Goal: Task Accomplishment & Management: Use online tool/utility

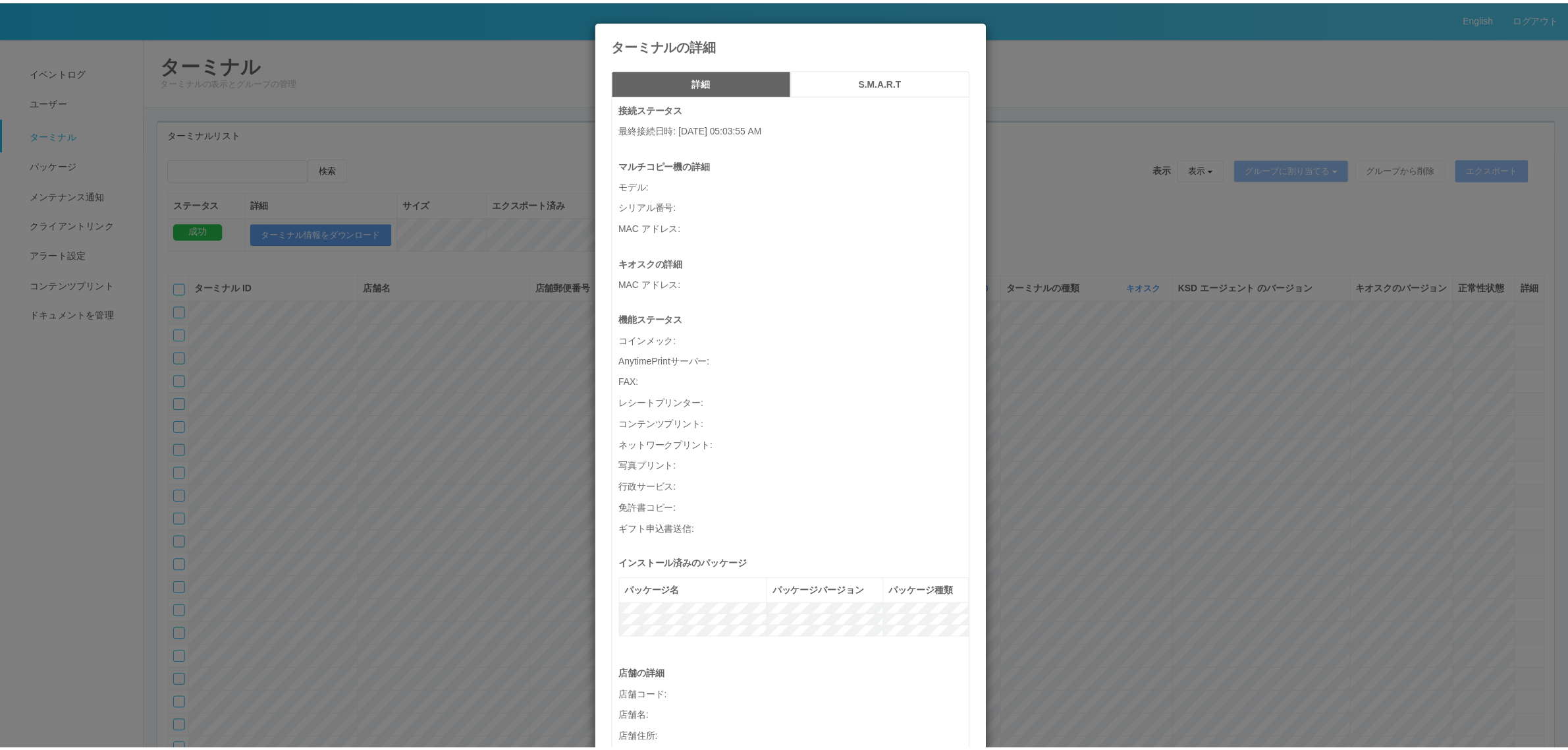
scroll to position [4080, 0]
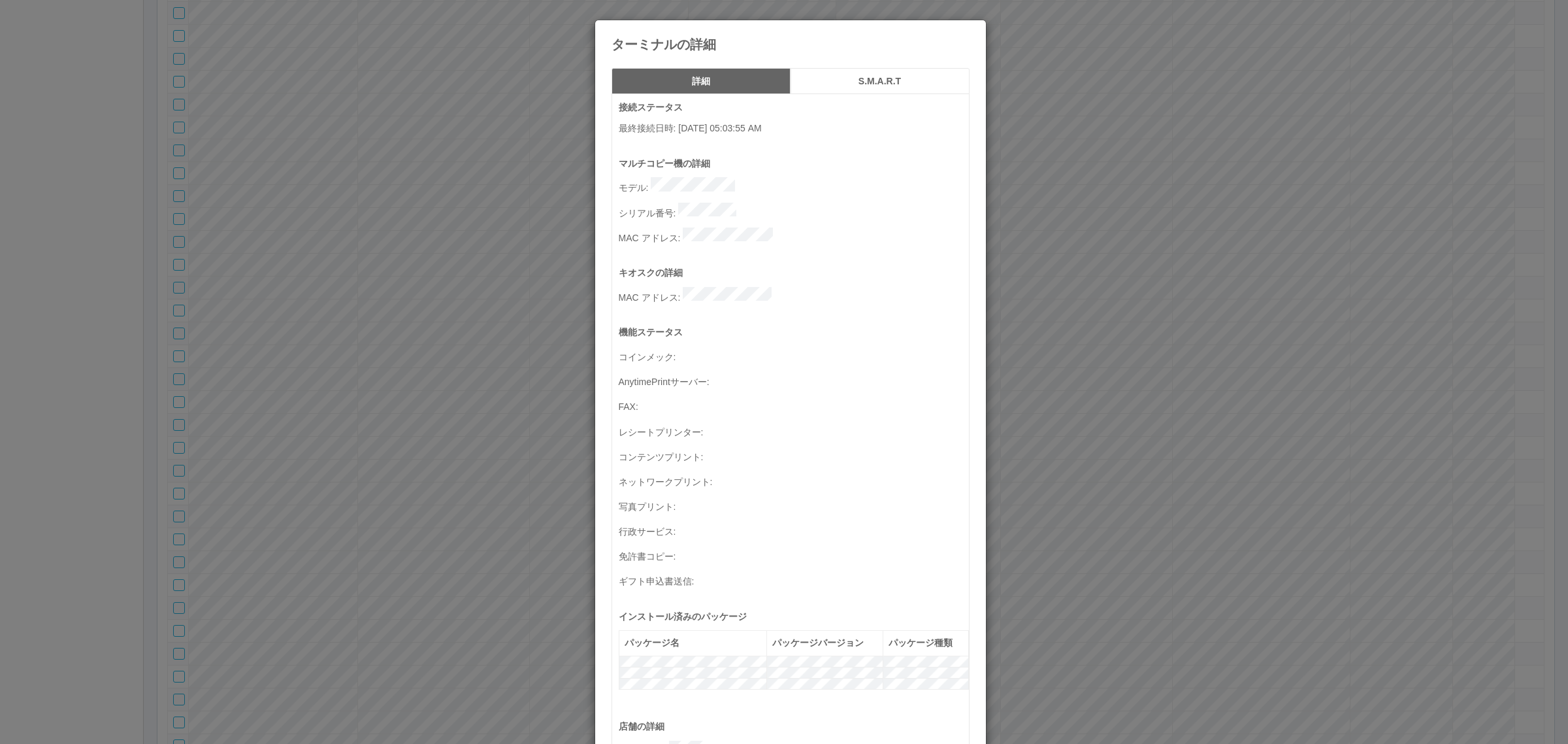
drag, startPoint x: 1318, startPoint y: 97, endPoint x: 1073, endPoint y: 1, distance: 263.1
click at [1317, 96] on div "ターミナルの詳細 詳細 S.M.A.R.T 接続ステータス 最終接続日時 : [DATE] 05:03:55 AM マルチコピー機の詳細 モデル : シリアル…" at bounding box center [784, 372] width 1568 height 744
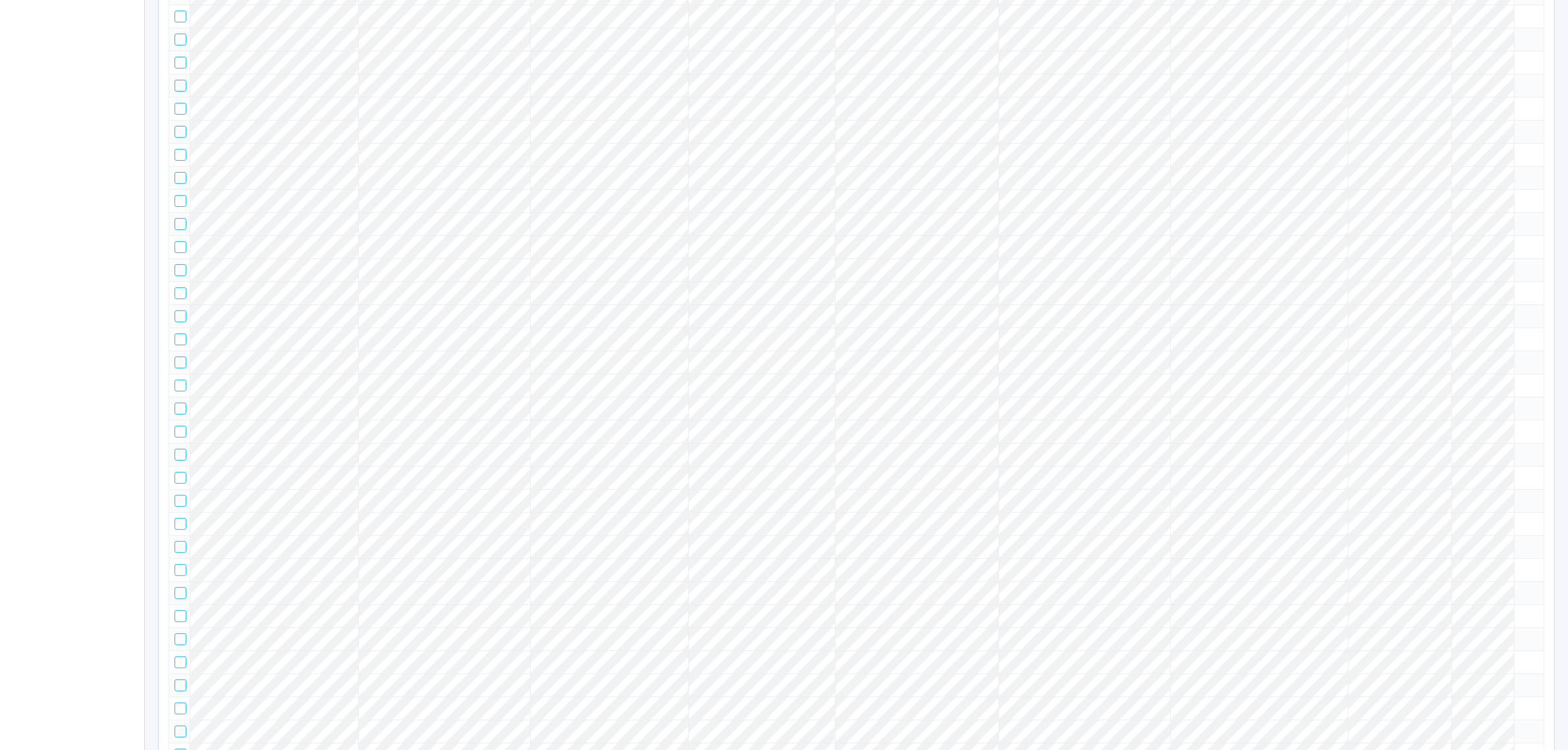
scroll to position [0, 0]
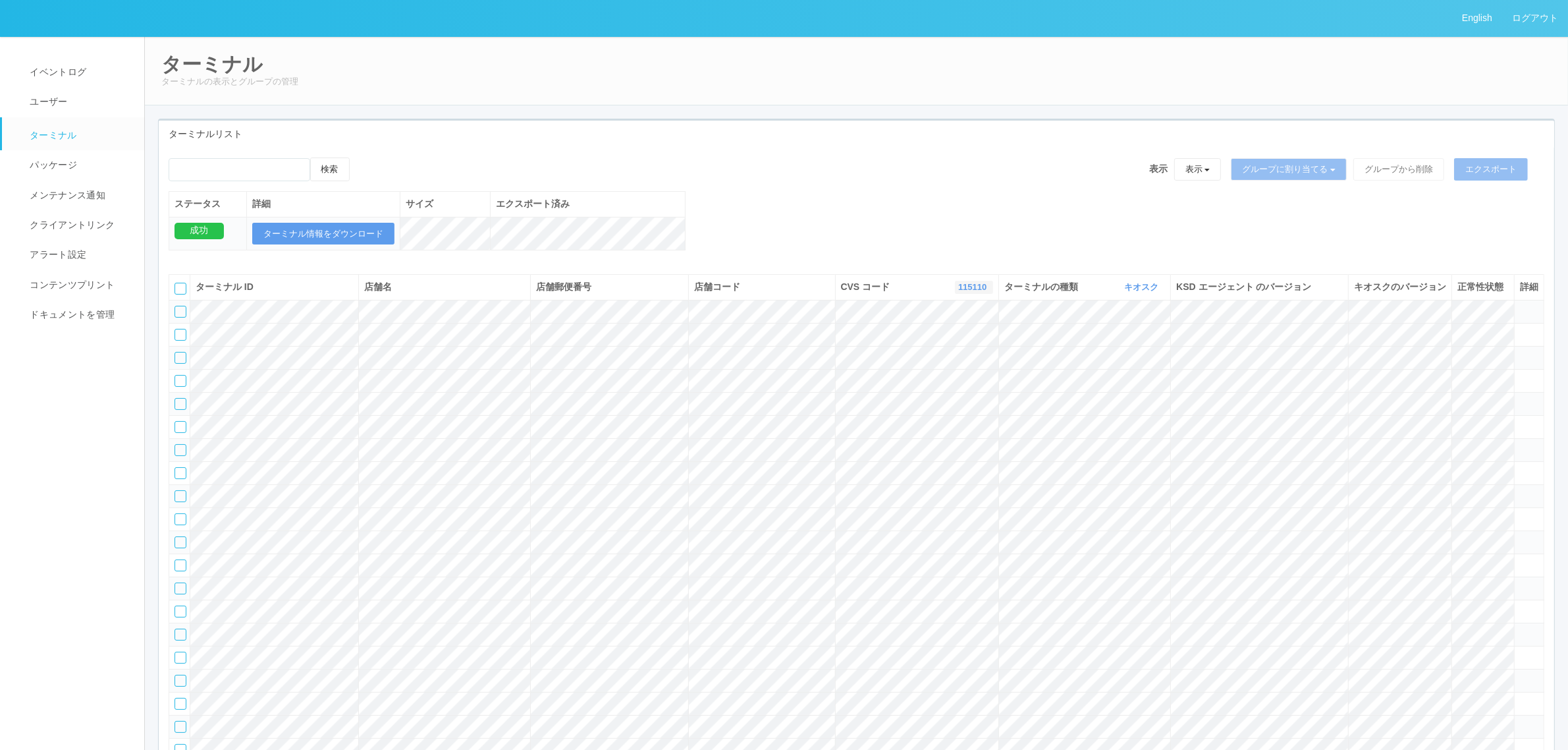
click at [970, 292] on link "115110" at bounding box center [974, 287] width 32 height 10
click at [959, 319] on link "300037" at bounding box center [941, 311] width 104 height 18
click at [183, 295] on div at bounding box center [180, 288] width 12 height 12
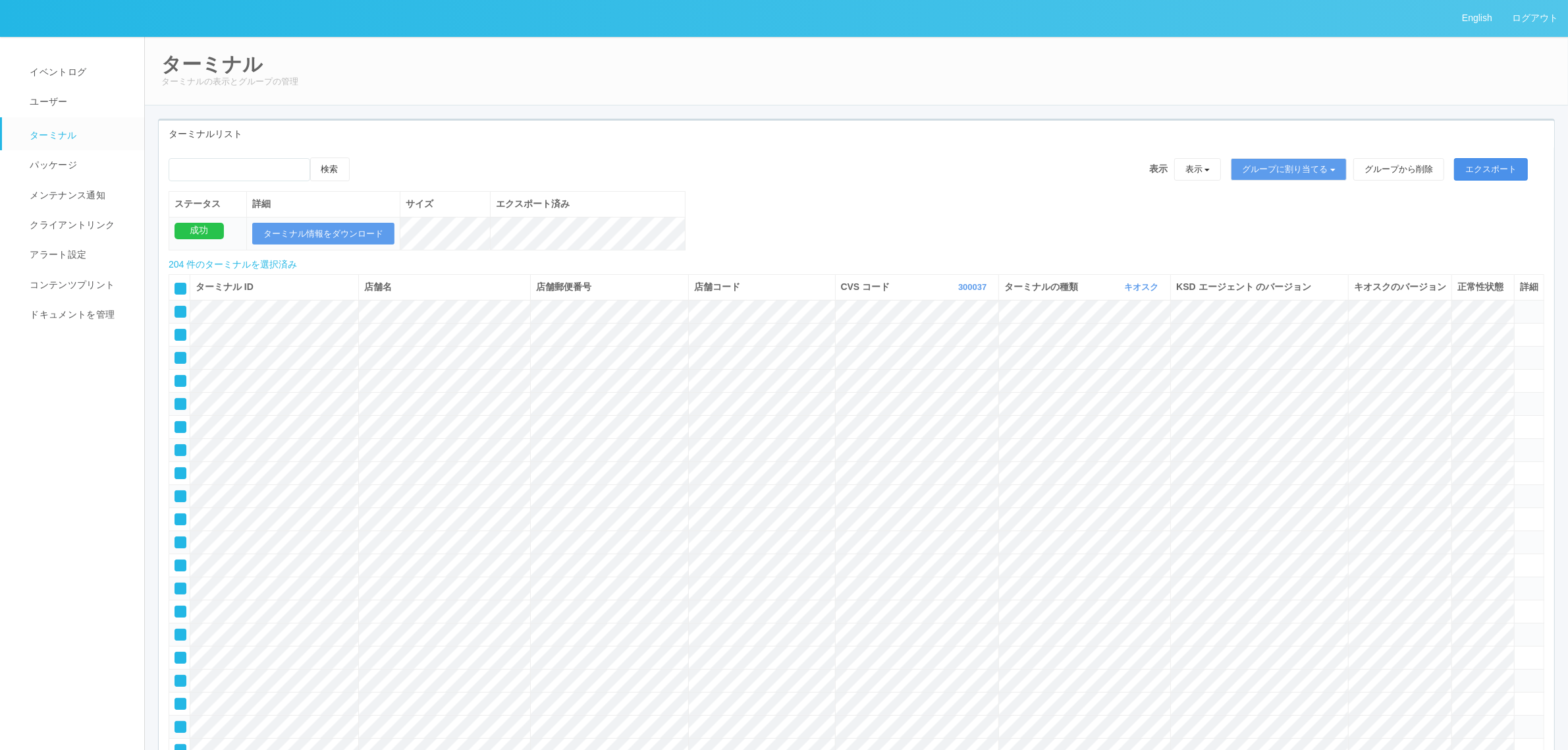
click at [1498, 165] on button "エクスポート" at bounding box center [1491, 169] width 74 height 22
click at [321, 229] on button "ターミナル情報をダウンロード" at bounding box center [323, 234] width 143 height 22
click at [963, 292] on link "300037" at bounding box center [974, 287] width 32 height 10
click at [972, 351] on link "300024" at bounding box center [941, 342] width 104 height 18
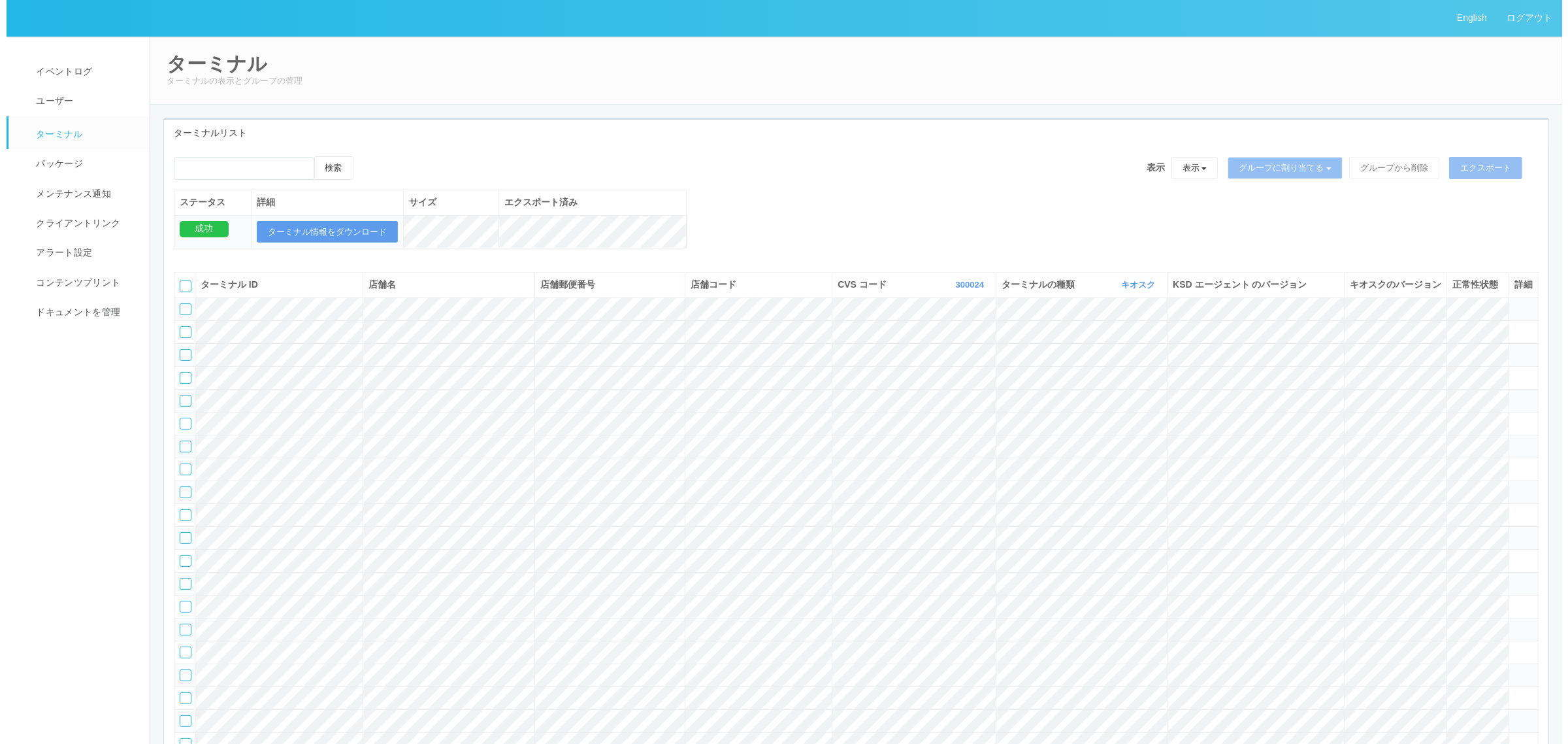
scroll to position [1007, 0]
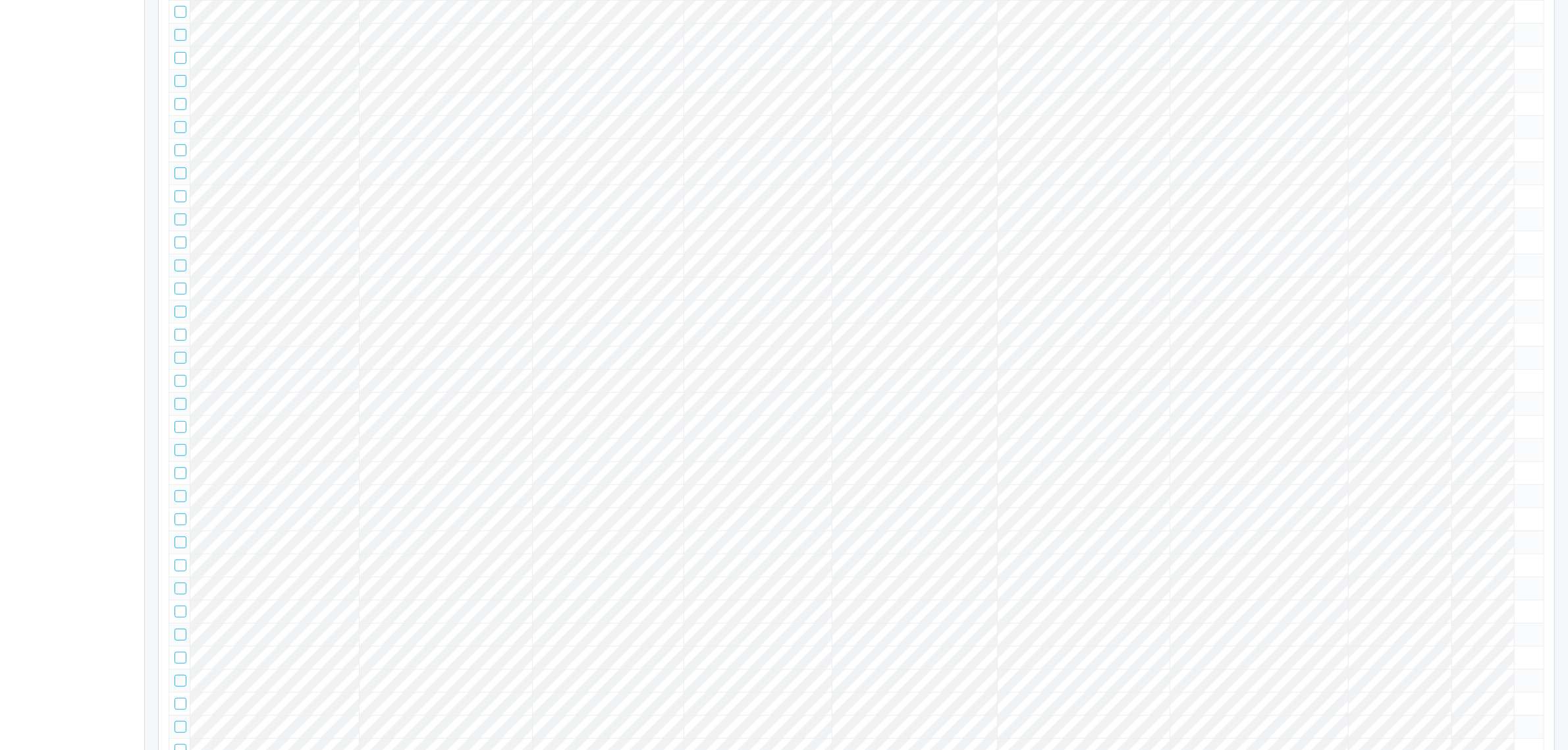
click at [1387, 394] on tbody at bounding box center [857, 173] width 1375 height 1776
click at [1520, 121] on icon at bounding box center [1520, 121] width 0 height 0
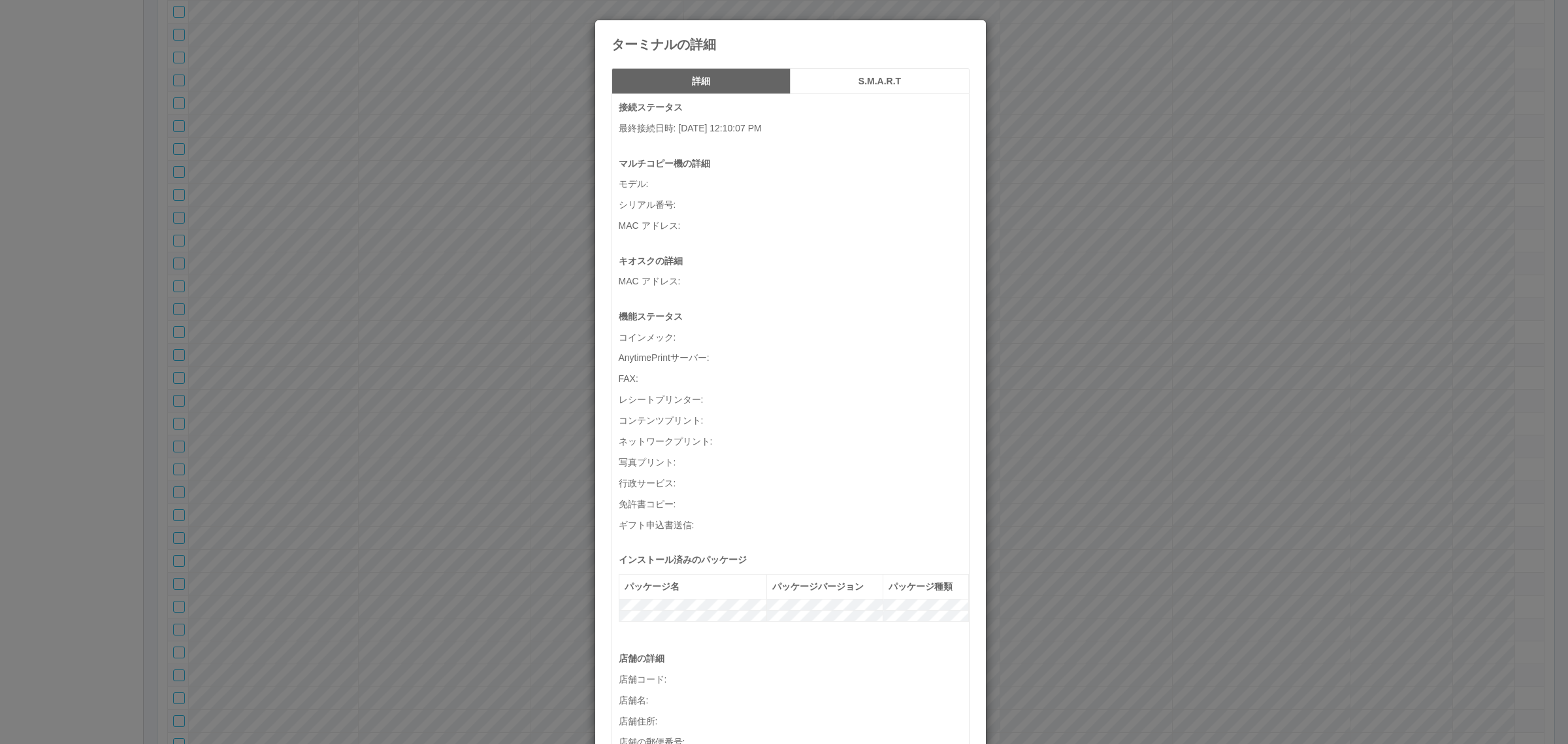
drag, startPoint x: 1501, startPoint y: 370, endPoint x: 1147, endPoint y: 338, distance: 355.4
click at [1147, 338] on div "ターミナルの詳細 詳細 S.M.A.R.T 接続ステータス 最終接続日時 : [DATE] 12:10:07 PM マルチコピー機の詳細 モデル : シリアル…" at bounding box center [784, 372] width 1568 height 744
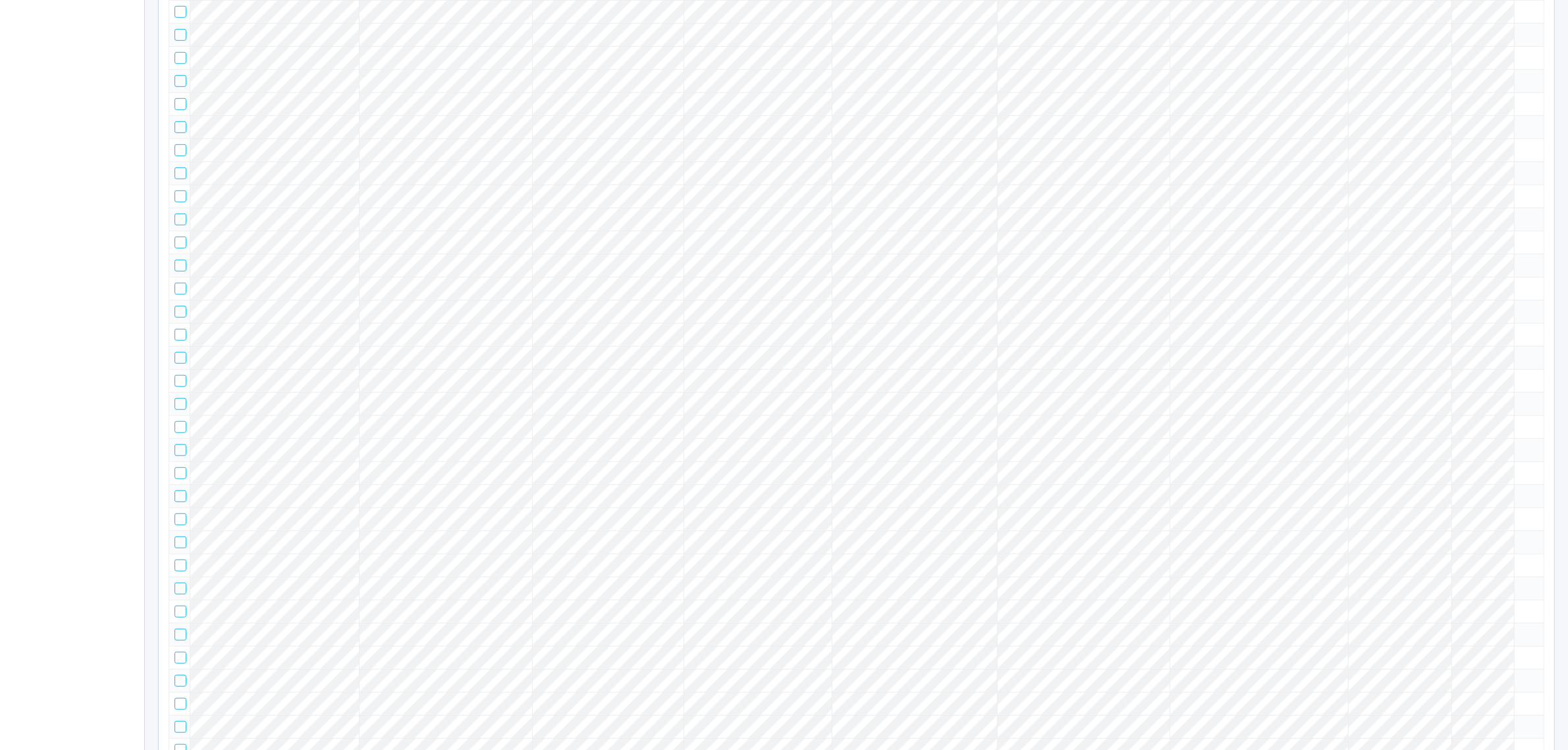
click at [1520, 121] on icon at bounding box center [1520, 121] width 0 height 0
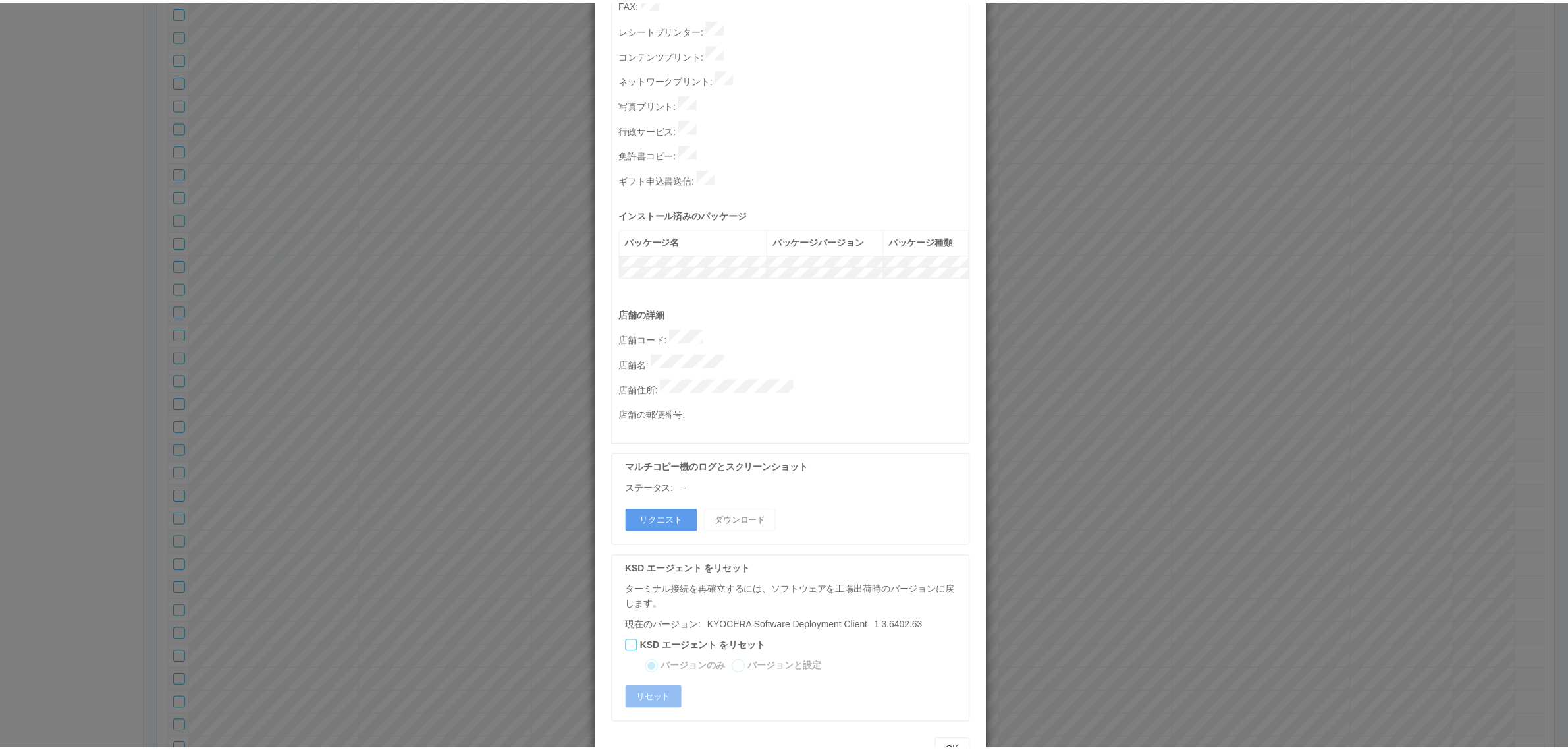
scroll to position [0, 0]
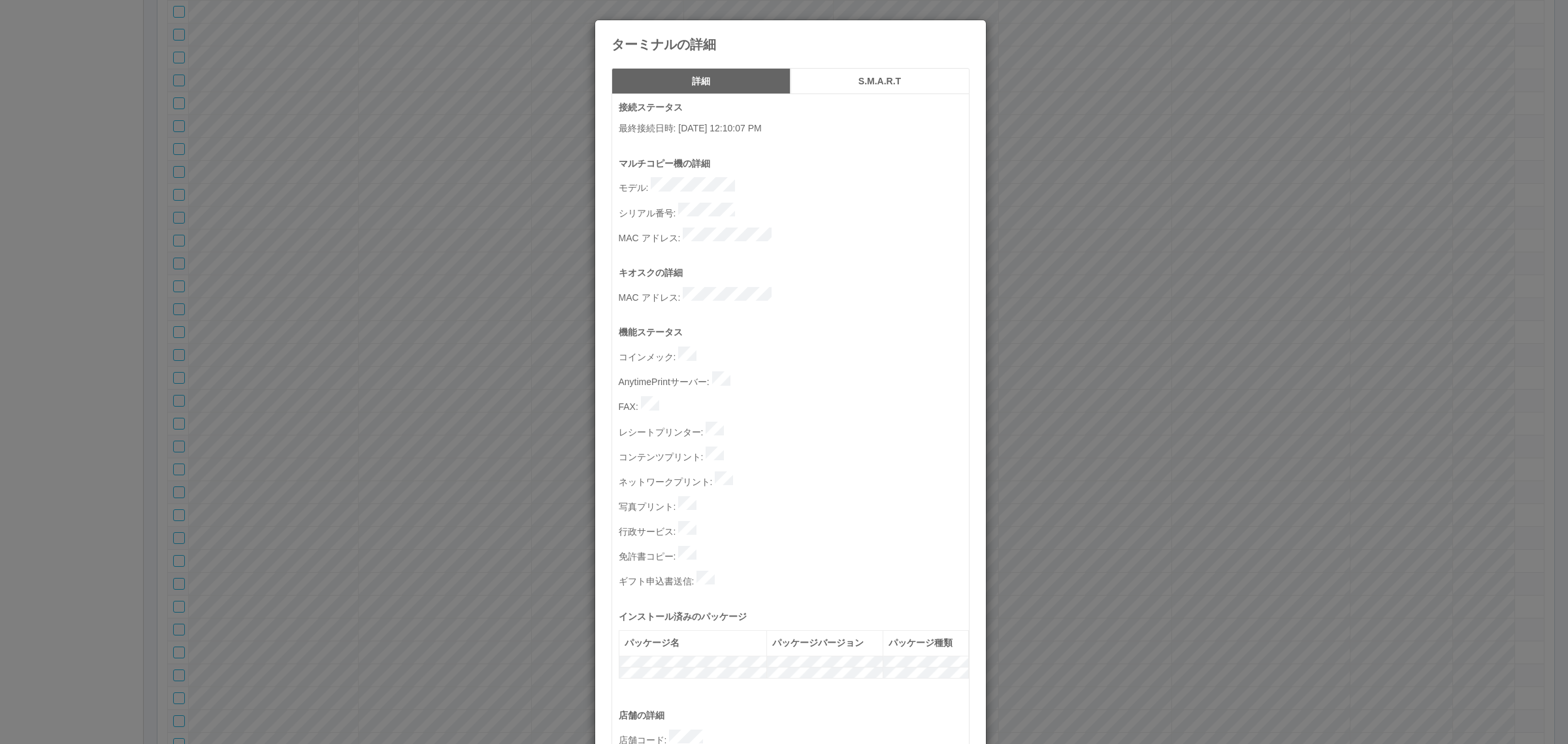
drag, startPoint x: 1023, startPoint y: 289, endPoint x: 1014, endPoint y: 292, distance: 9.5
click at [1024, 289] on div "ターミナルの詳細 詳細 S.M.A.R.T 接続ステータス 最終接続日時 : [DATE] 12:10:07 PM マルチコピー機の詳細 モデル : シリアル…" at bounding box center [784, 372] width 1568 height 744
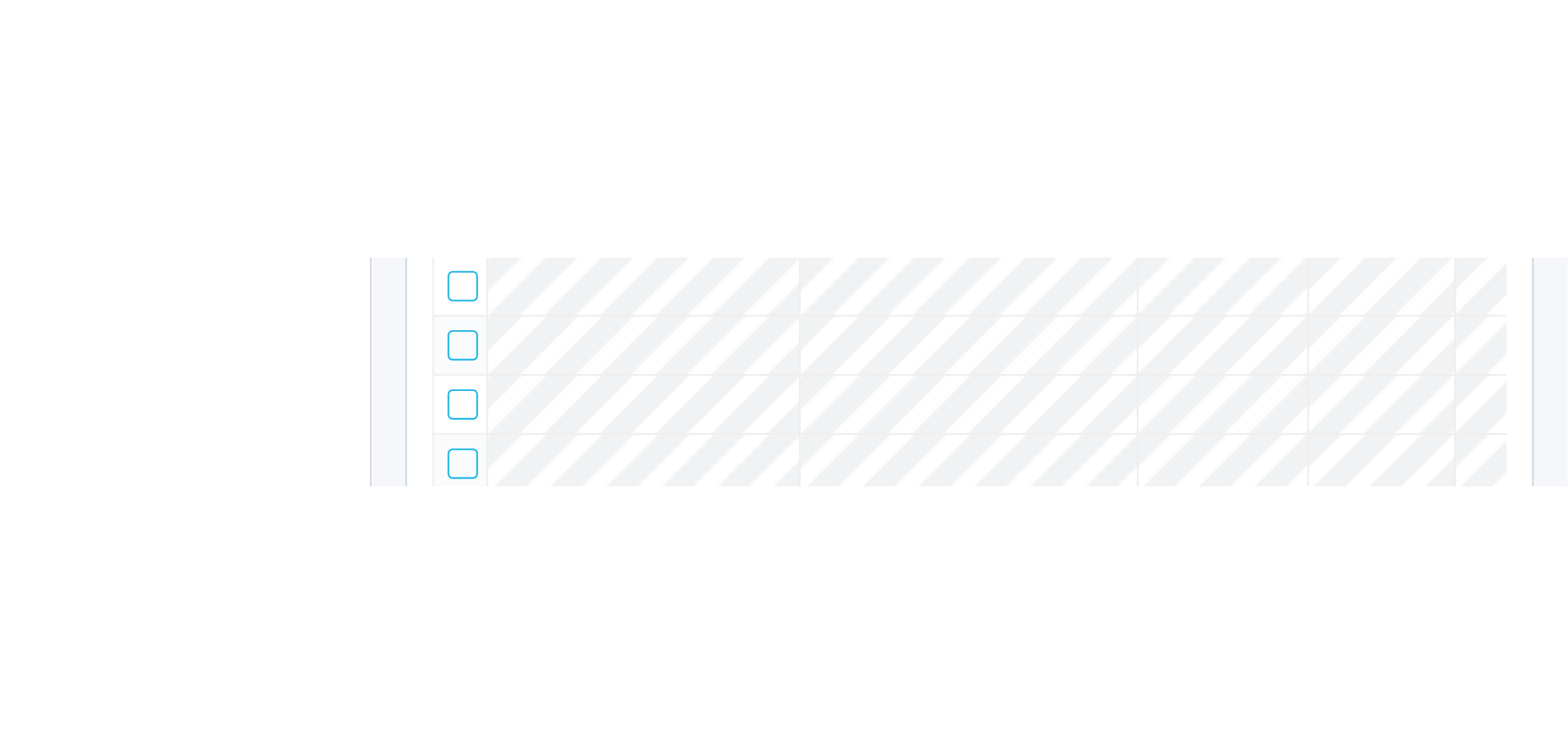
scroll to position [1007, 0]
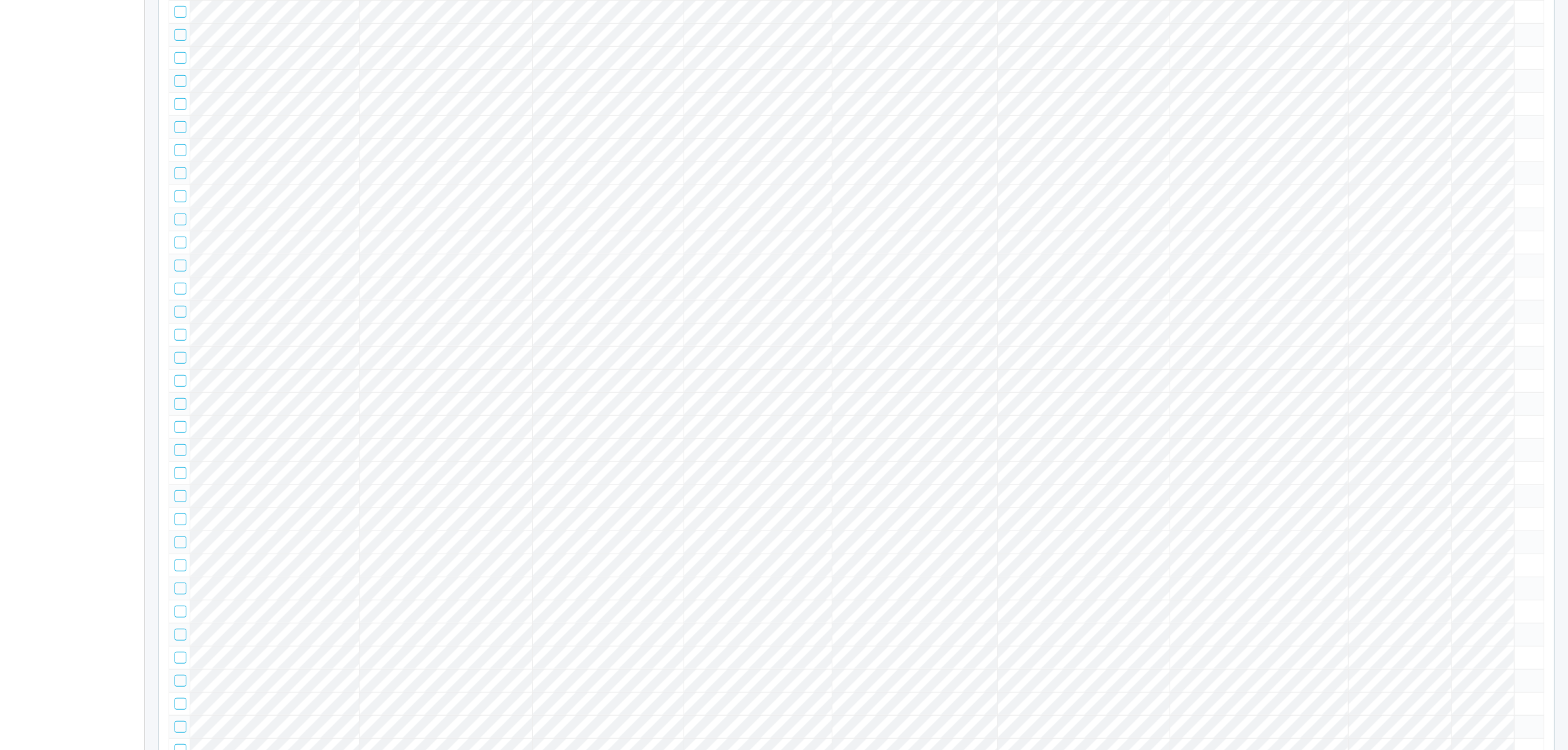
click at [1535, 138] on td at bounding box center [1528, 127] width 30 height 23
click at [1520, 121] on icon at bounding box center [1520, 121] width 0 height 0
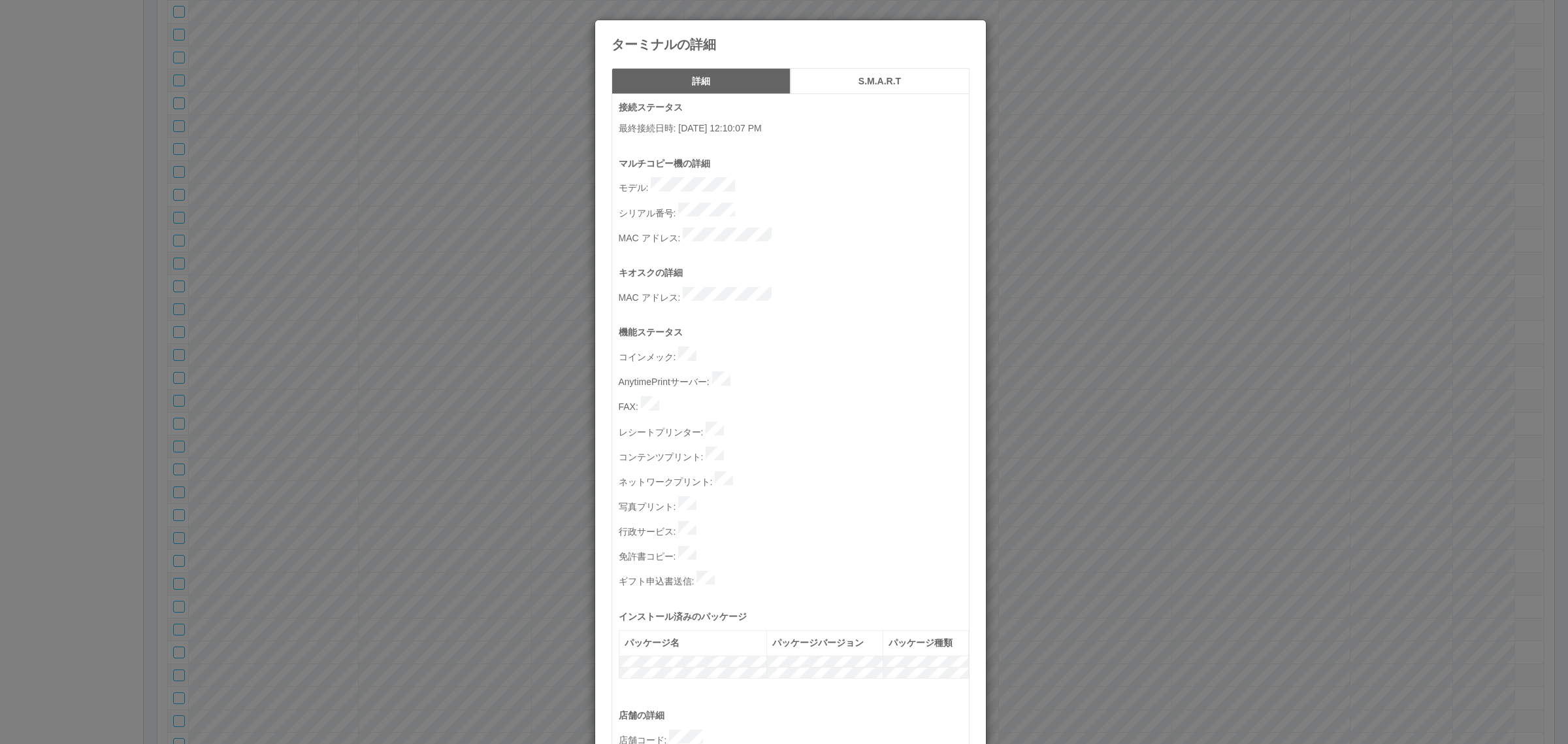
scroll to position [404, 0]
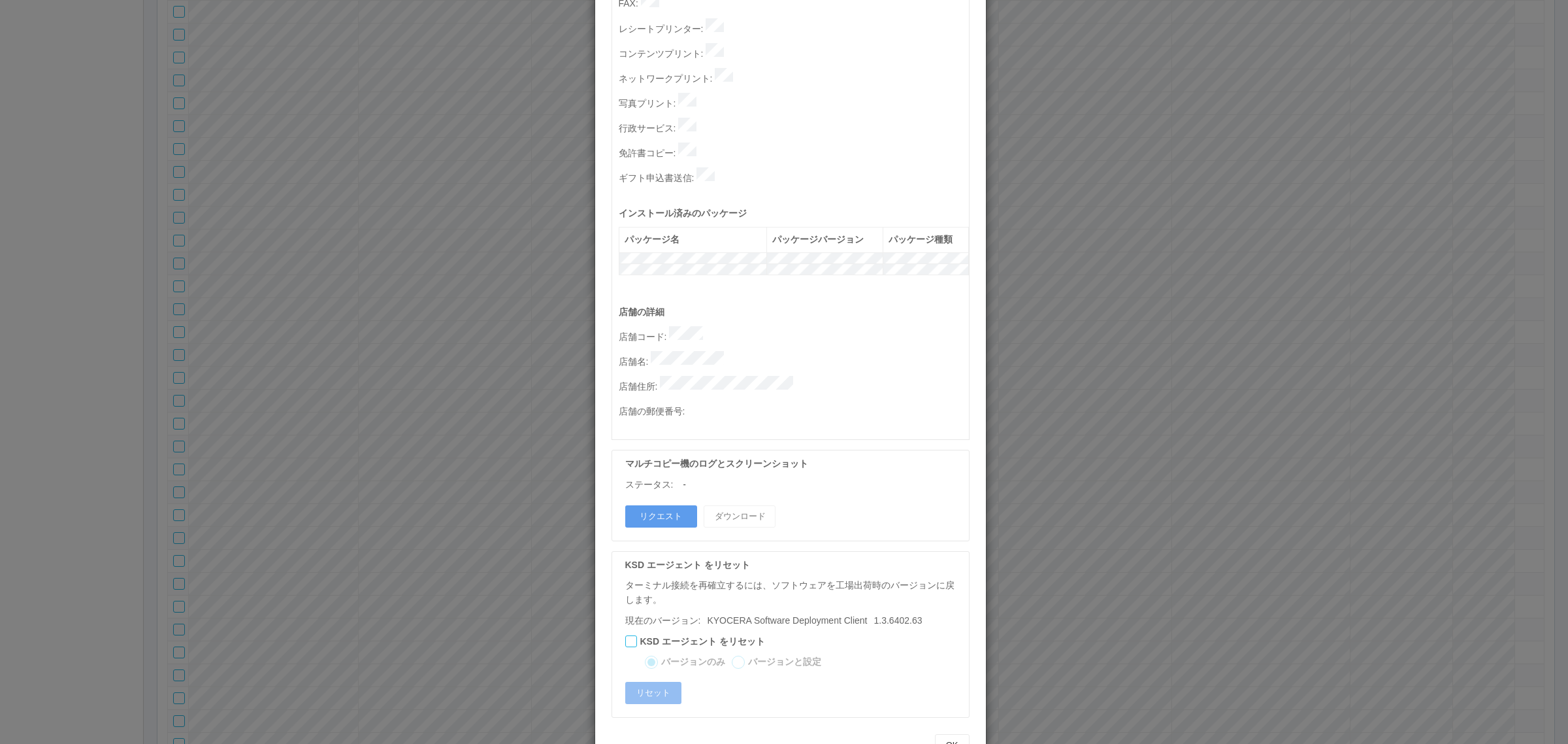
drag, startPoint x: 1101, startPoint y: 415, endPoint x: 1044, endPoint y: 422, distance: 57.4
click at [1101, 415] on div "ターミナルの詳細 詳細 S.M.A.R.T 接続ステータス 最終接続日時 : [DATE] 12:10:07 PM マルチコピー機の詳細 モデル : シリアル…" at bounding box center [784, 372] width 1568 height 744
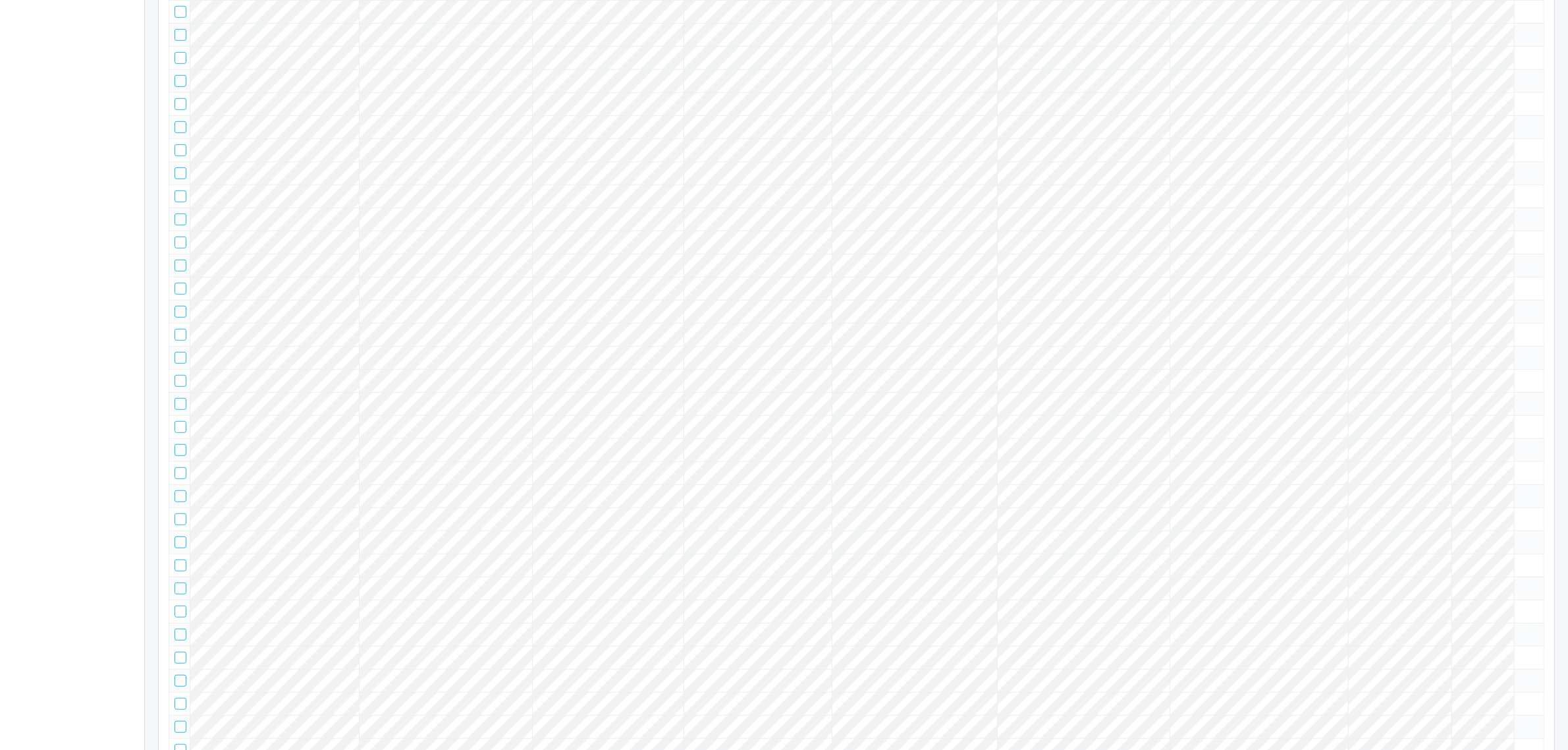
click at [1509, 138] on tr at bounding box center [857, 127] width 1375 height 23
click at [1520, 121] on icon at bounding box center [1520, 121] width 0 height 0
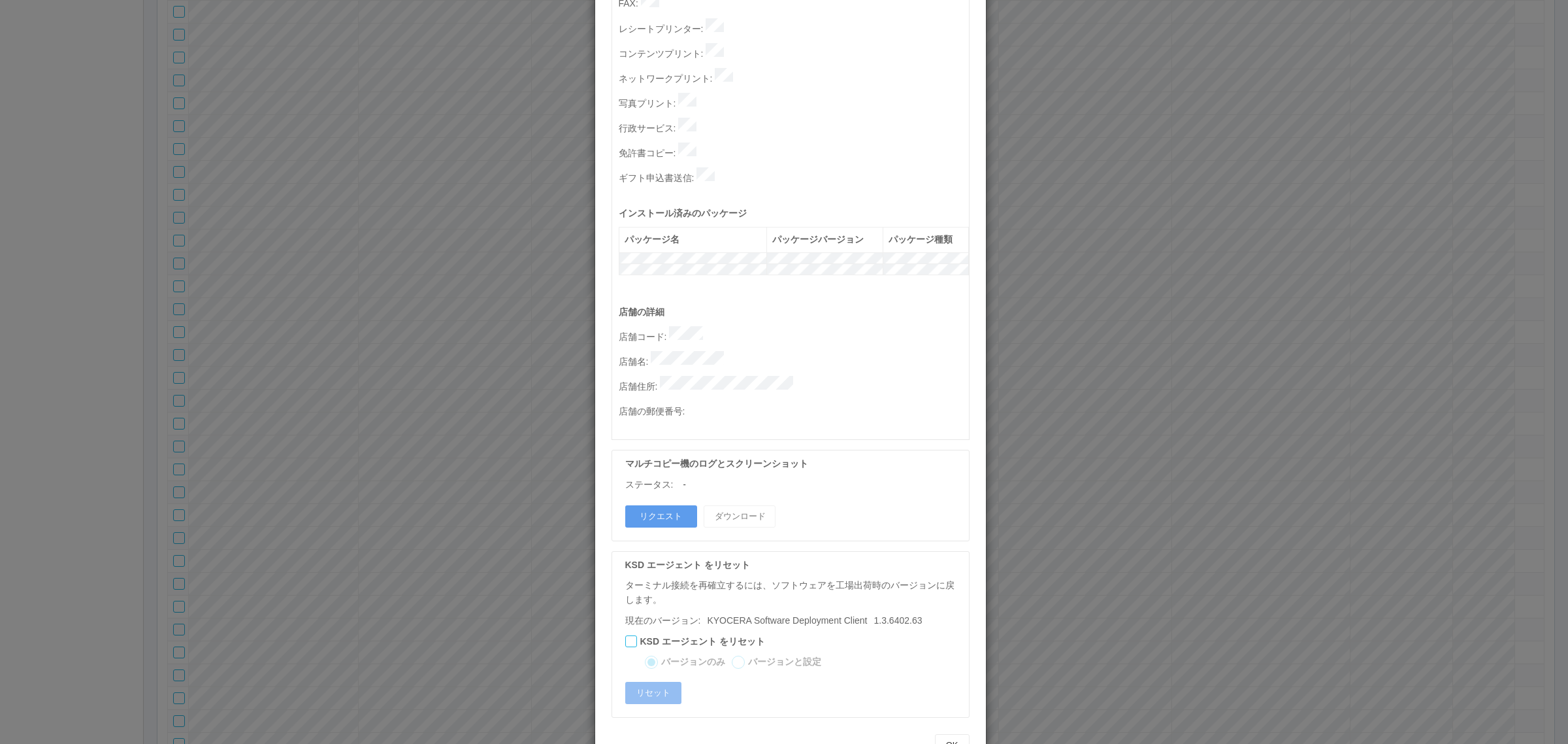
click at [846, 376] on p "店舗住所 :" at bounding box center [794, 384] width 350 height 18
click at [788, 351] on p "店舗名 :" at bounding box center [794, 360] width 350 height 18
drag, startPoint x: 541, startPoint y: 543, endPoint x: 493, endPoint y: 580, distance: 60.6
click at [541, 543] on div "ターミナルの詳細 詳細 S.M.A.R.T 接続ステータス 最終接続日時 : [DATE] 12:10:07 PM マルチコピー機の詳細 モデル : シリアル…" at bounding box center [784, 372] width 1568 height 744
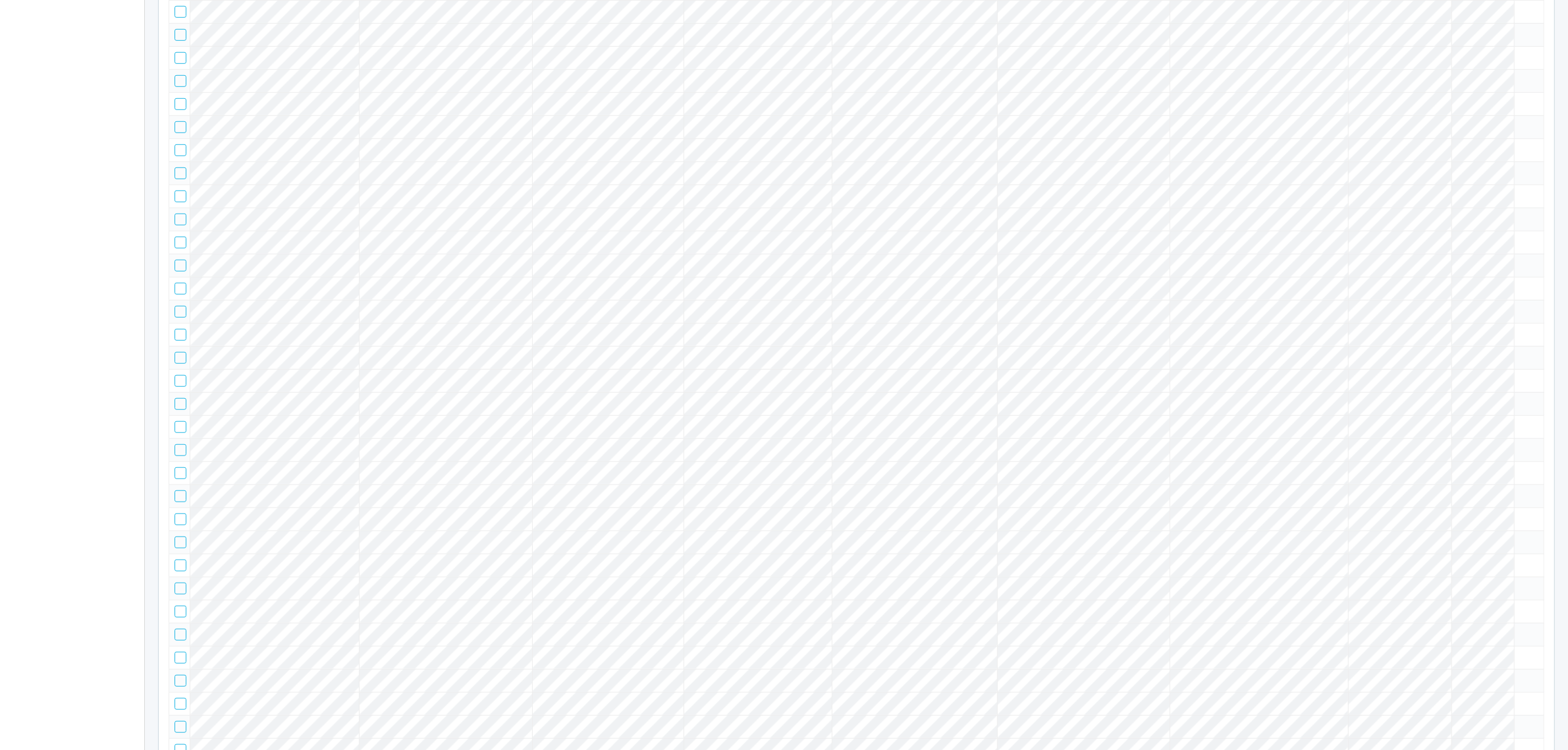
click at [182, 133] on div at bounding box center [180, 127] width 12 height 12
click at [178, 133] on div at bounding box center [180, 127] width 12 height 12
click at [175, 133] on div at bounding box center [180, 127] width 12 height 12
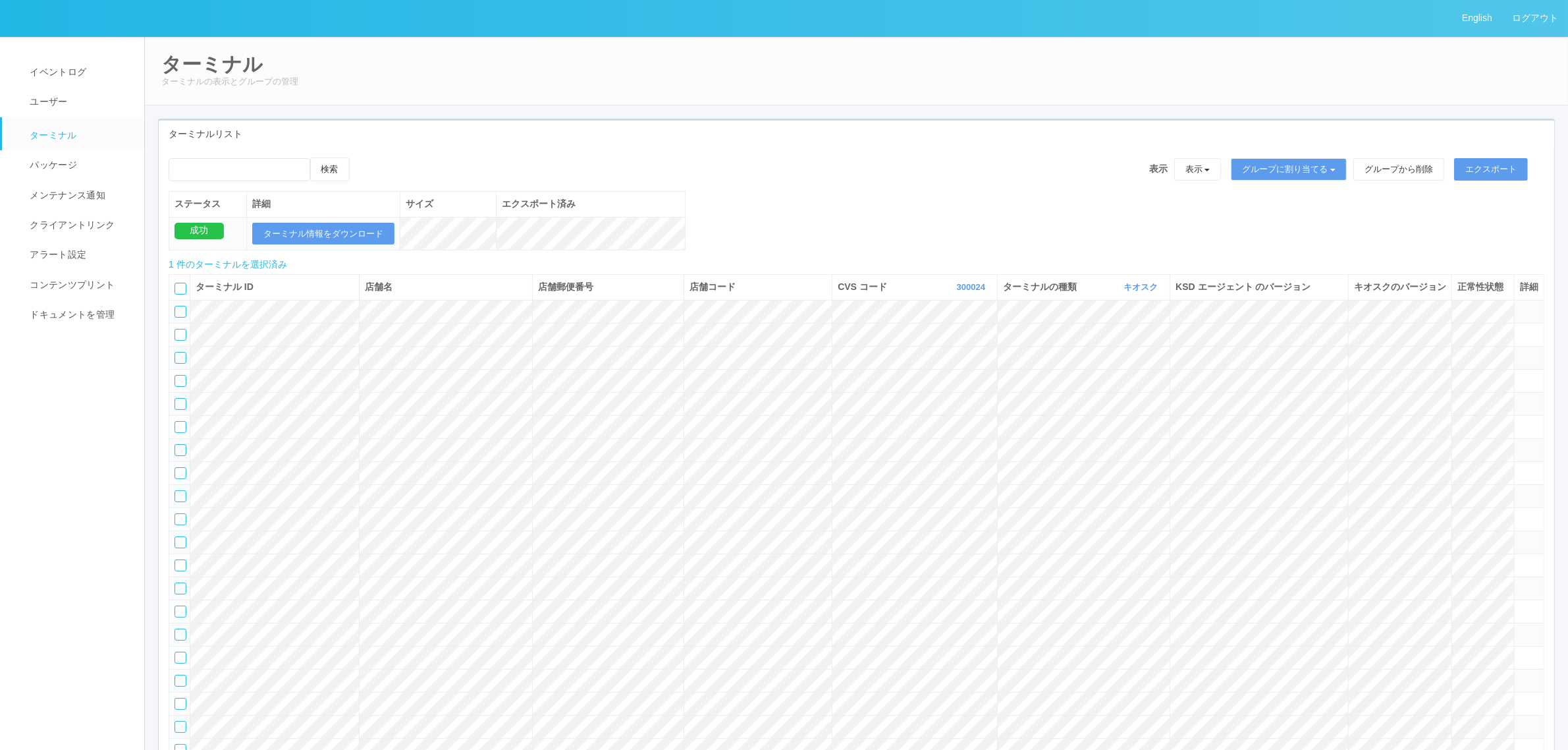
click at [69, 125] on link "ターミナル" at bounding box center [79, 134] width 154 height 33
click at [72, 151] on link "パッケージ" at bounding box center [79, 165] width 154 height 30
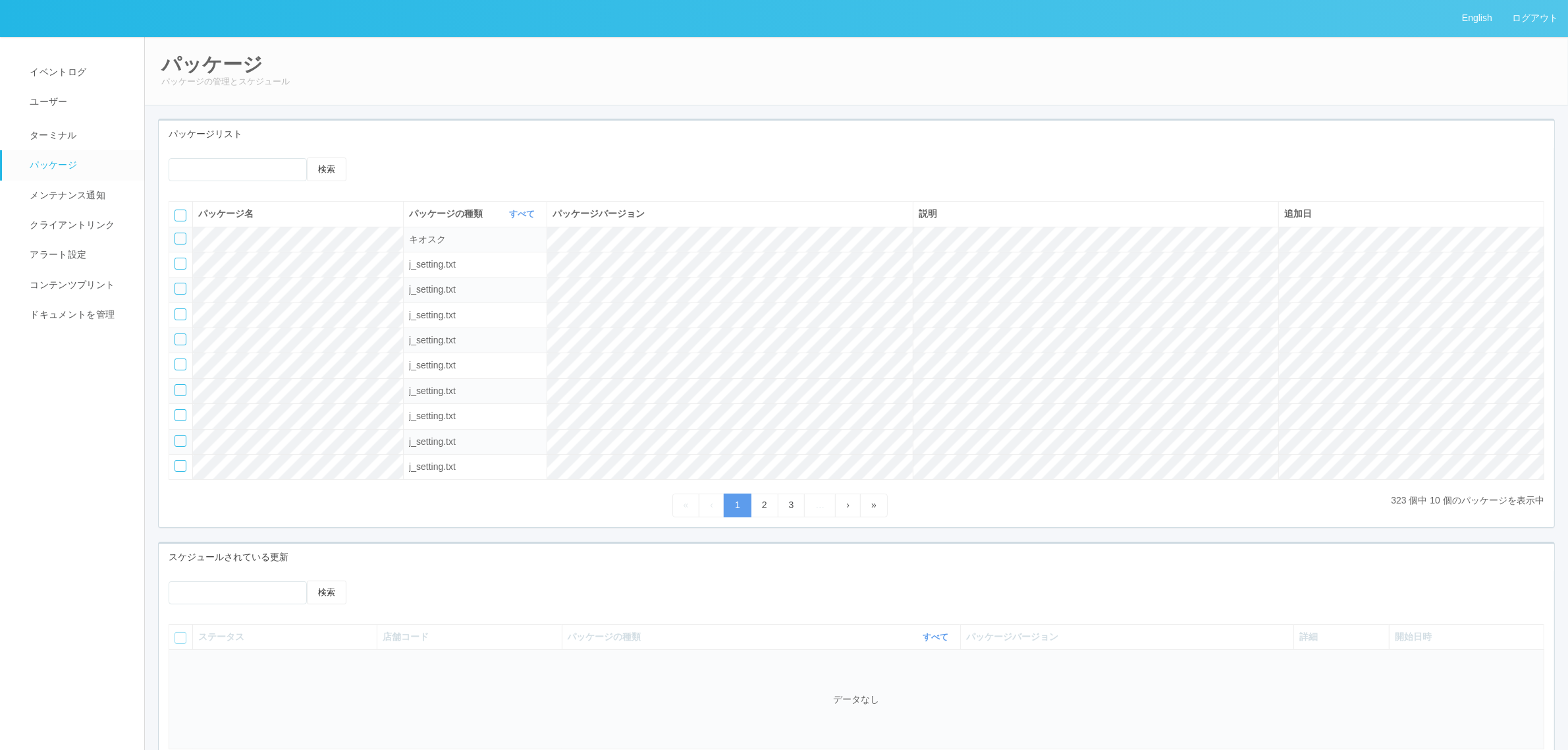
click at [376, 158] on icon at bounding box center [376, 158] width 0 height 0
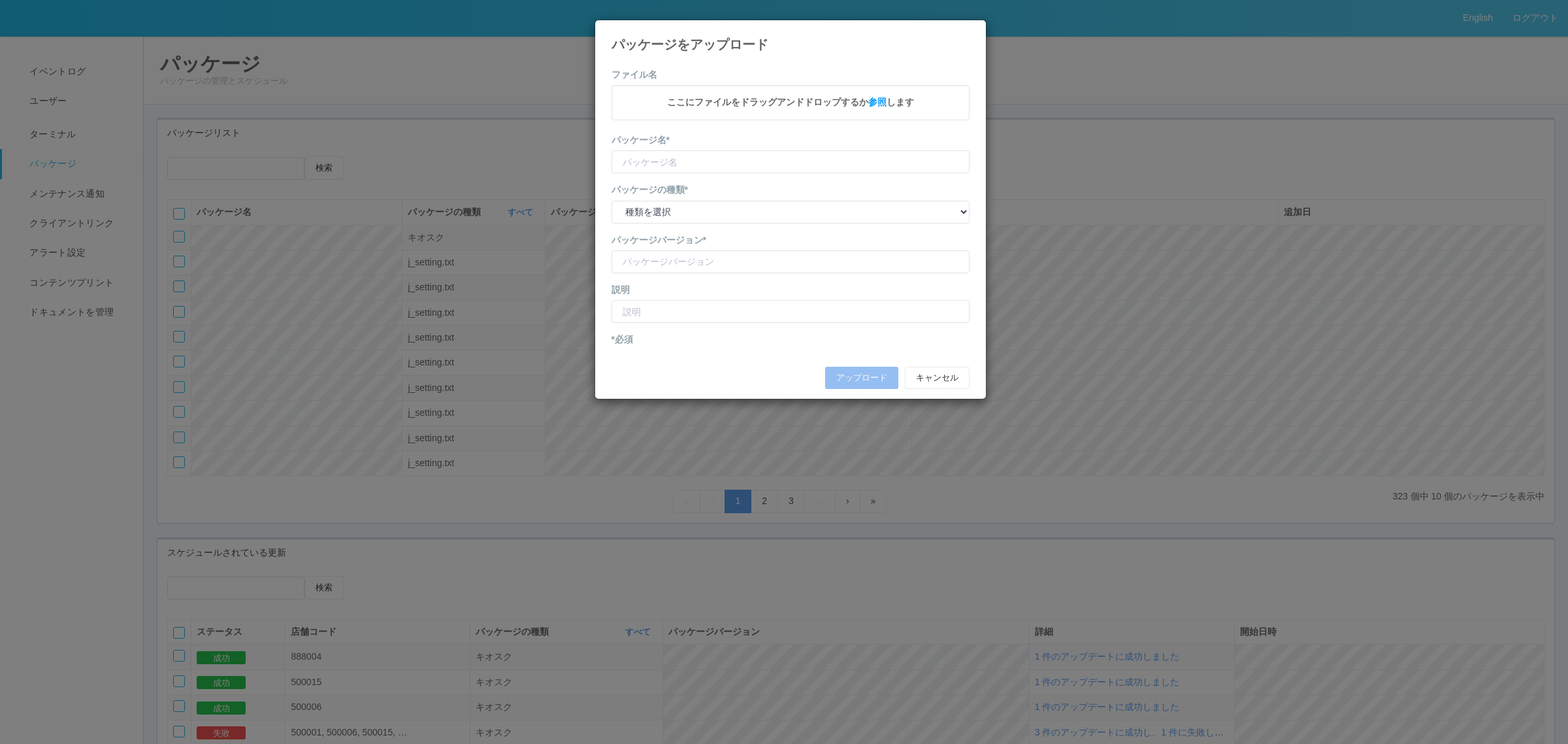
type input "KioskSettings"
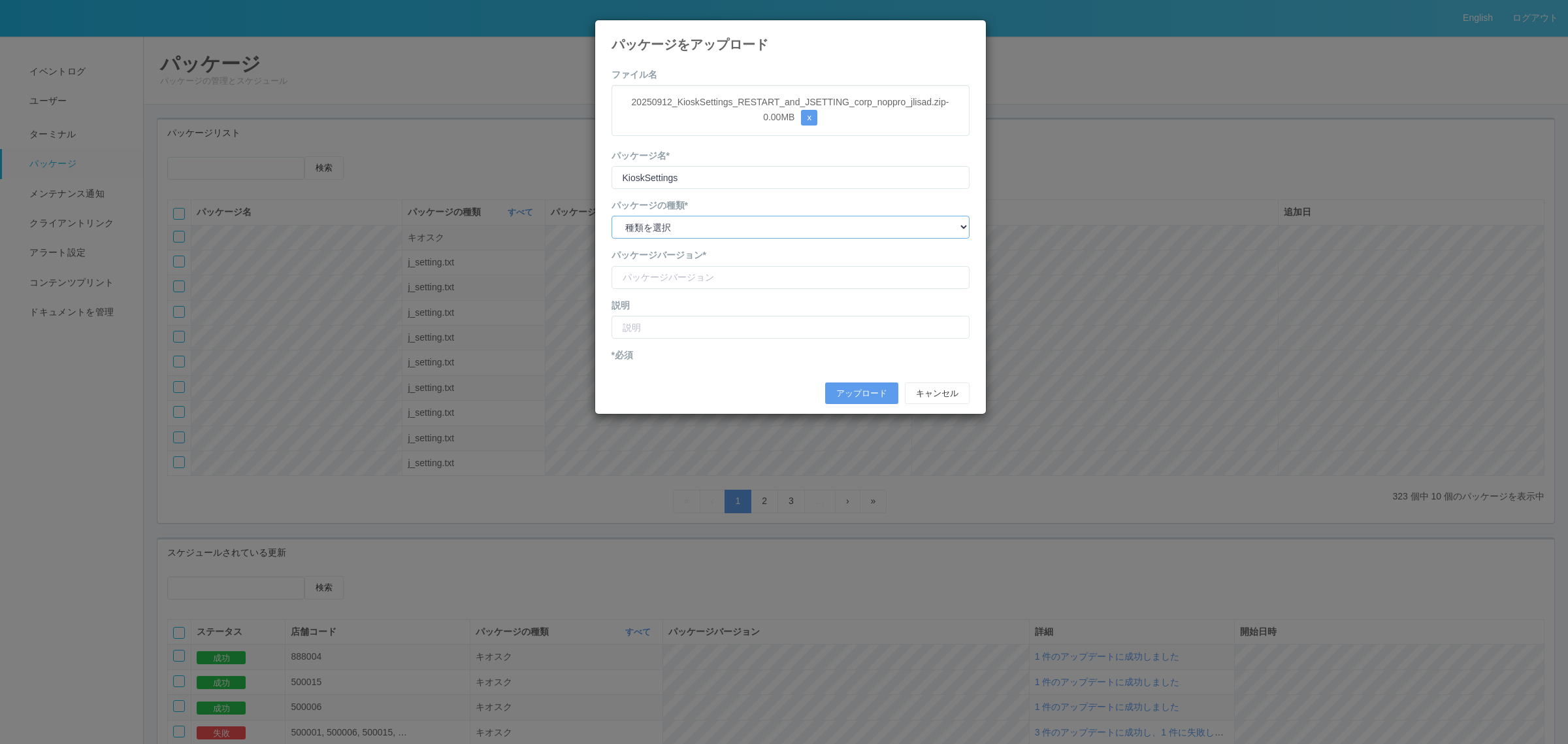
click at [685, 226] on select "種類を選択 キオスク KSD エージェント j_setting.txt" at bounding box center [790, 227] width 358 height 23
select select "j_setting.txt"
click at [612, 216] on select "種類を選択 キオスク KSD エージェント j_setting.txt" at bounding box center [790, 227] width 358 height 23
drag, startPoint x: 665, startPoint y: 282, endPoint x: 661, endPoint y: 288, distance: 7.2
click at [665, 282] on input "version" at bounding box center [790, 277] width 358 height 23
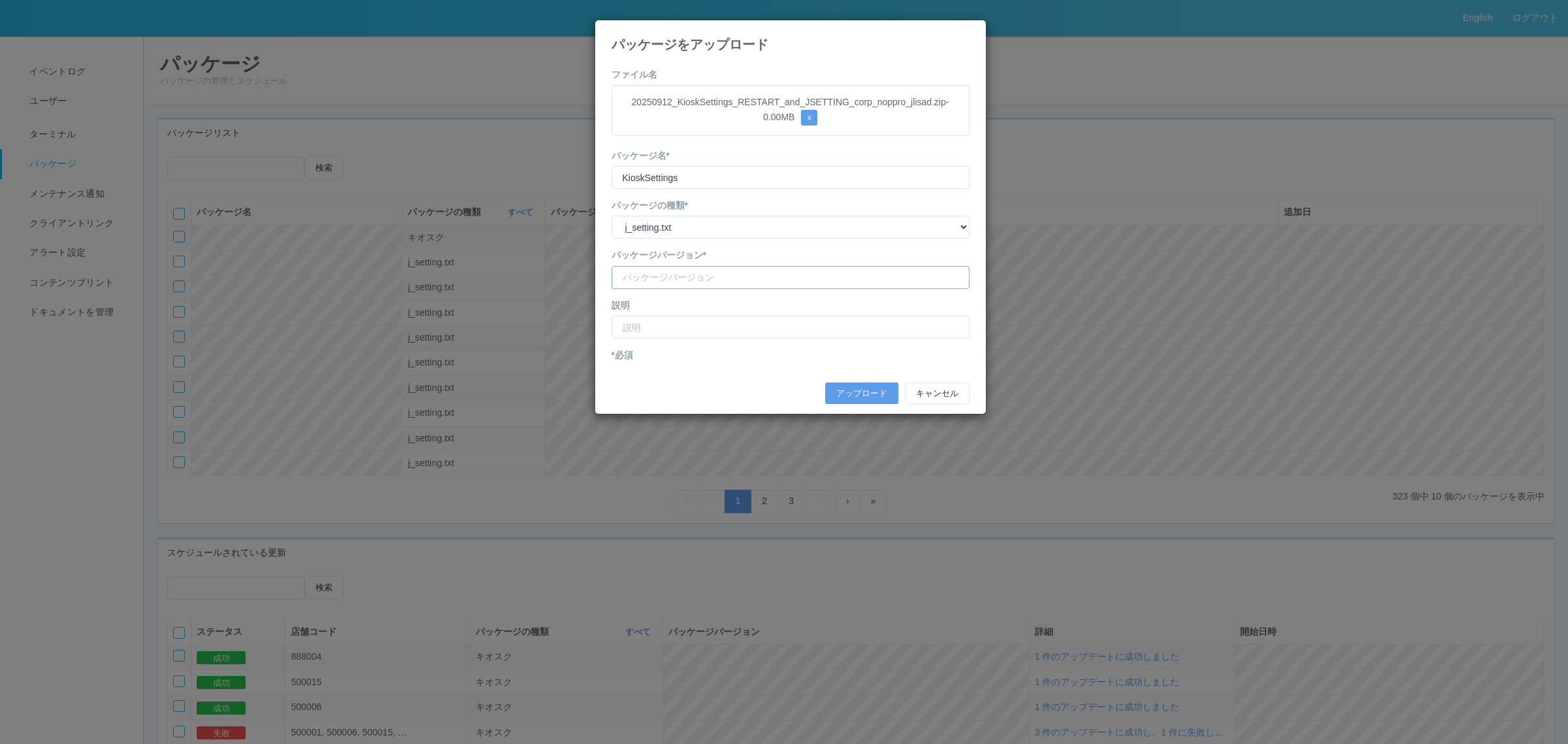
type input "ｃ"
type input "corpsapporo nopporo jlisadress"
click at [723, 328] on input "text" at bounding box center [790, 327] width 358 height 23
type input "コープさっぽろのっぽろ店 店舗住所コード修正"
click at [854, 389] on button "アップロード" at bounding box center [862, 393] width 73 height 22
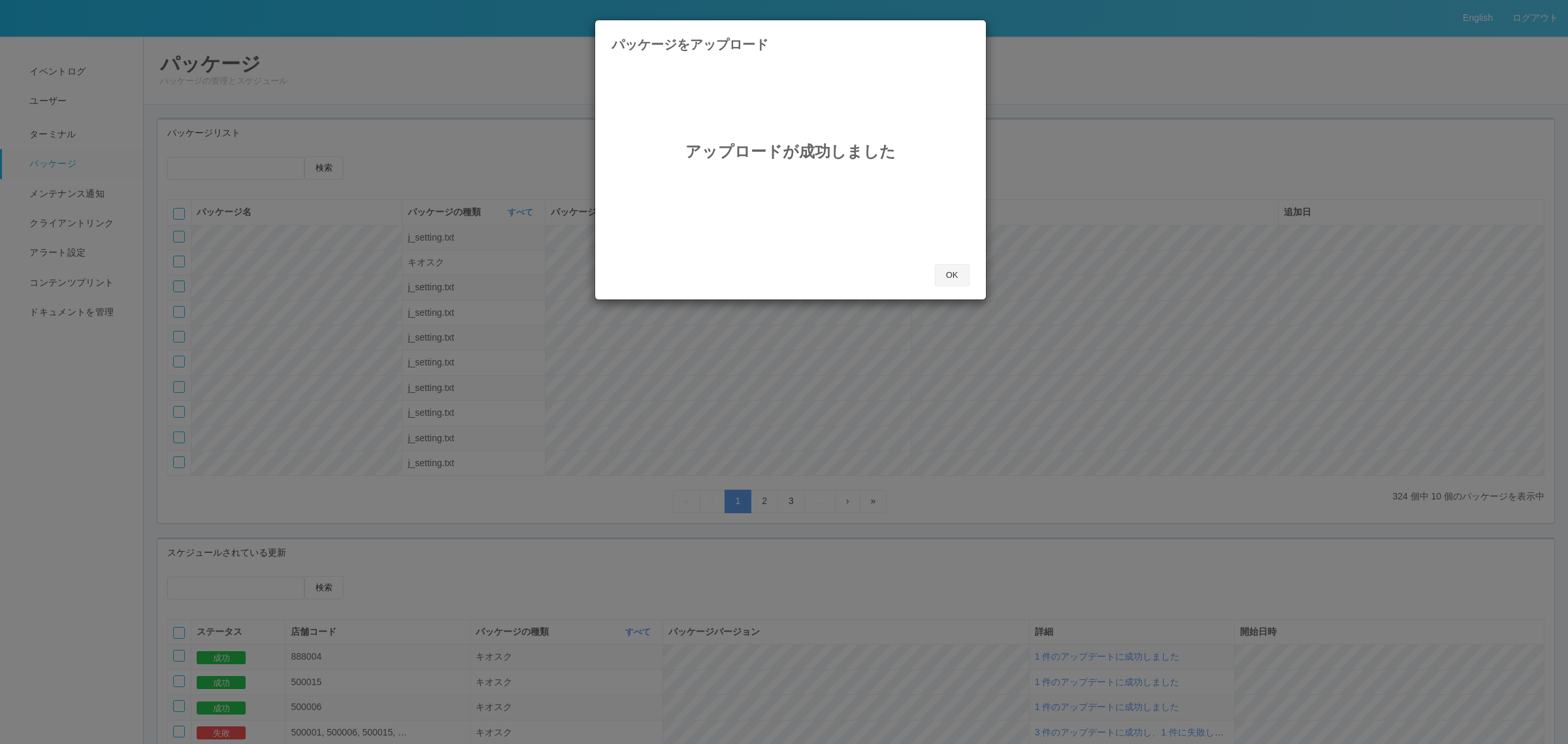
click at [946, 271] on button "OK" at bounding box center [952, 275] width 34 height 22
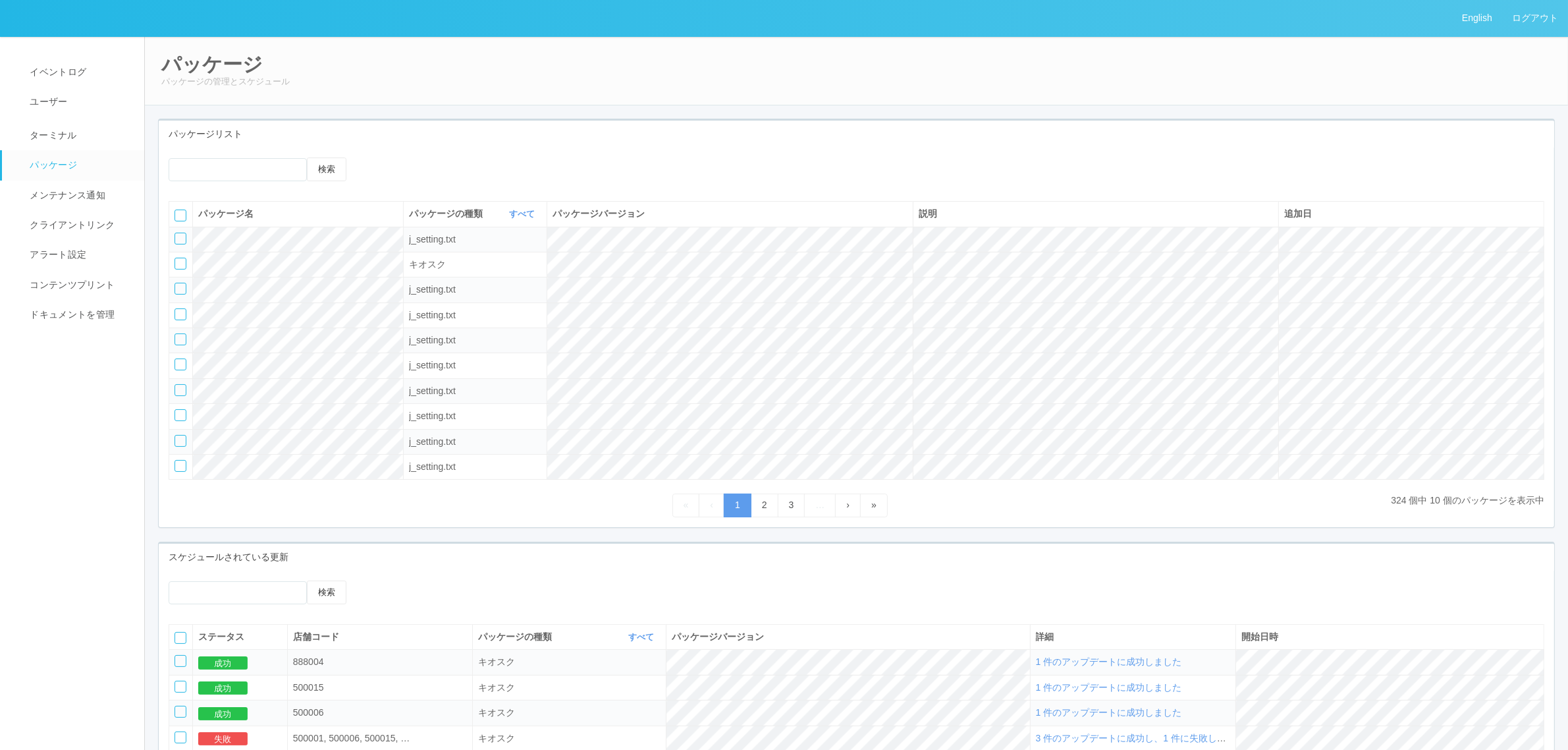
click at [376, 158] on icon at bounding box center [376, 158] width 0 height 0
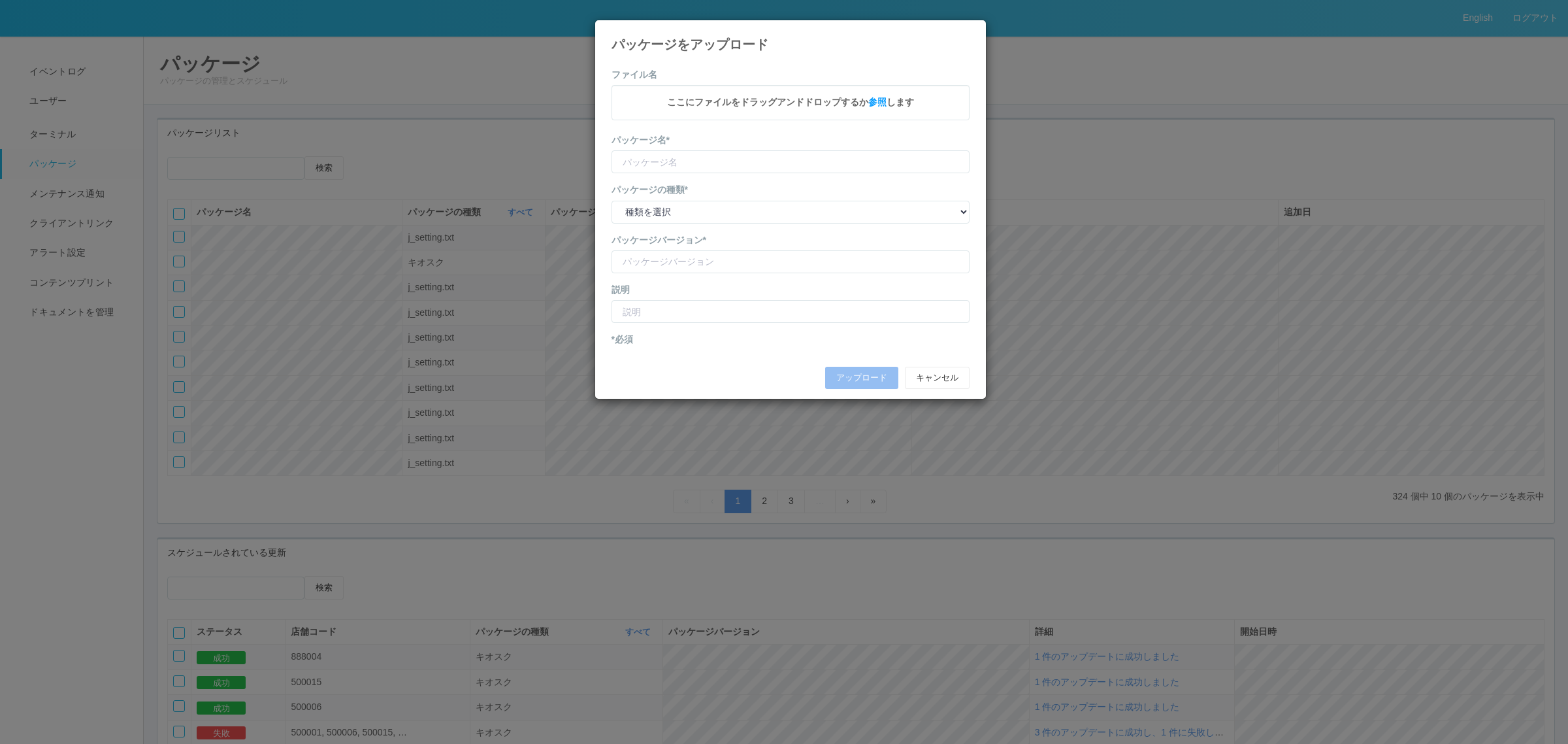
type input "KioskSettings"
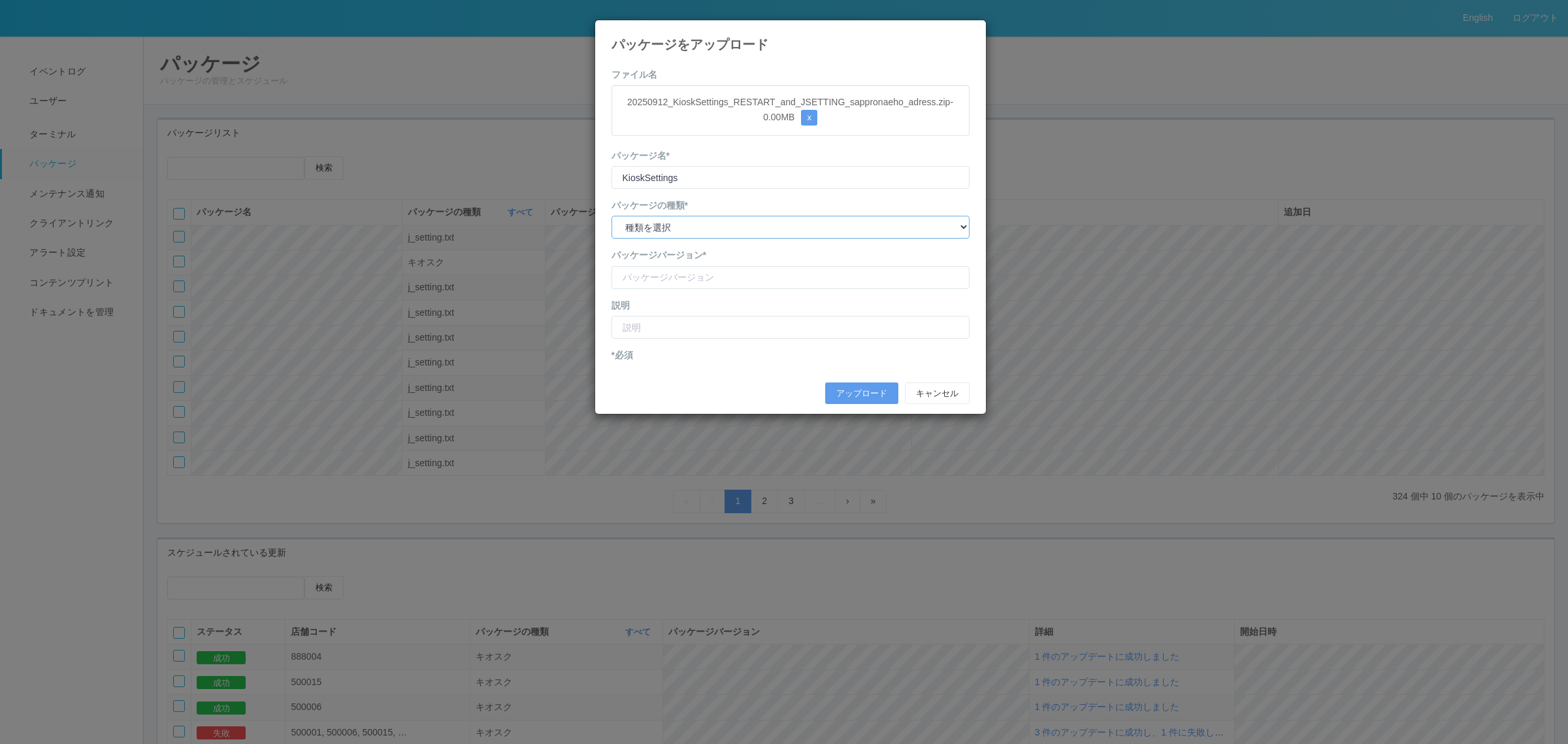
click at [790, 225] on select "種類を選択 キオスク KSD エージェント j_setting.txt" at bounding box center [790, 227] width 358 height 23
select select "j_setting.txt"
click at [612, 216] on select "種類を選択 キオスク KSD エージェント j_setting.txt" at bounding box center [790, 227] width 358 height 23
click at [738, 280] on input "version" at bounding box center [790, 277] width 358 height 23
type input "イオン北海道 [GEOGRAPHIC_DATA] 住所修正"
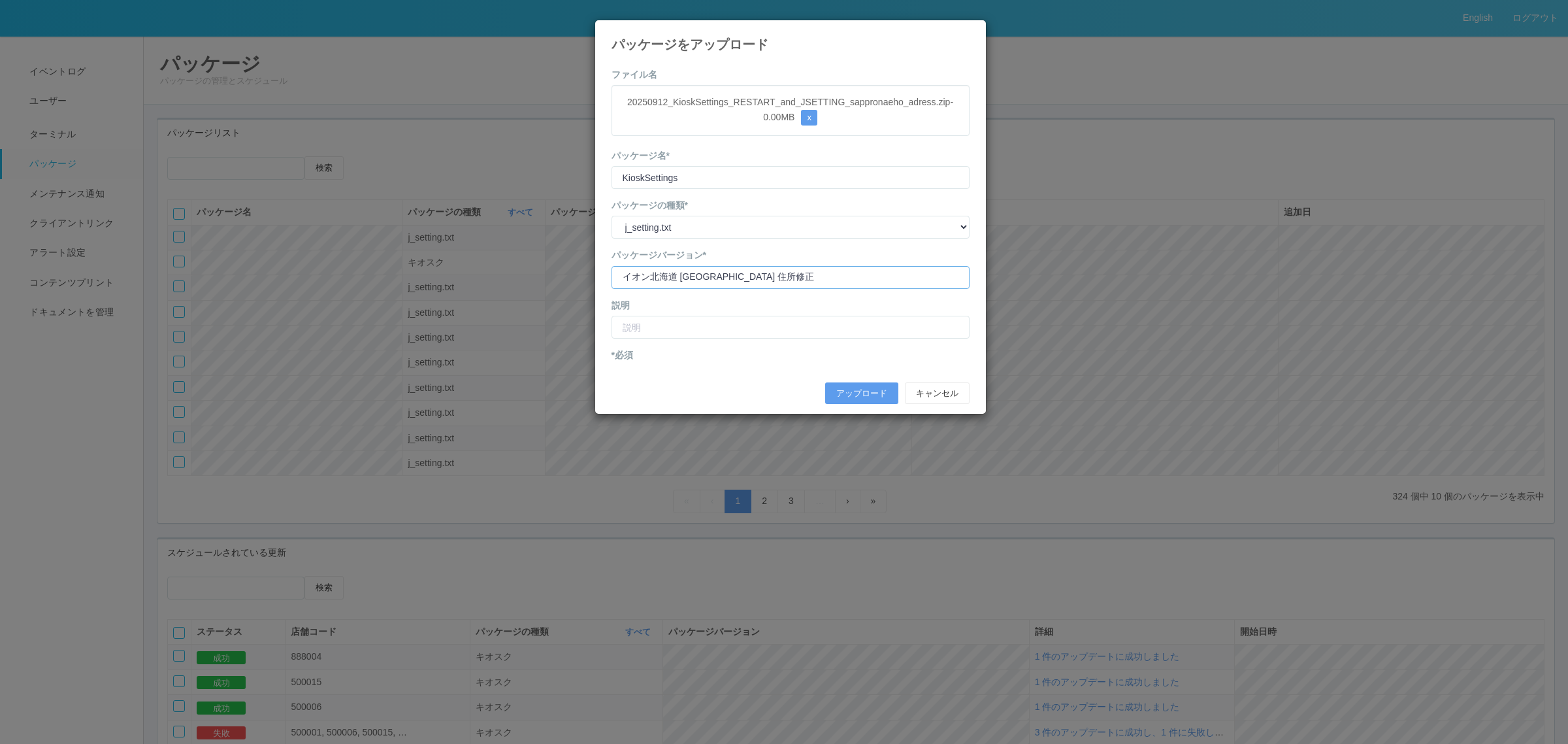
drag, startPoint x: 768, startPoint y: 275, endPoint x: 548, endPoint y: 298, distance: 221.2
click at [523, 281] on div "パッケージをアップロード ファイル名 20250912_KioskSettings_RESTART_and_JSETTING_sappronaeho_adre…" at bounding box center [784, 372] width 1568 height 744
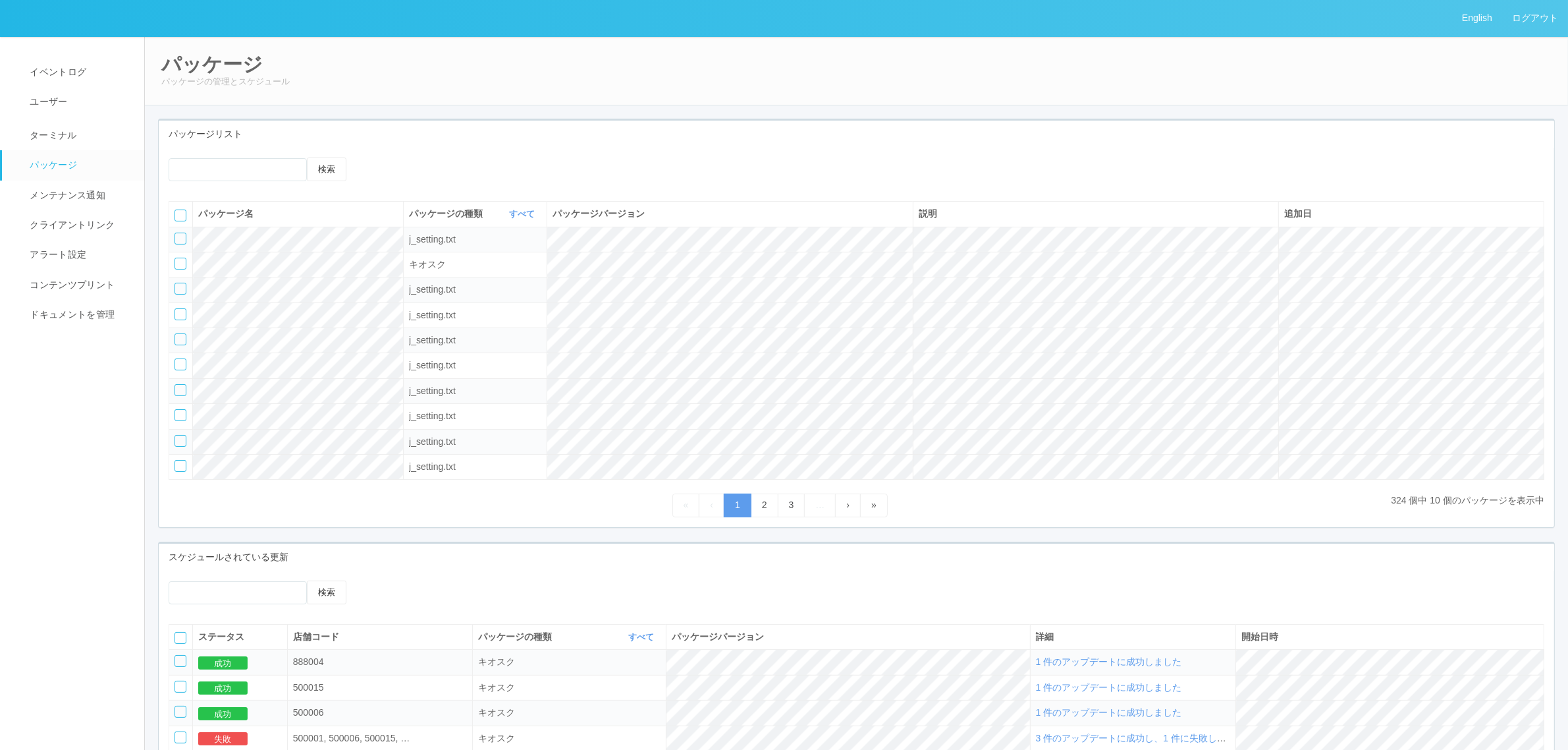
click at [376, 158] on icon at bounding box center [376, 158] width 0 height 0
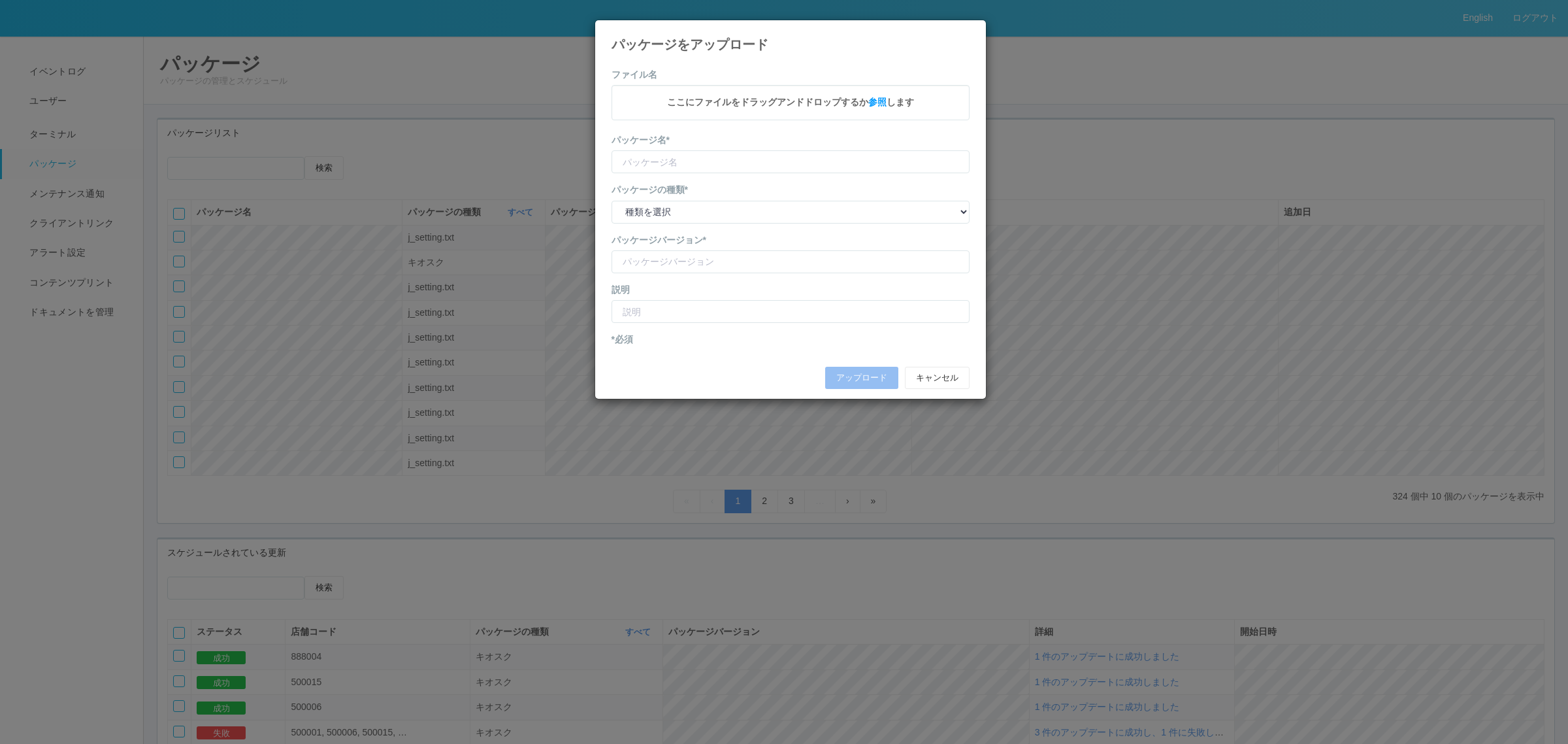
type input "KioskSettings"
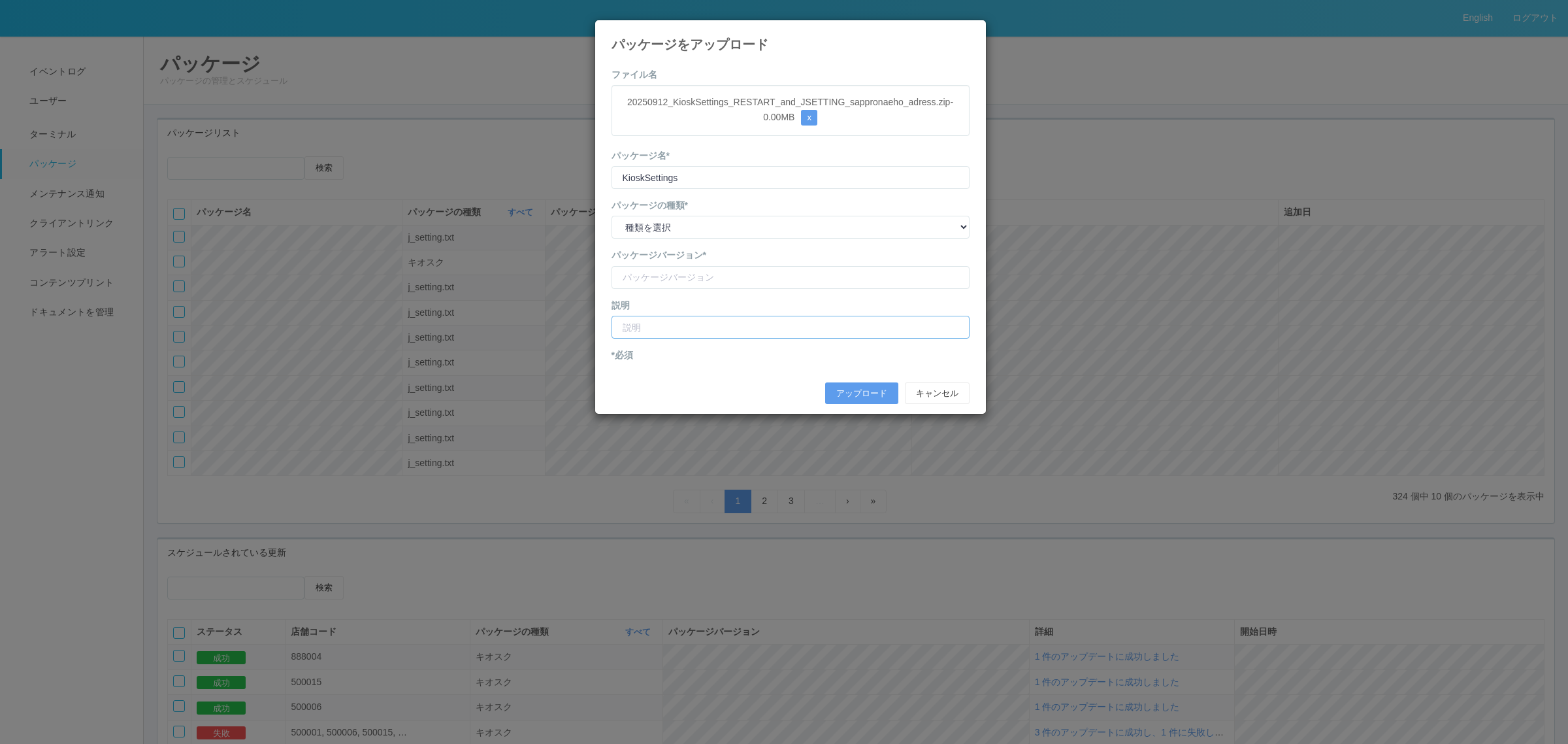
click at [729, 329] on input "text" at bounding box center [790, 327] width 358 height 23
click at [717, 274] on input "version" at bounding box center [790, 277] width 358 height 23
type input "さ"
click at [625, 276] on input "version" at bounding box center [790, 277] width 358 height 23
type input "sapporo naeho adress"
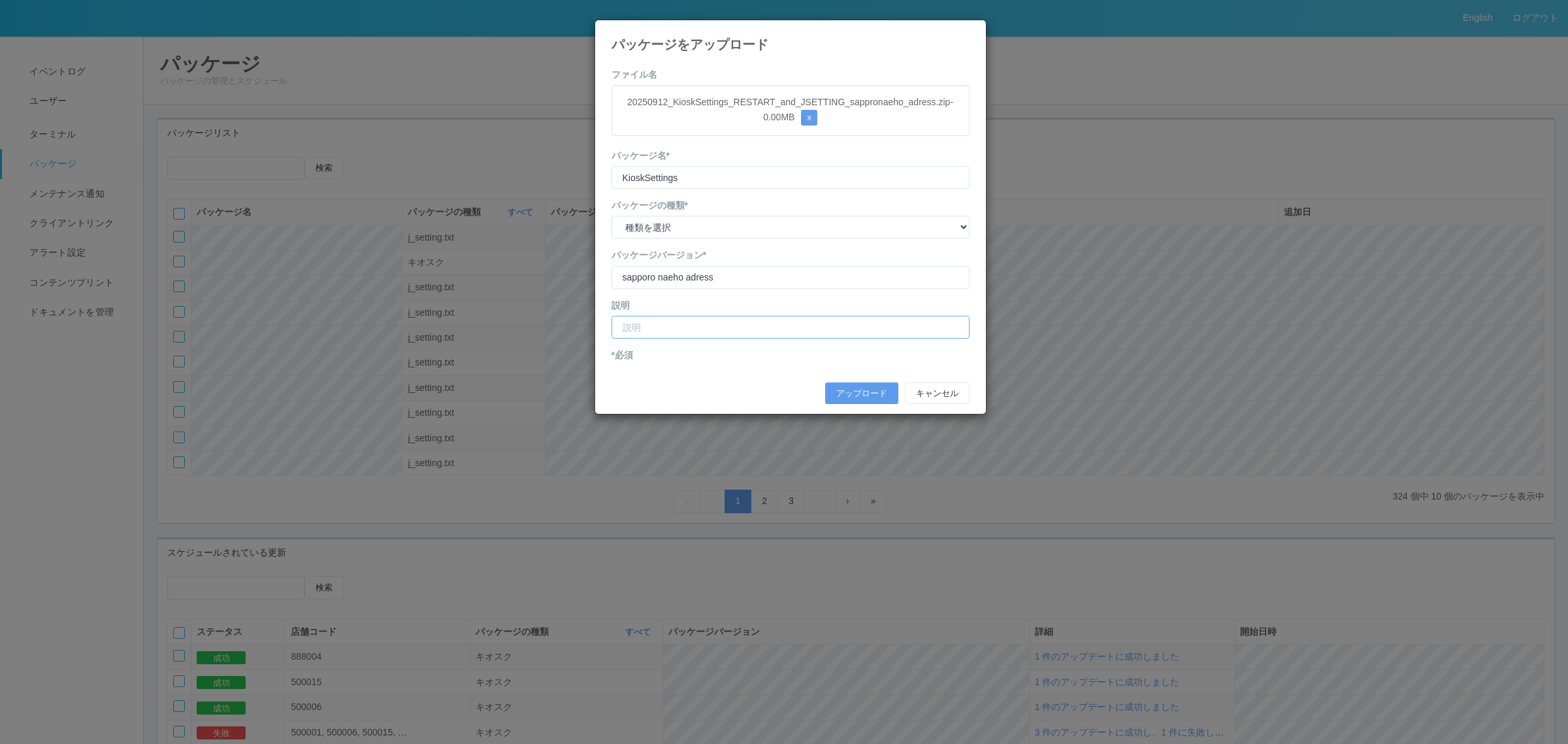
click at [640, 332] on input "text" at bounding box center [790, 327] width 358 height 23
type input "イオン[GEOGRAPHIC_DATA] 住所修正"
click at [864, 388] on button "アップロード" at bounding box center [862, 393] width 73 height 22
click at [694, 227] on select "種類を選択 キオスク KSD エージェント j_setting.txt" at bounding box center [790, 227] width 358 height 23
select select "j_setting.txt"
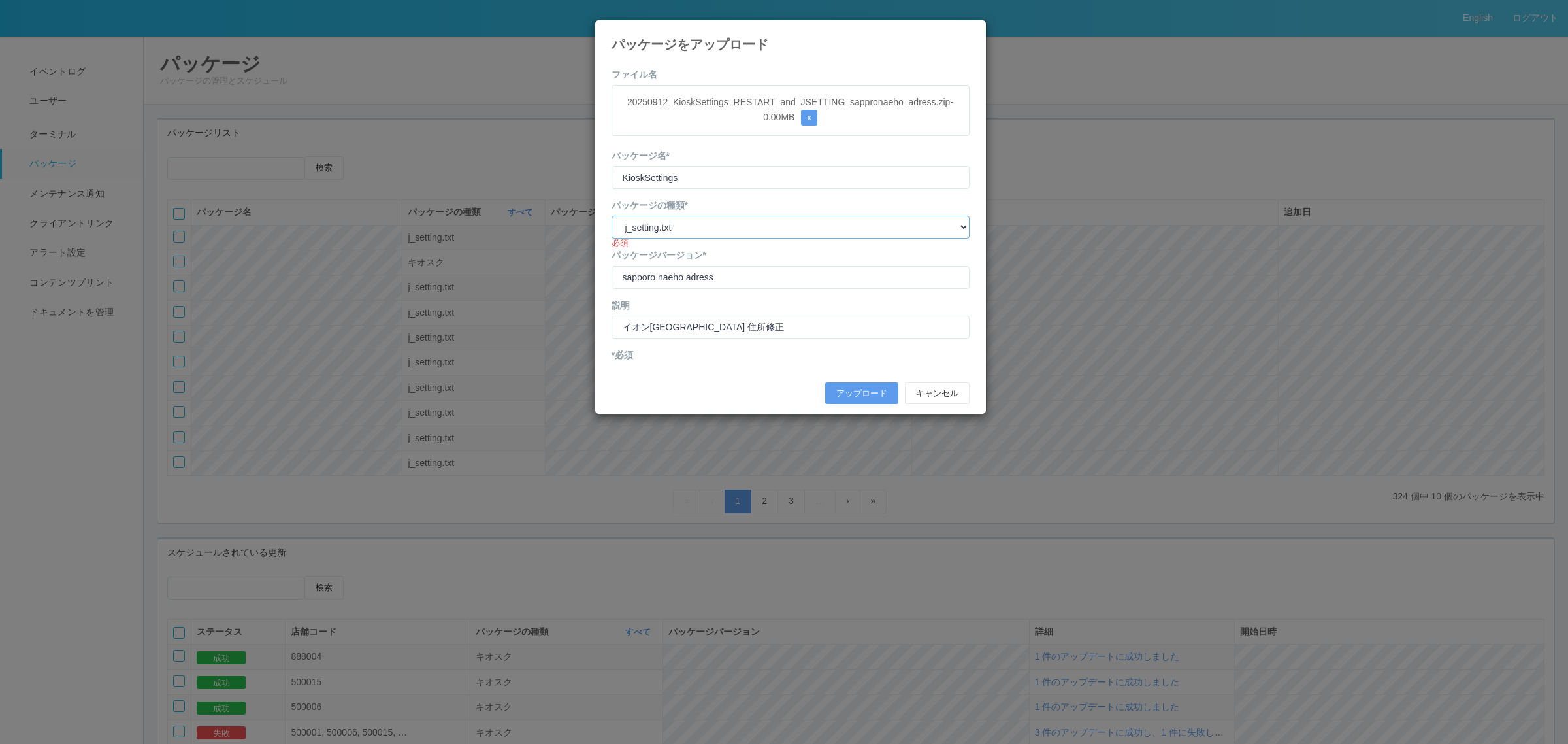
click at [612, 216] on select "種類を選択 キオスク KSD エージェント j_setting.txt" at bounding box center [790, 227] width 358 height 23
click at [843, 392] on button "アップロード" at bounding box center [862, 393] width 73 height 22
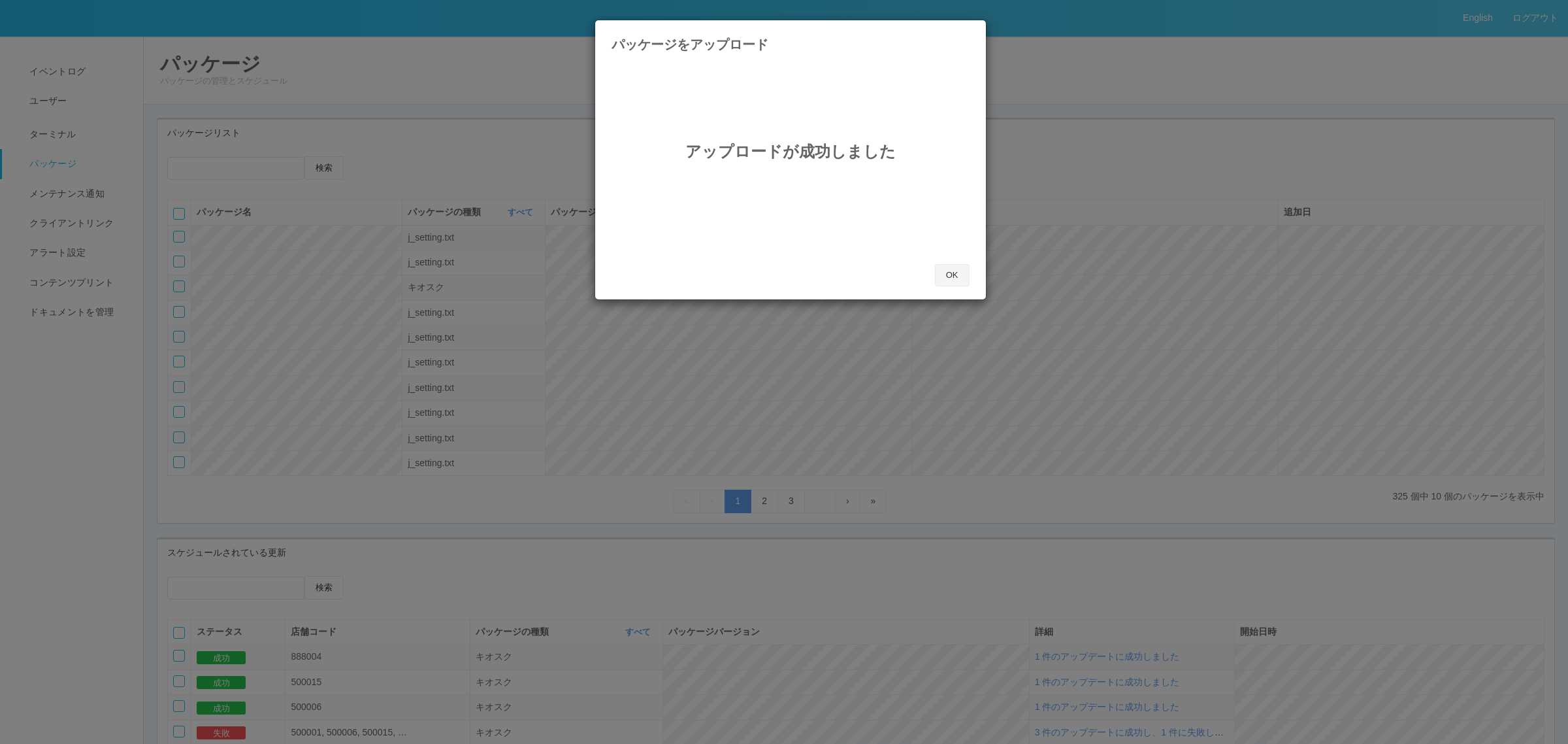
click at [956, 274] on button "OK" at bounding box center [952, 275] width 34 height 22
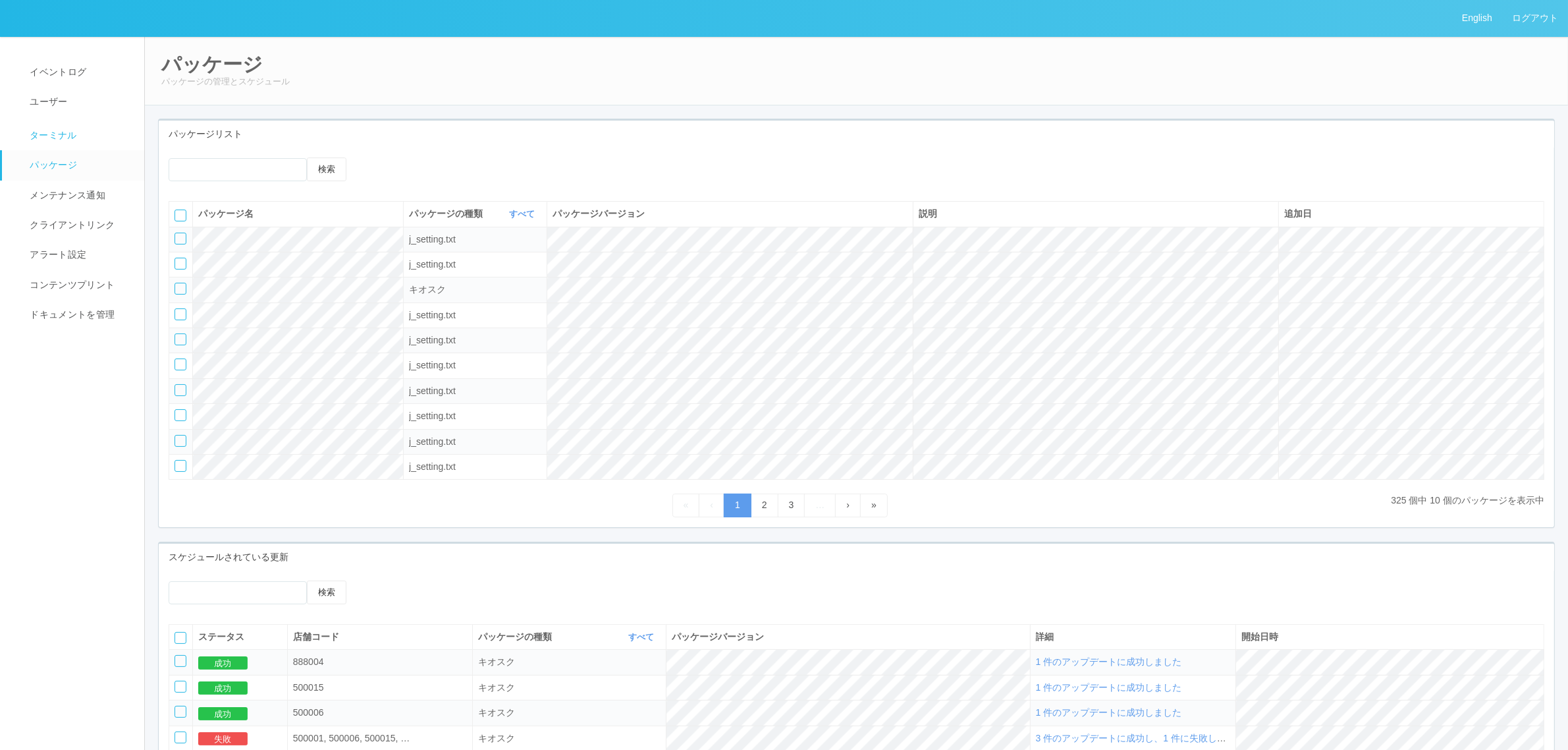
click at [96, 140] on link "ターミナル" at bounding box center [79, 134] width 154 height 33
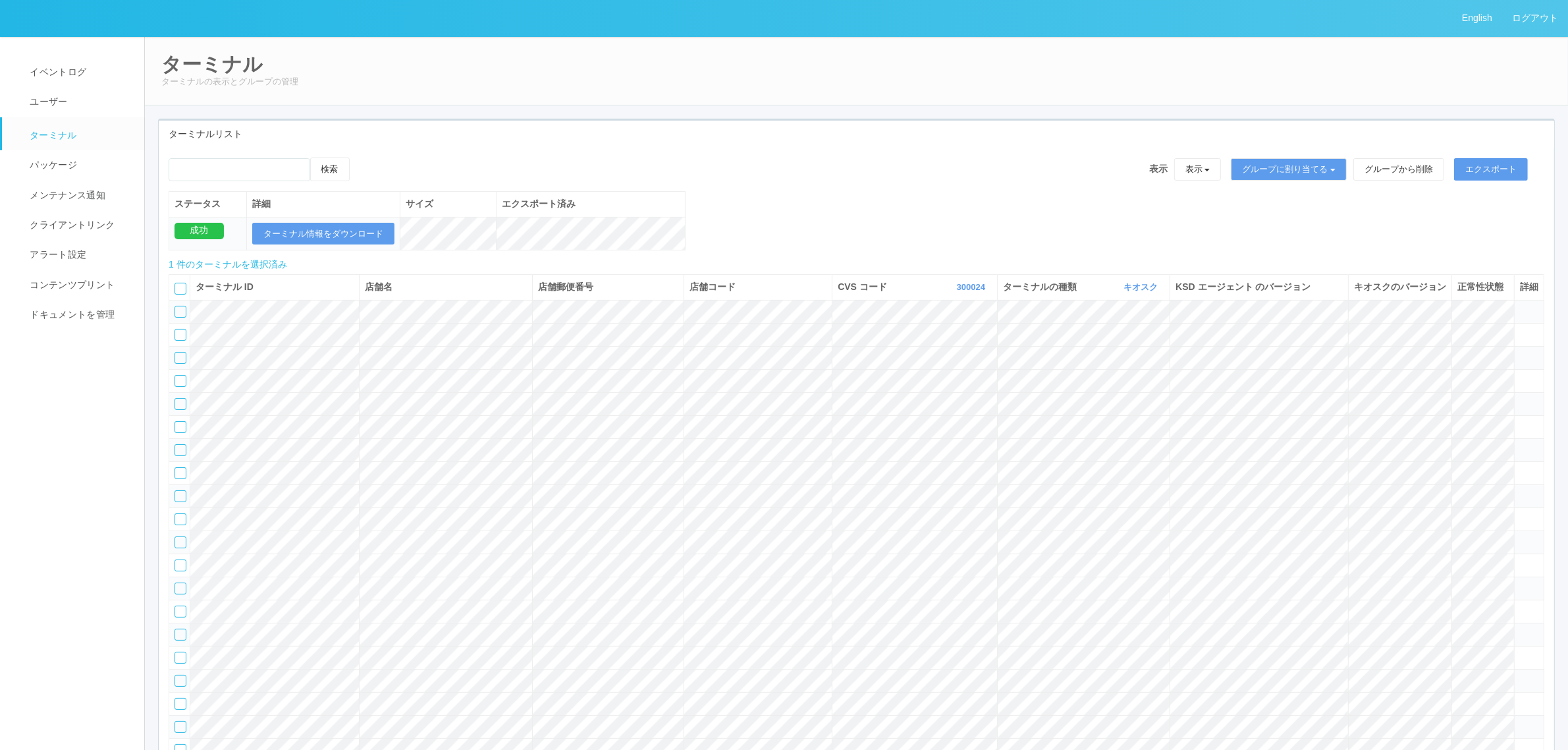
click at [363, 158] on icon at bounding box center [363, 158] width 0 height 0
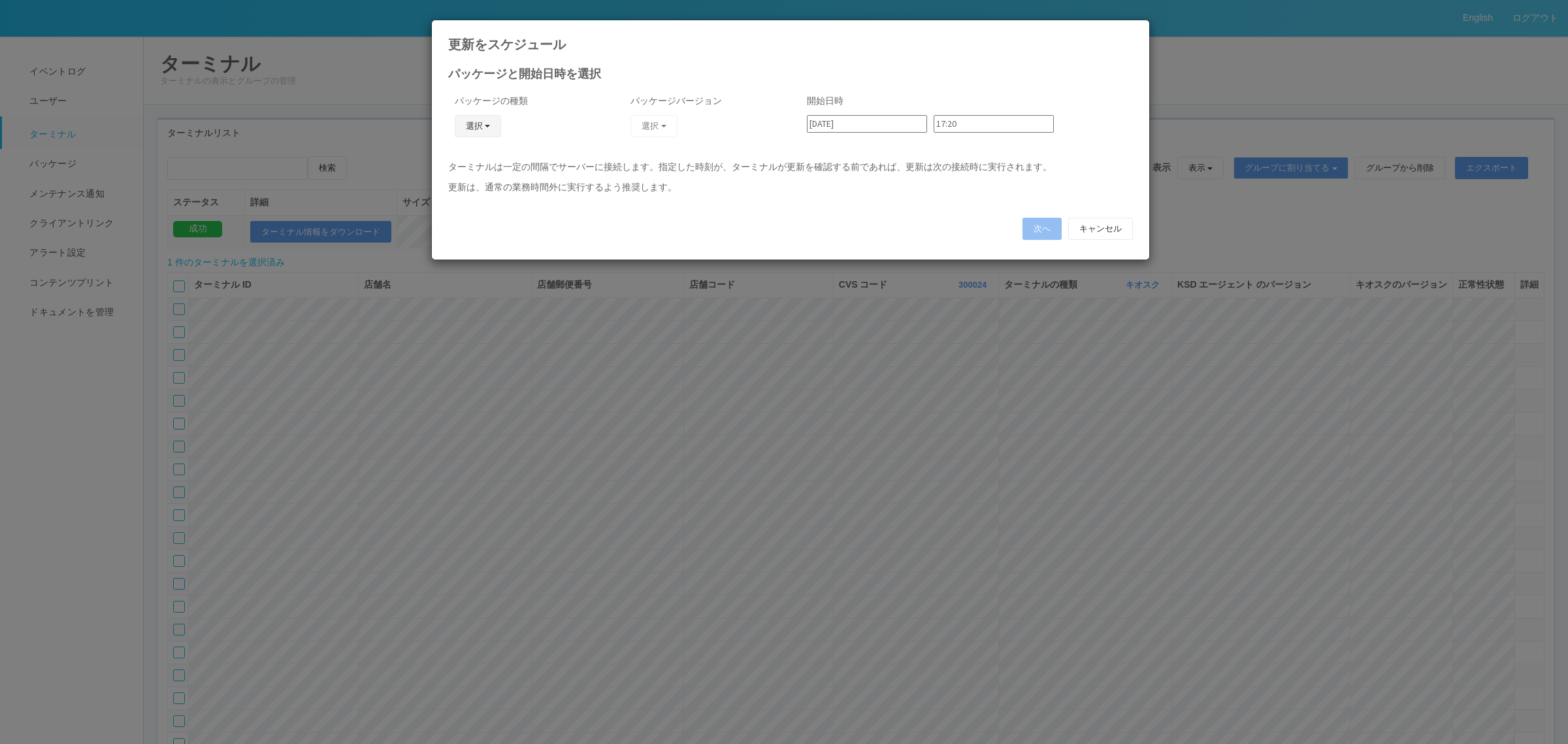
click at [470, 123] on button "選択" at bounding box center [478, 126] width 47 height 22
click at [461, 197] on link "j_setting.txt" at bounding box center [459, 203] width 103 height 20
click at [668, 126] on button "選択" at bounding box center [654, 126] width 47 height 22
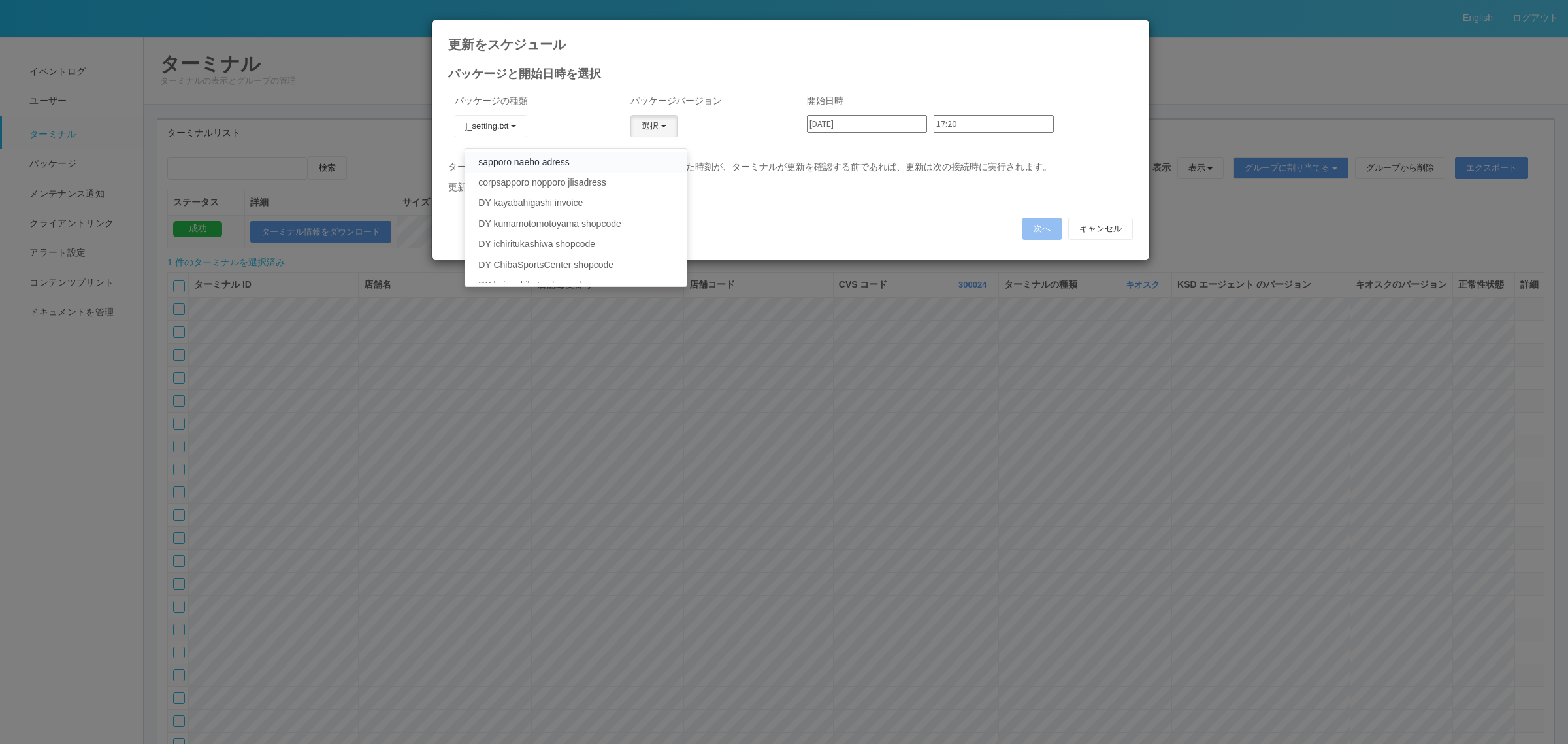
click at [582, 164] on link "sapporo naeho adress" at bounding box center [576, 162] width 221 height 20
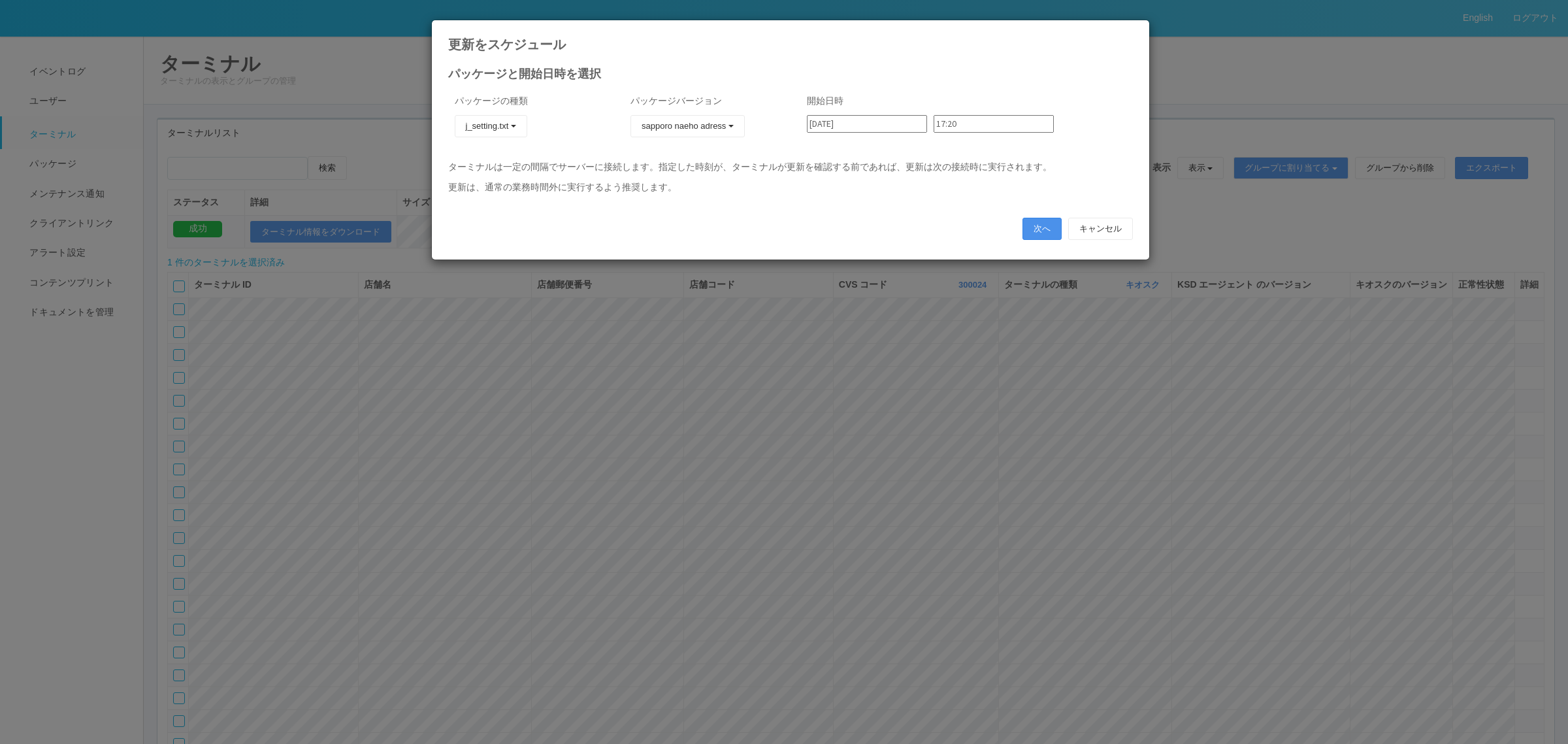
click at [1040, 227] on button "次へ" at bounding box center [1042, 228] width 39 height 22
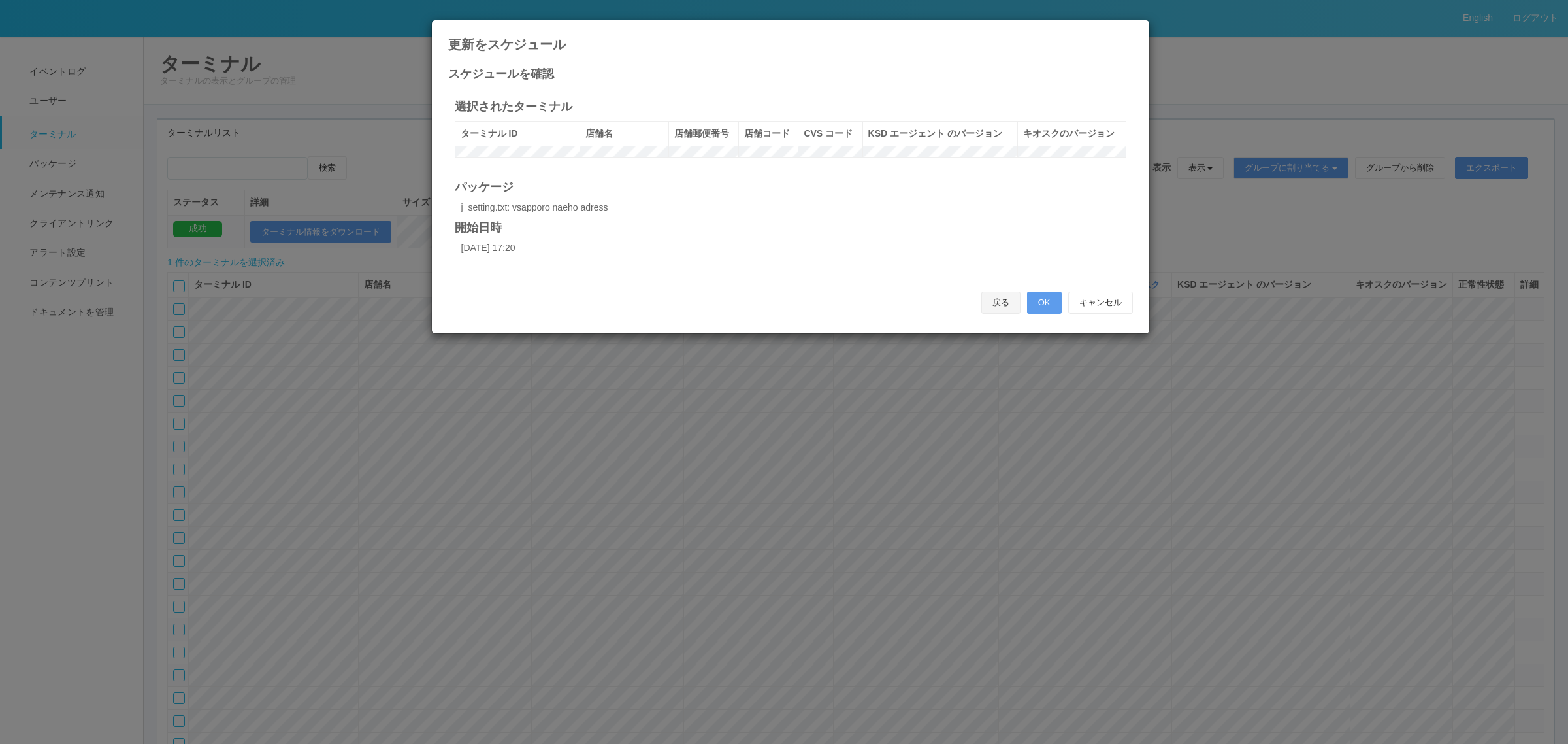
click at [997, 311] on button "戻る" at bounding box center [1001, 302] width 39 height 22
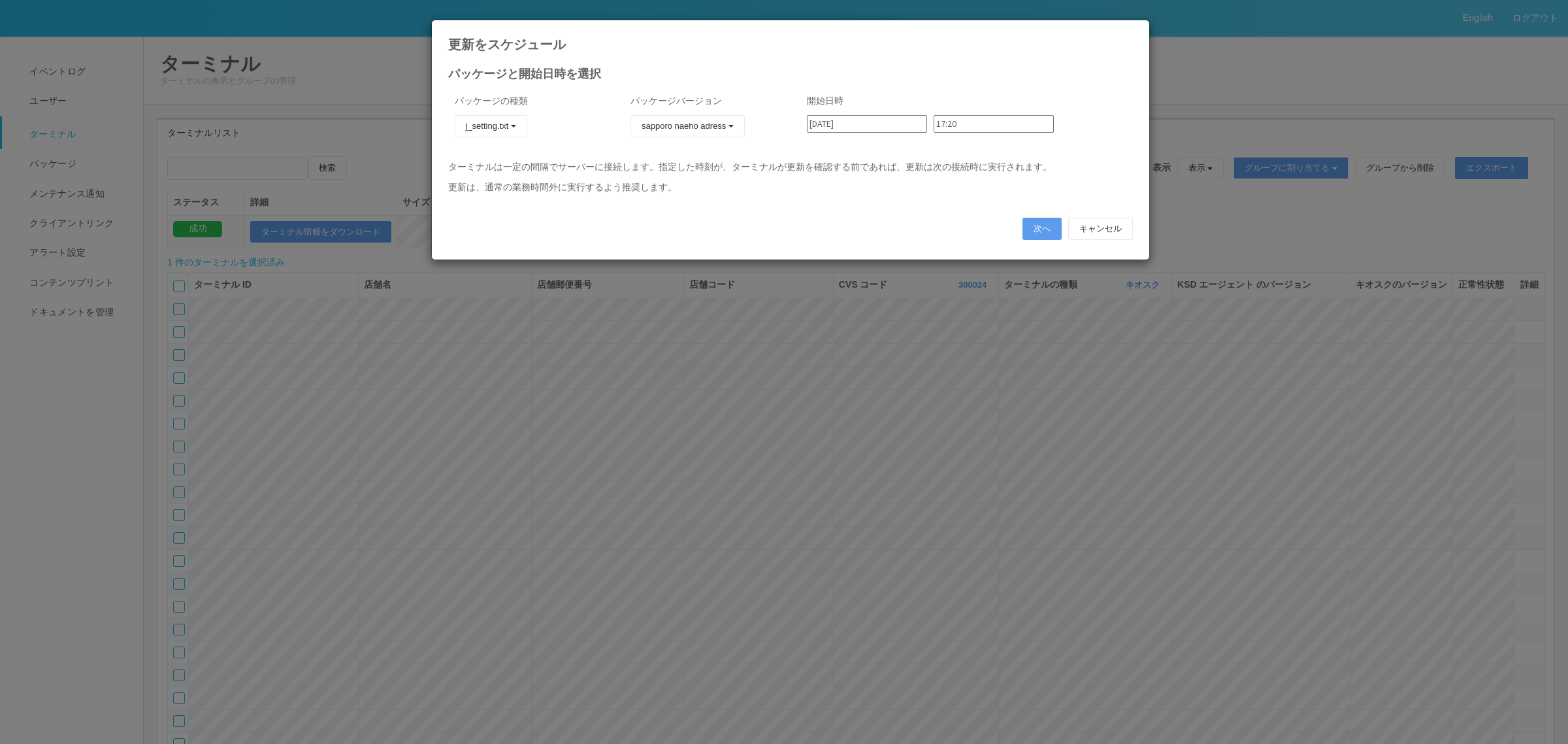
click at [934, 126] on input "17:20" at bounding box center [994, 124] width 120 height 18
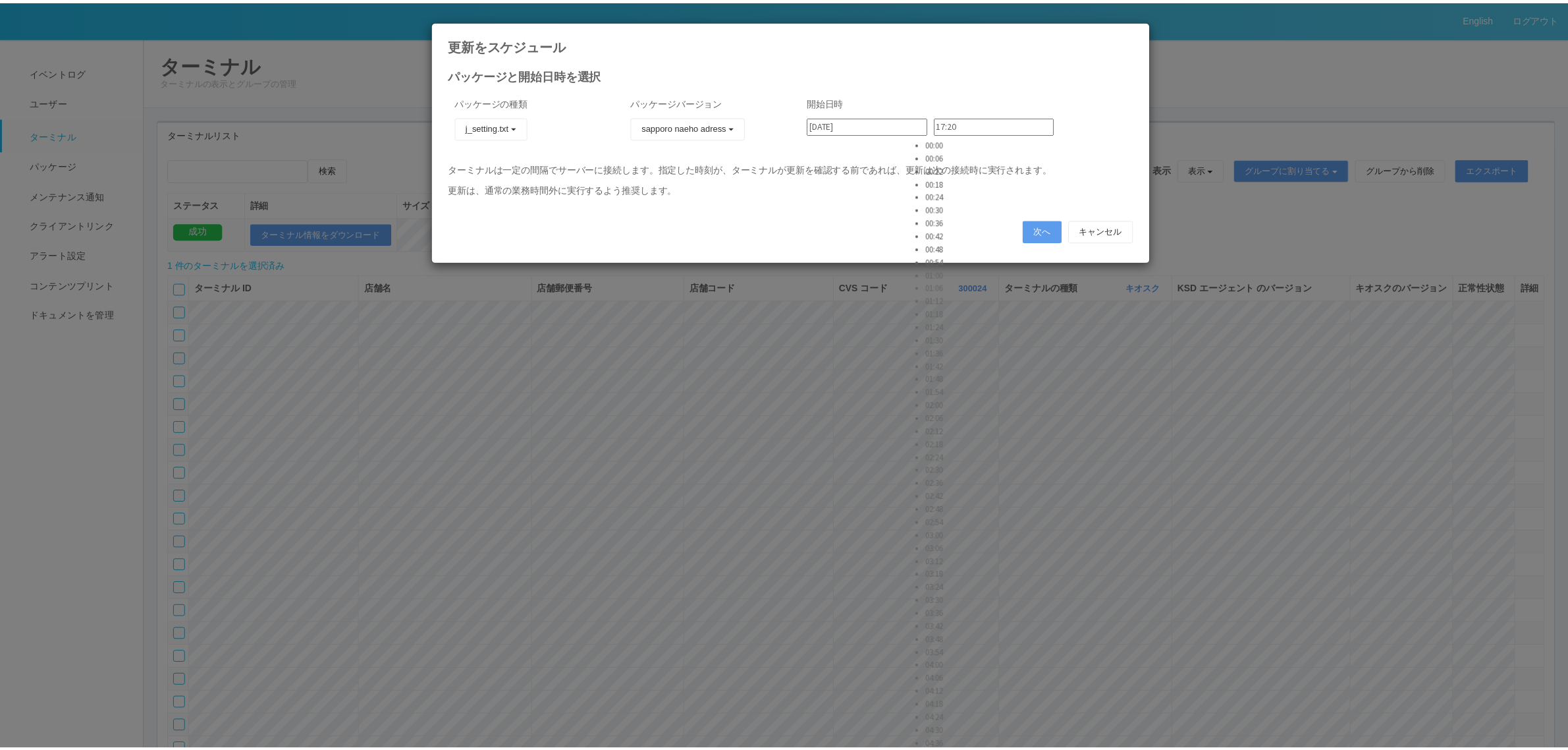
scroll to position [3854, 0]
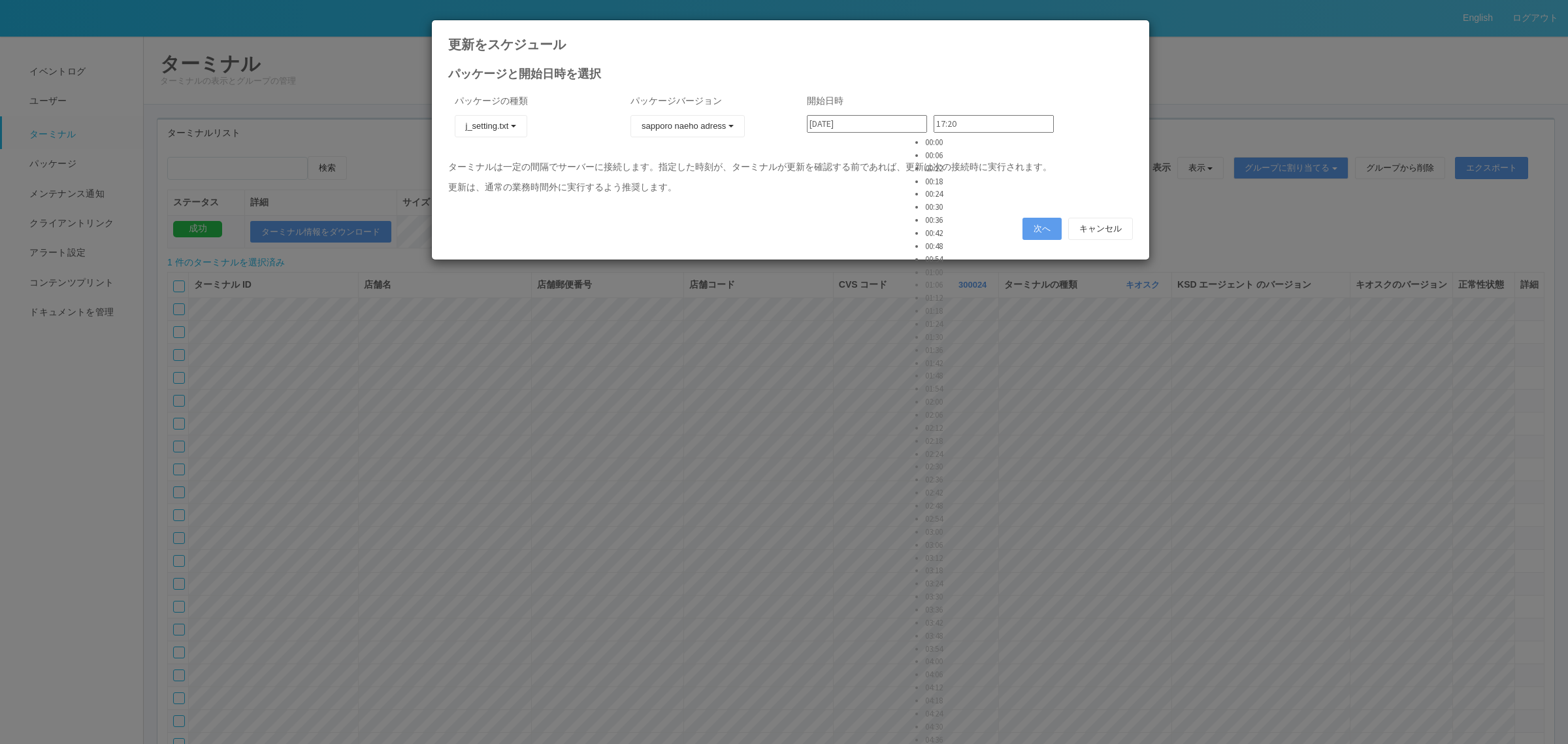
type input "20:00"
click at [1027, 226] on button "次へ" at bounding box center [1042, 228] width 39 height 22
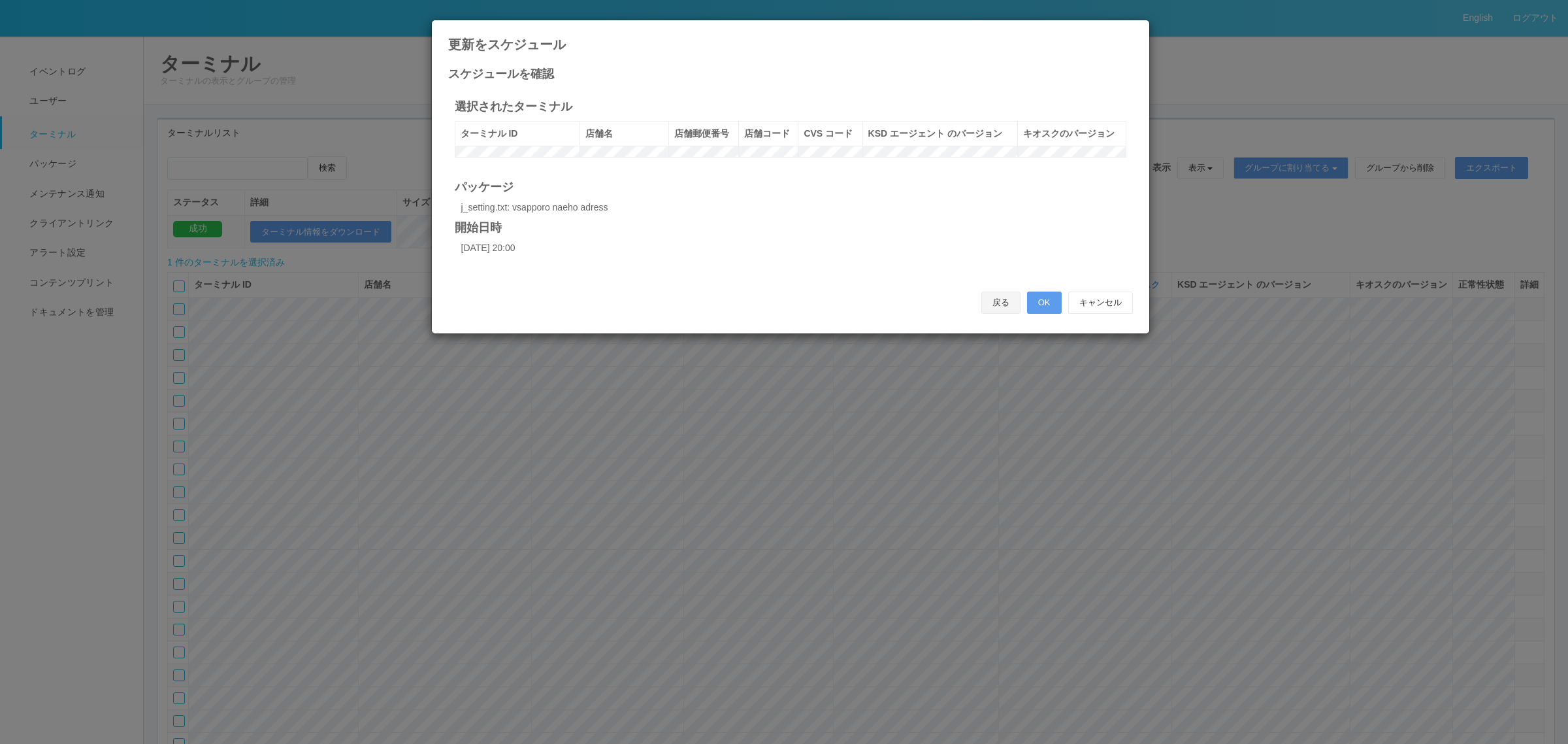
click at [987, 314] on button "戻る" at bounding box center [1001, 302] width 39 height 22
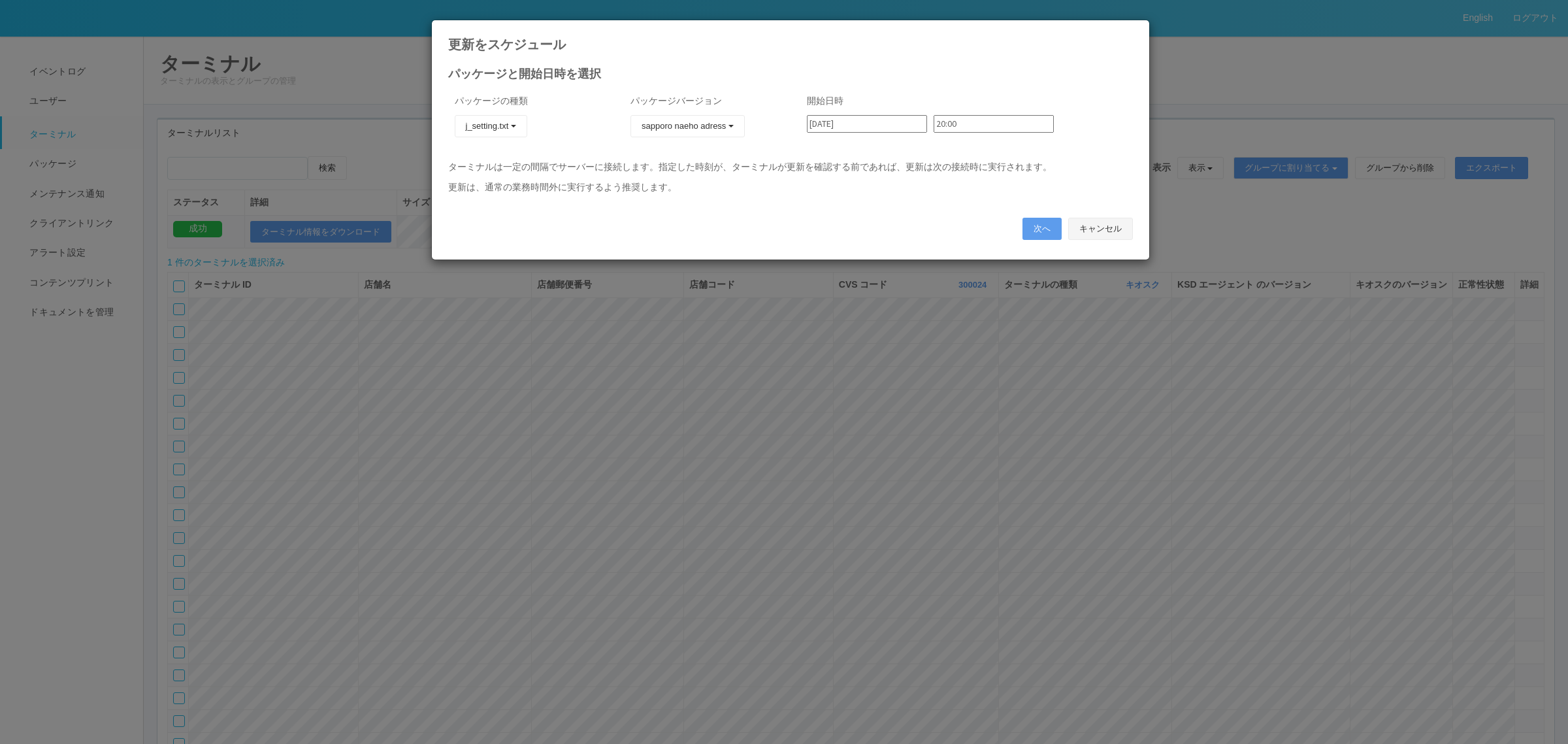
click at [1096, 229] on button "キャンセル" at bounding box center [1101, 228] width 65 height 22
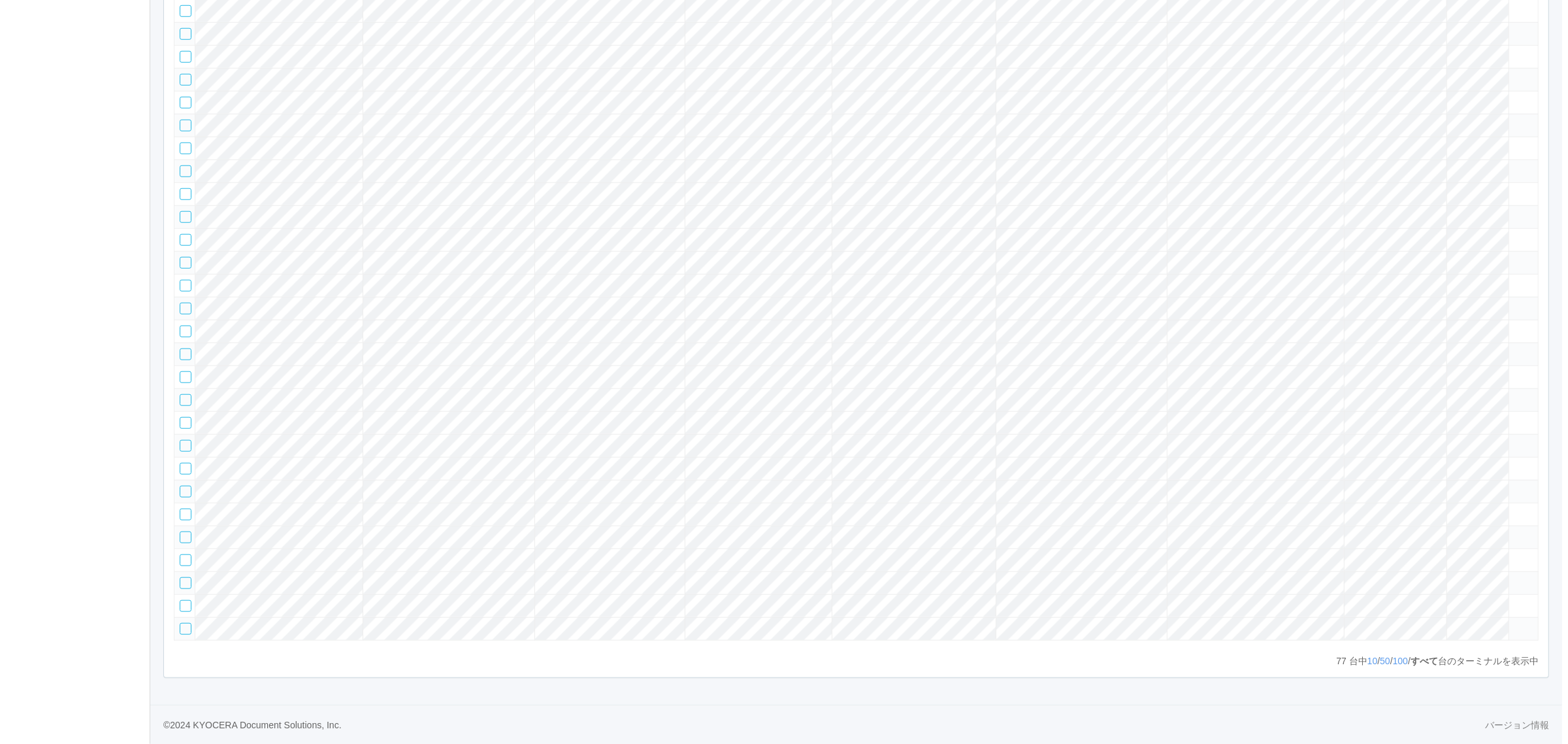
scroll to position [944, 0]
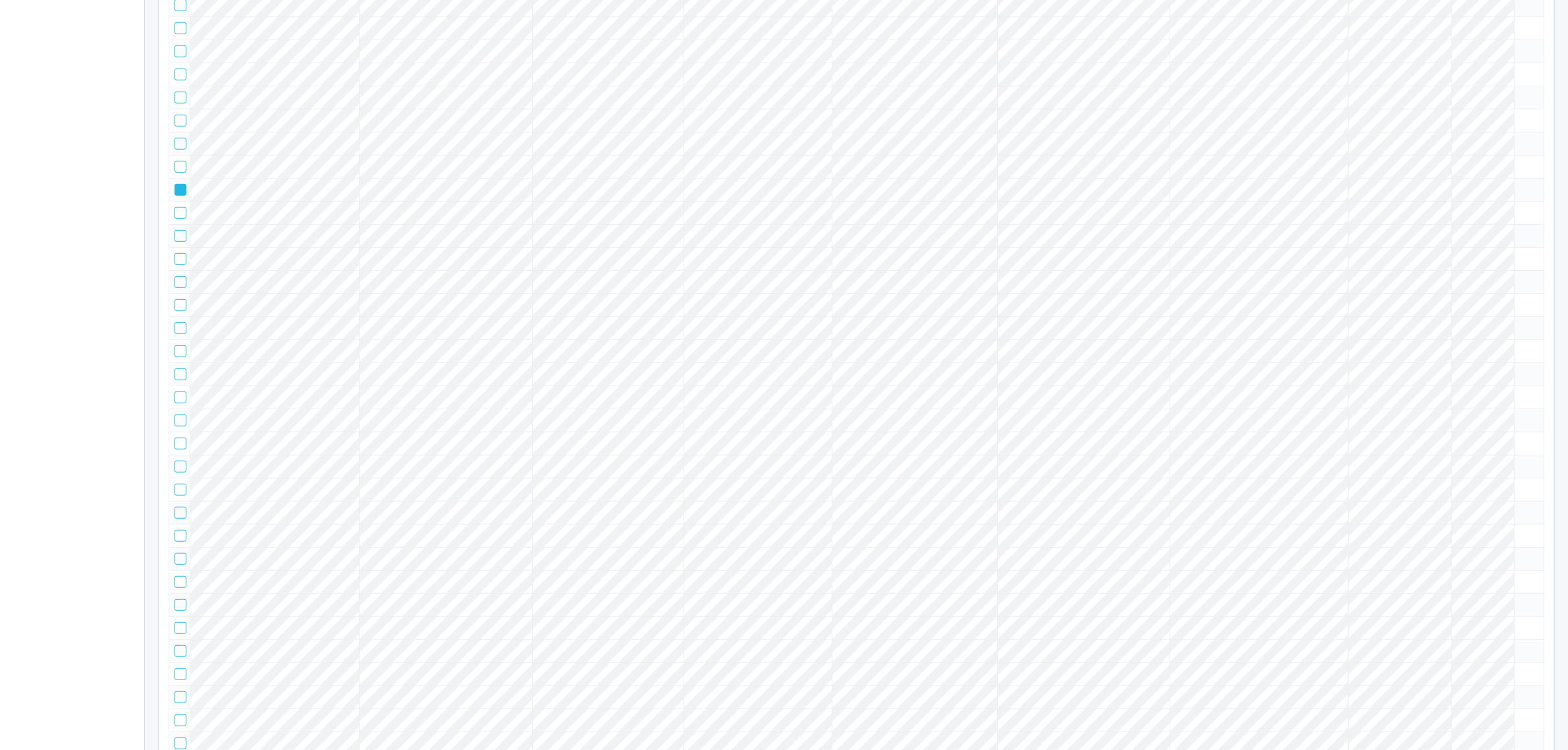
click at [1388, 201] on tr at bounding box center [857, 190] width 1375 height 23
click at [1520, 184] on icon at bounding box center [1520, 184] width 0 height 0
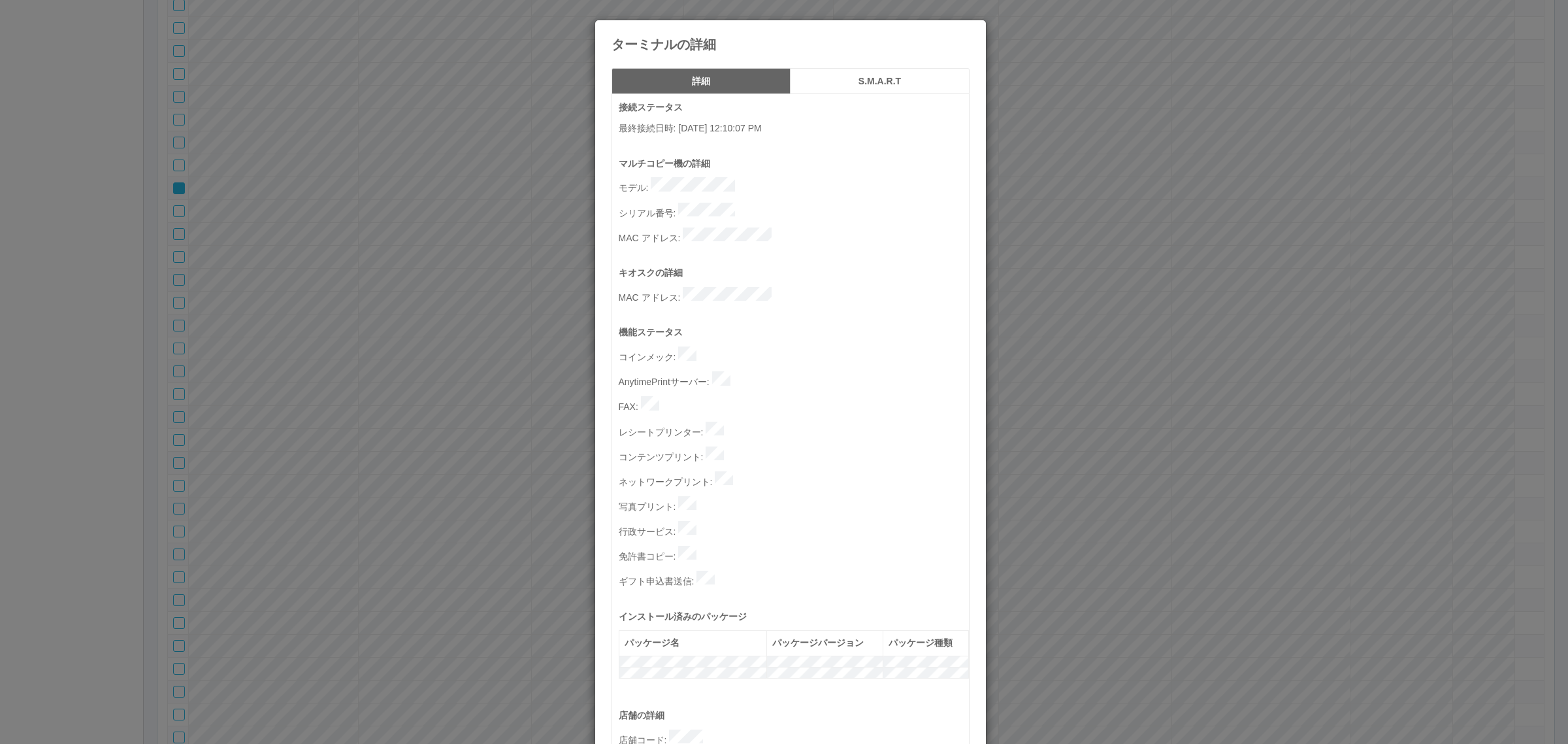
scroll to position [404, 0]
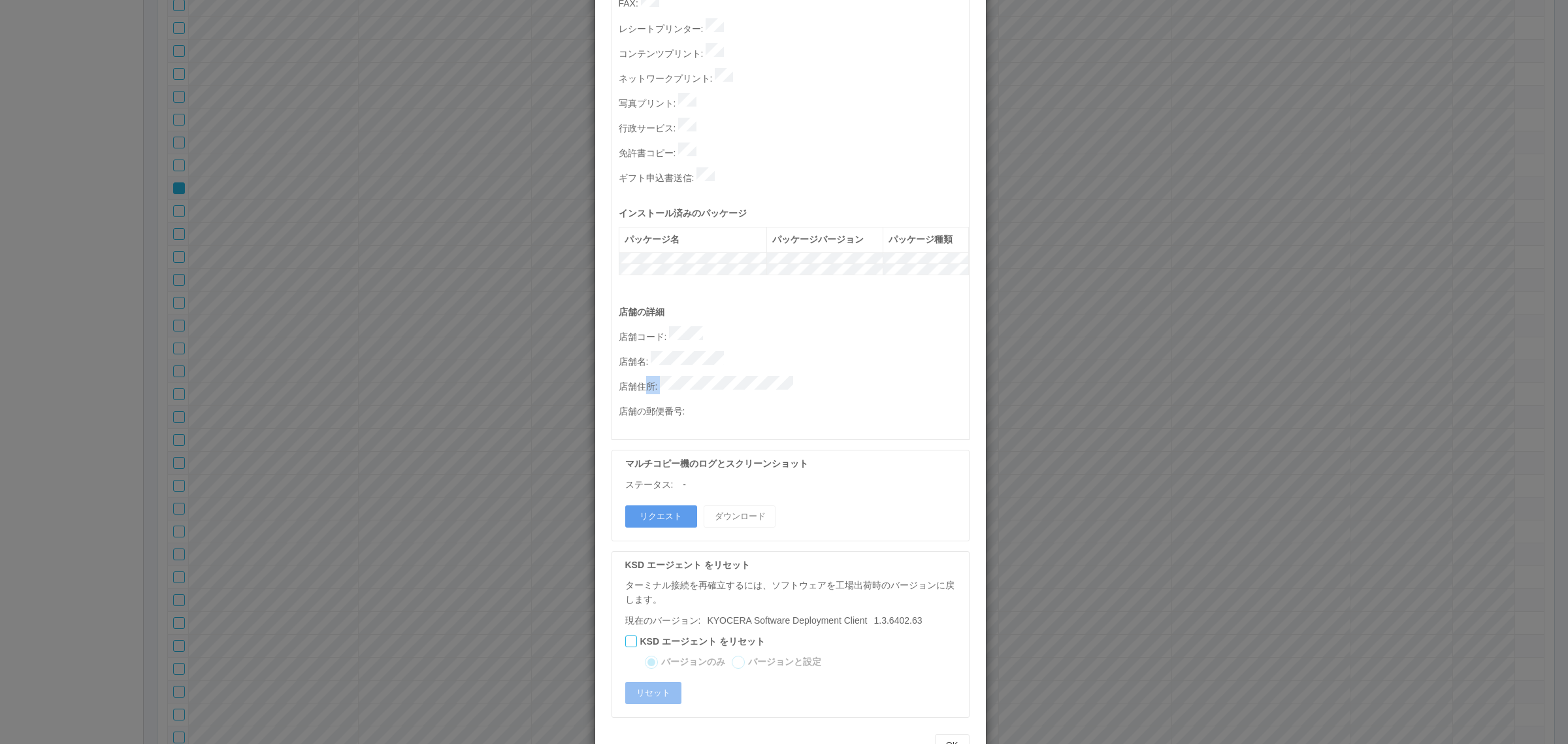
drag, startPoint x: 798, startPoint y: 344, endPoint x: 642, endPoint y: 350, distance: 156.1
click at [642, 376] on p "店舗住所 :" at bounding box center [794, 384] width 350 height 18
drag, startPoint x: 638, startPoint y: 399, endPoint x: 639, endPoint y: 390, distance: 9.1
click at [639, 396] on div "接続ステータス 最終接続日時 : [DATE] 12:10:07 PM マルチコピー機の詳細 モデル : シリアル番号 : MAC アドレス : キオスクの詳…" at bounding box center [790, 227] width 358 height 1072
drag, startPoint x: 832, startPoint y: 400, endPoint x: 811, endPoint y: 399, distance: 21.0
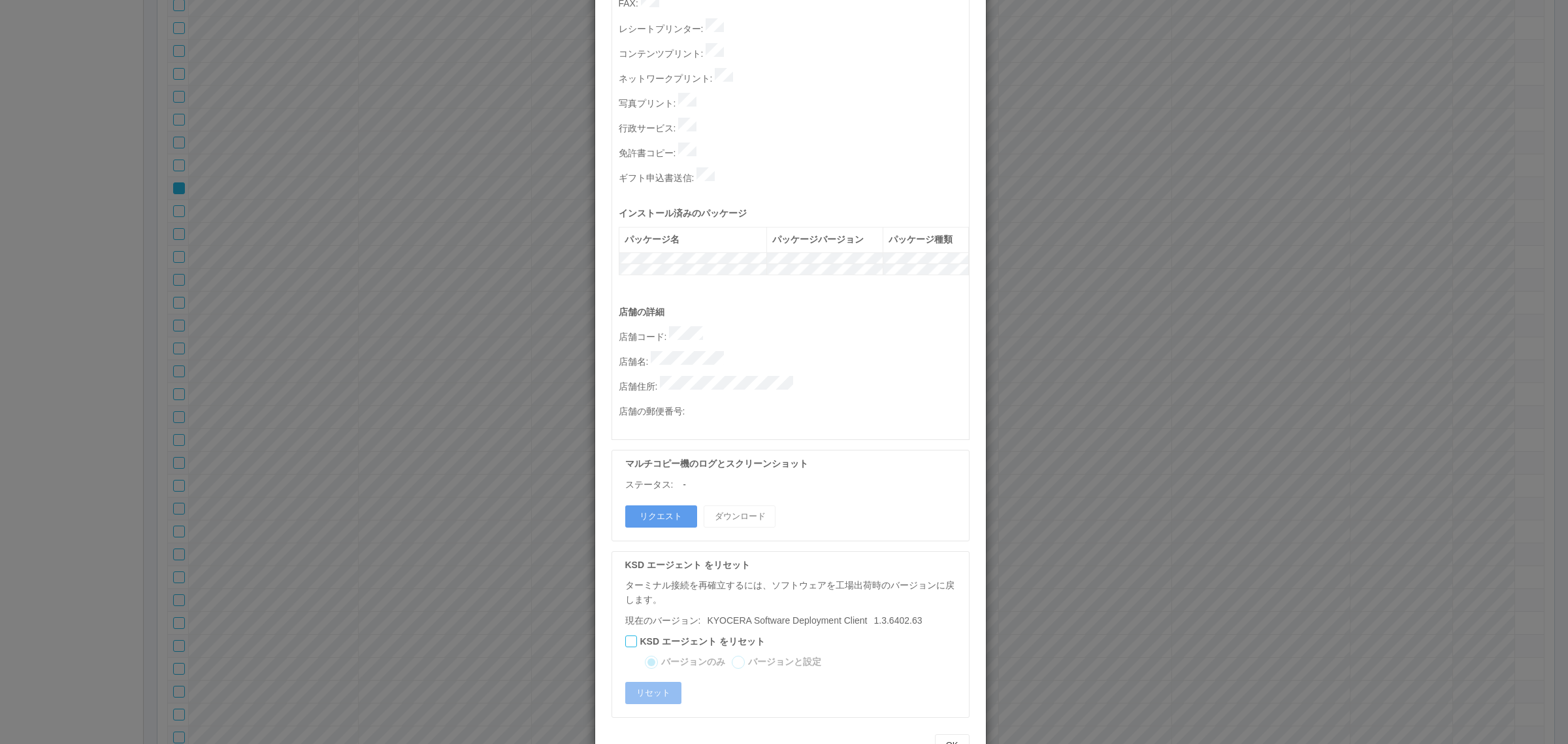
click at [830, 400] on div "接続ステータス 最終接続日時 : [DATE] 12:10:07 PM マルチコピー機の詳細 モデル : シリアル番号 : MAC アドレス : キオスクの詳…" at bounding box center [790, 227] width 358 height 1072
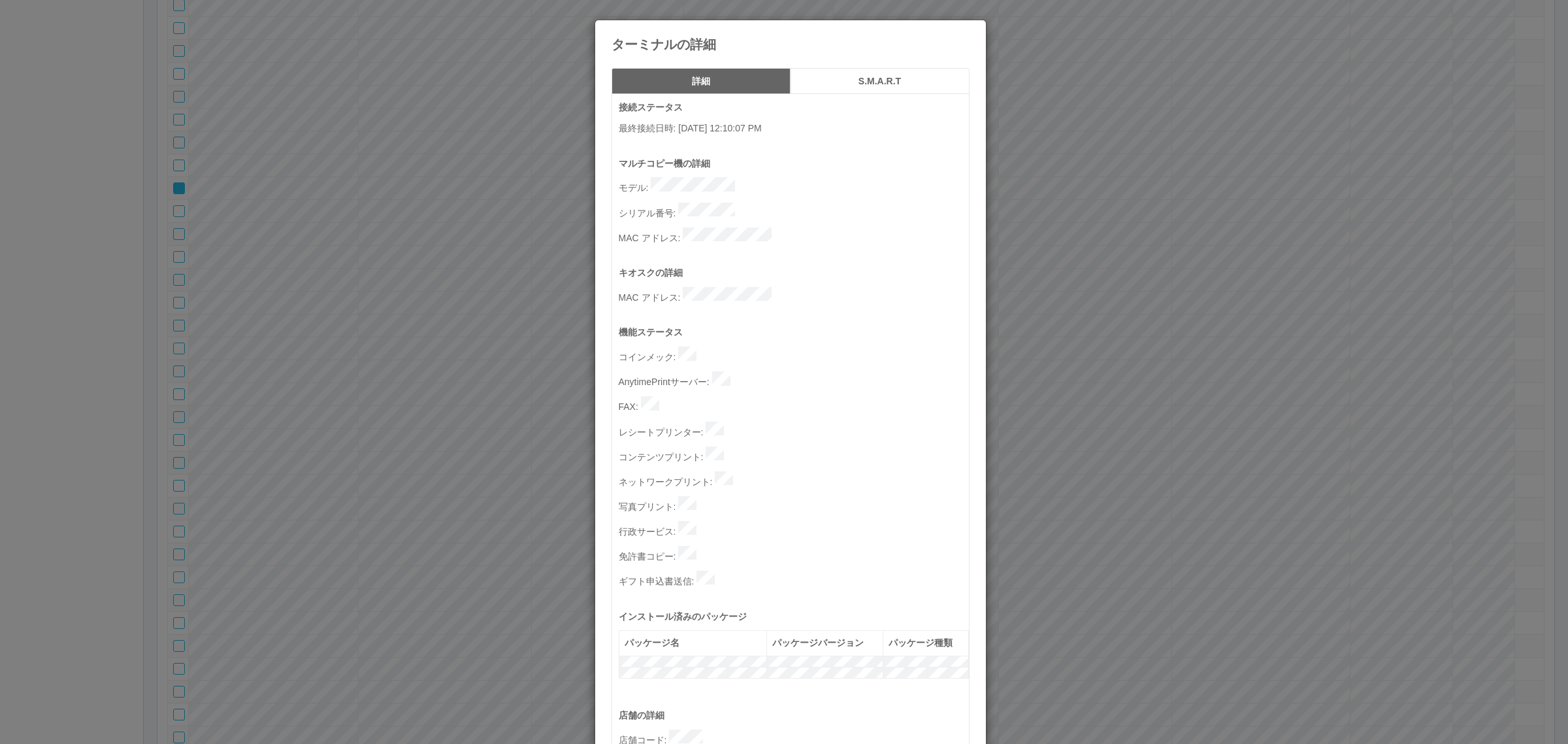
click at [442, 380] on div "ターミナルの詳細 詳細 S.M.A.R.T 接続ステータス 最終接続日時 : [DATE] 12:10:07 PM マルチコピー機の詳細 モデル : シリアル…" at bounding box center [784, 372] width 1568 height 744
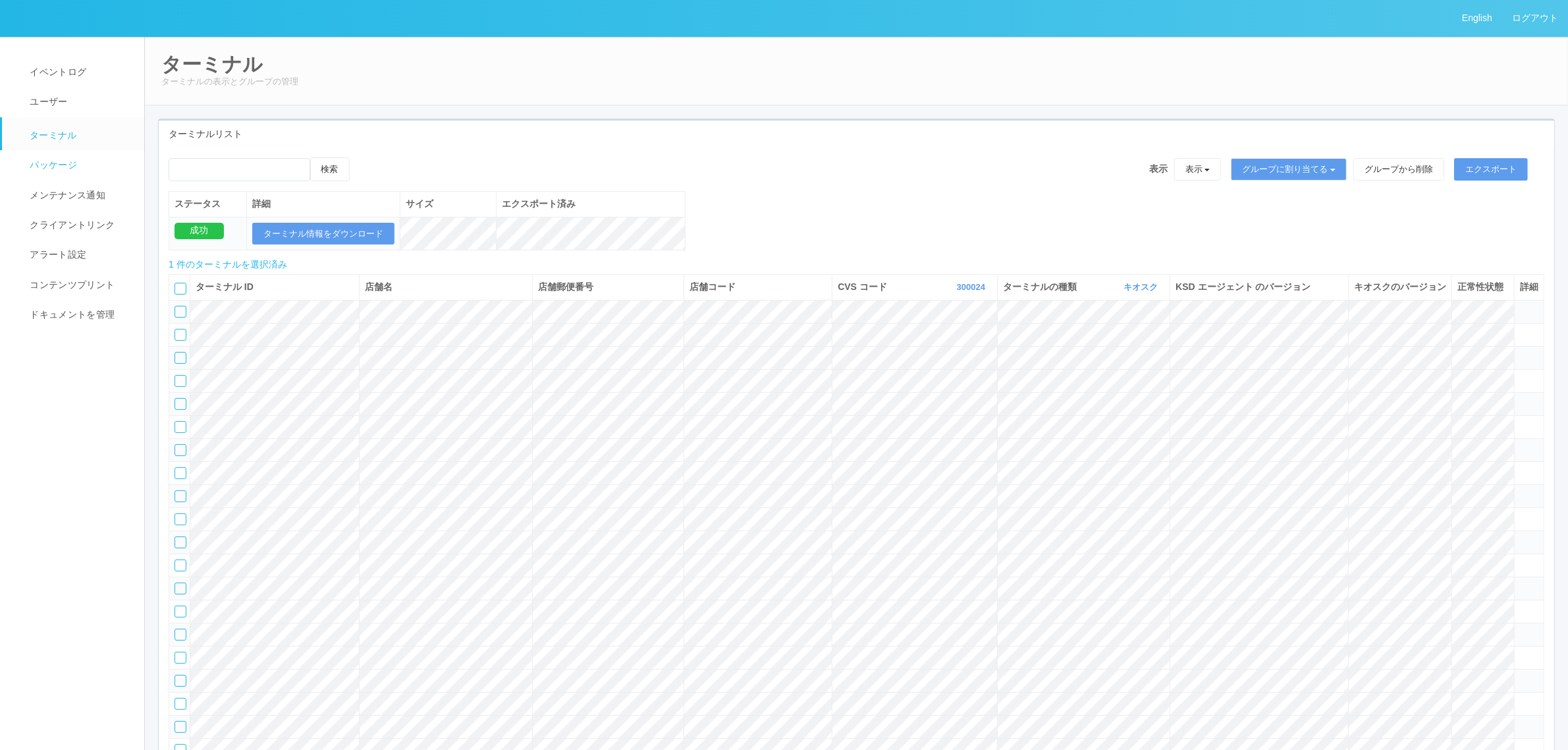
click at [123, 172] on link "パッケージ" at bounding box center [79, 165] width 154 height 30
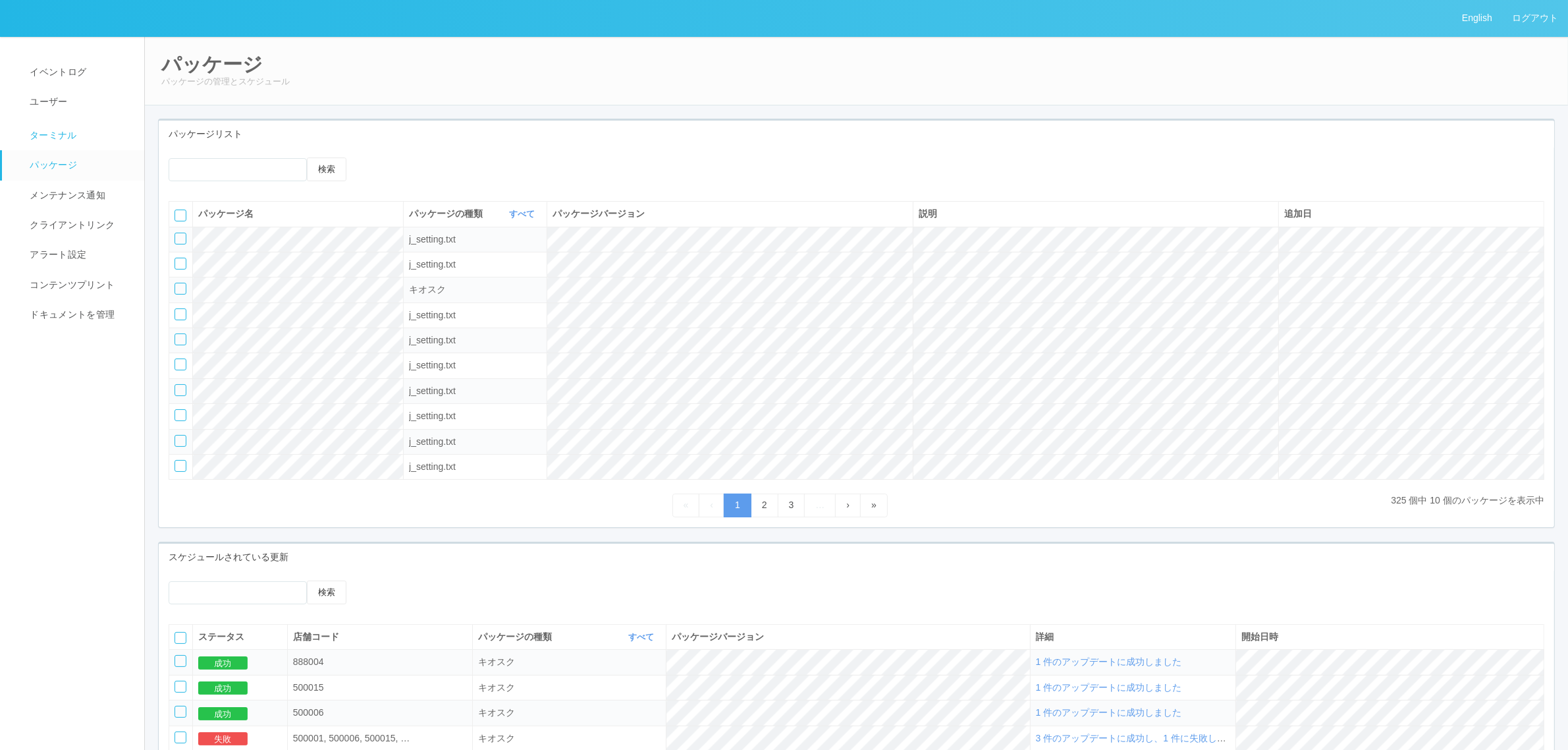
click at [79, 132] on link "ターミナル" at bounding box center [79, 134] width 154 height 33
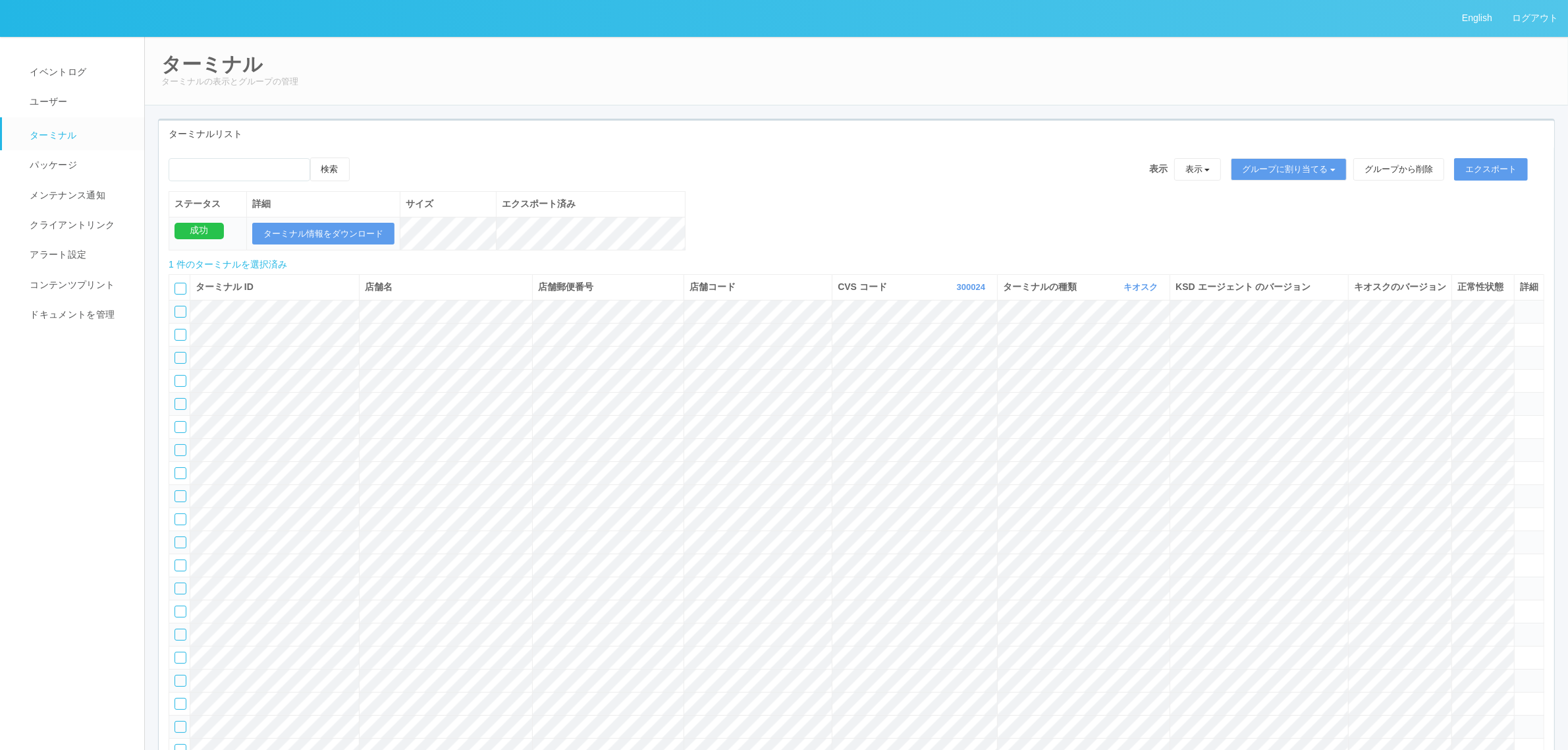
click at [363, 158] on icon at bounding box center [363, 158] width 0 height 0
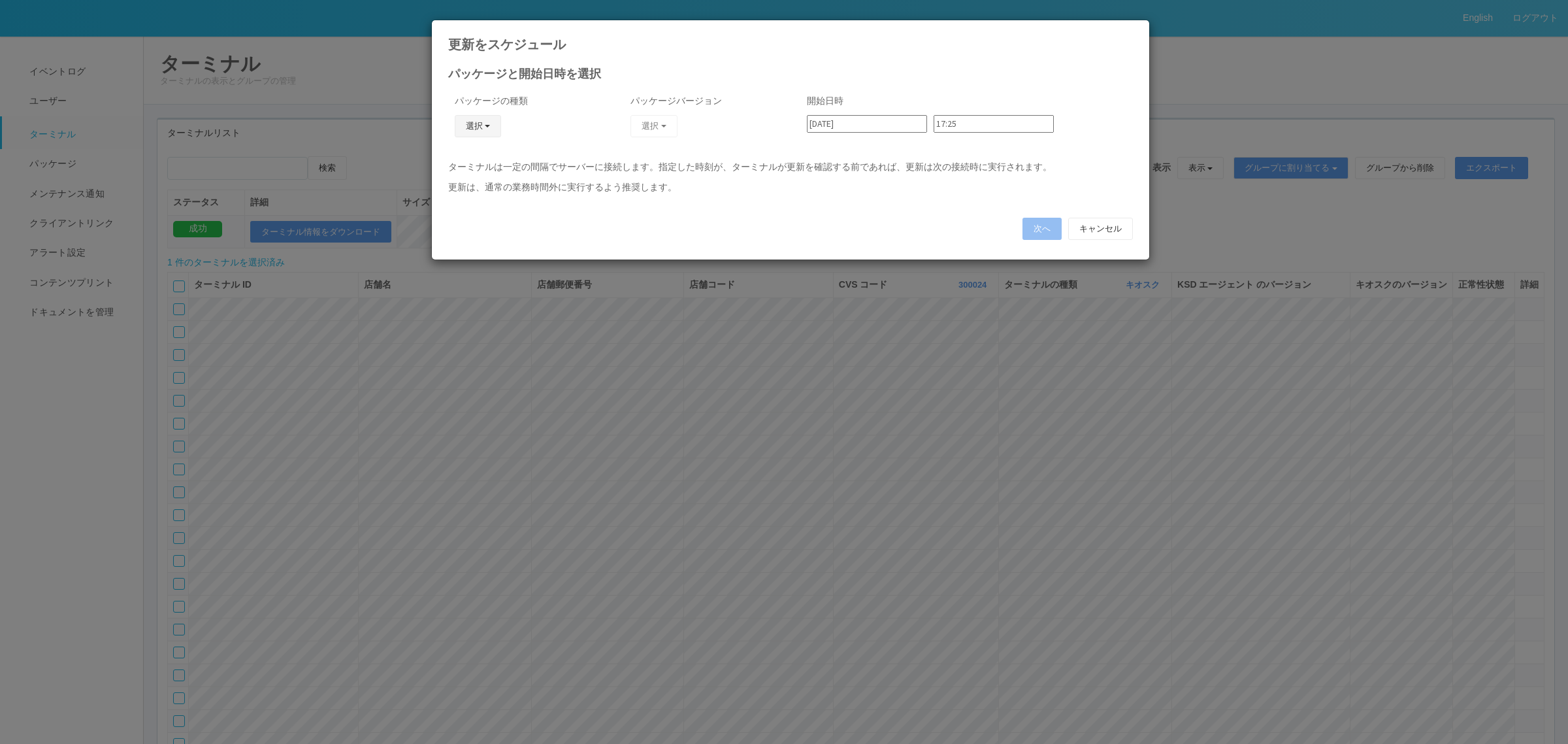
click at [478, 123] on button "選択" at bounding box center [478, 126] width 47 height 22
drag, startPoint x: 458, startPoint y: 208, endPoint x: 592, endPoint y: 152, distance: 145.2
click at [458, 207] on link "j_setting.txt" at bounding box center [459, 203] width 103 height 20
click at [655, 122] on button "選択" at bounding box center [654, 126] width 47 height 22
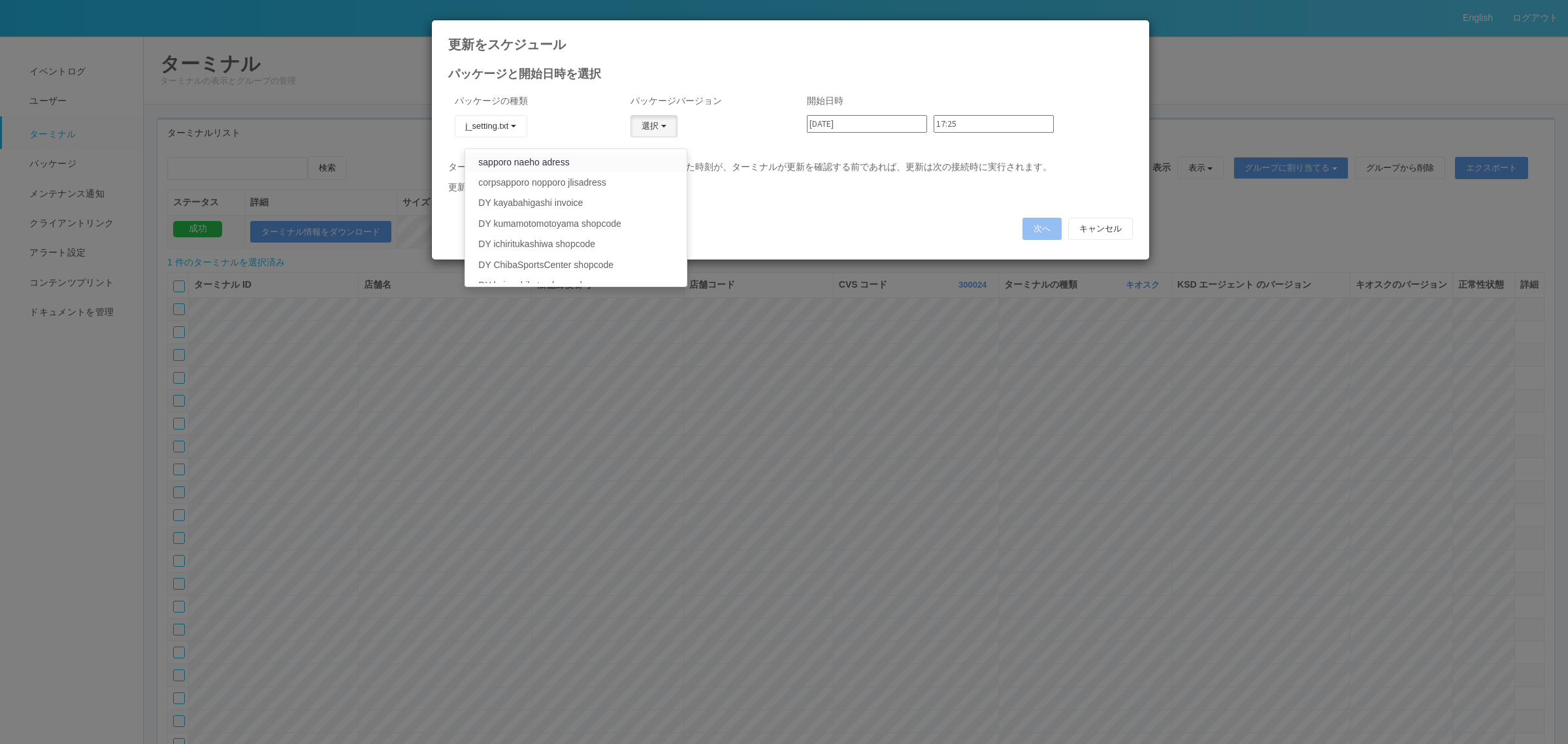
click at [563, 164] on link "sapporo naeho adress" at bounding box center [576, 162] width 221 height 20
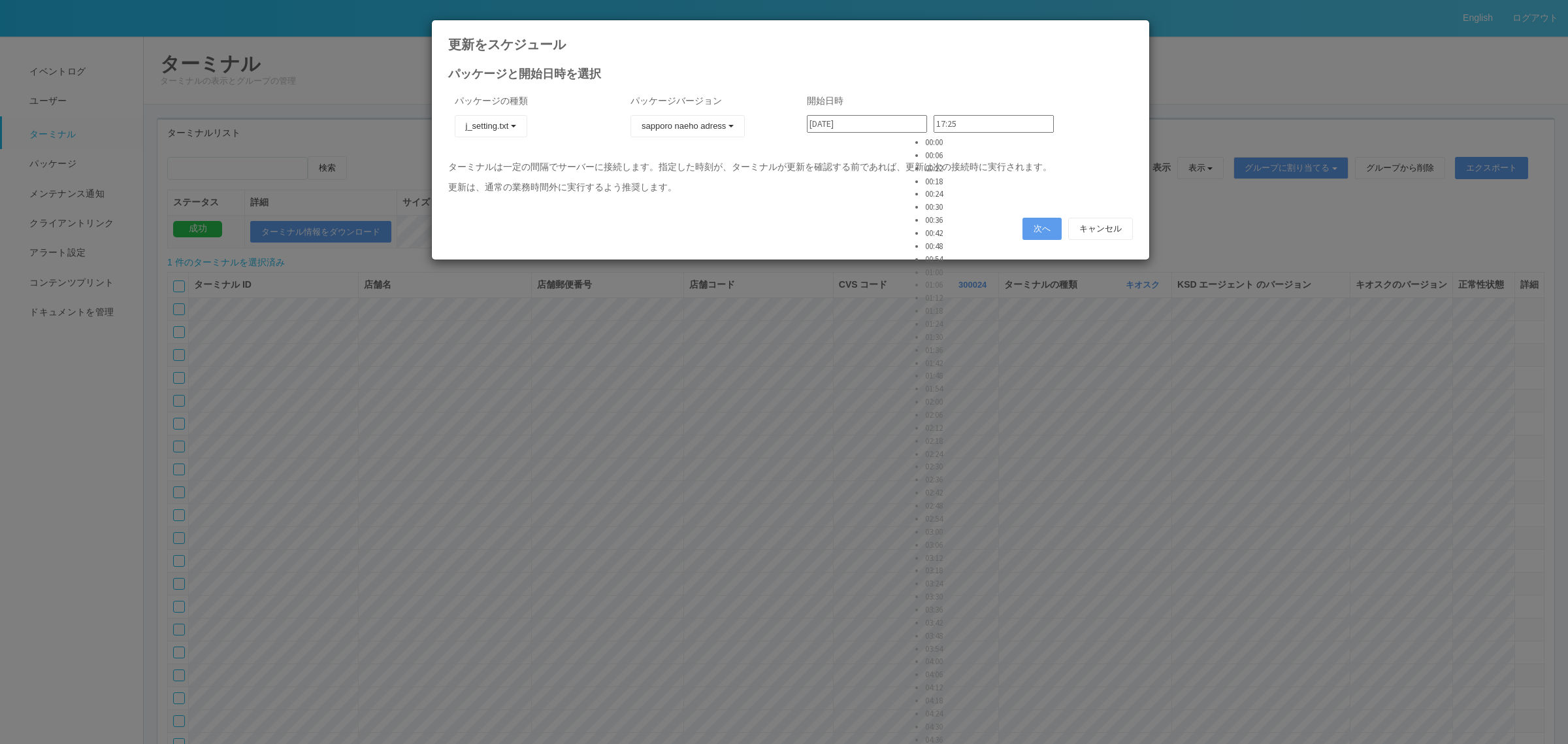
click at [975, 126] on input "17:25" at bounding box center [994, 124] width 120 height 18
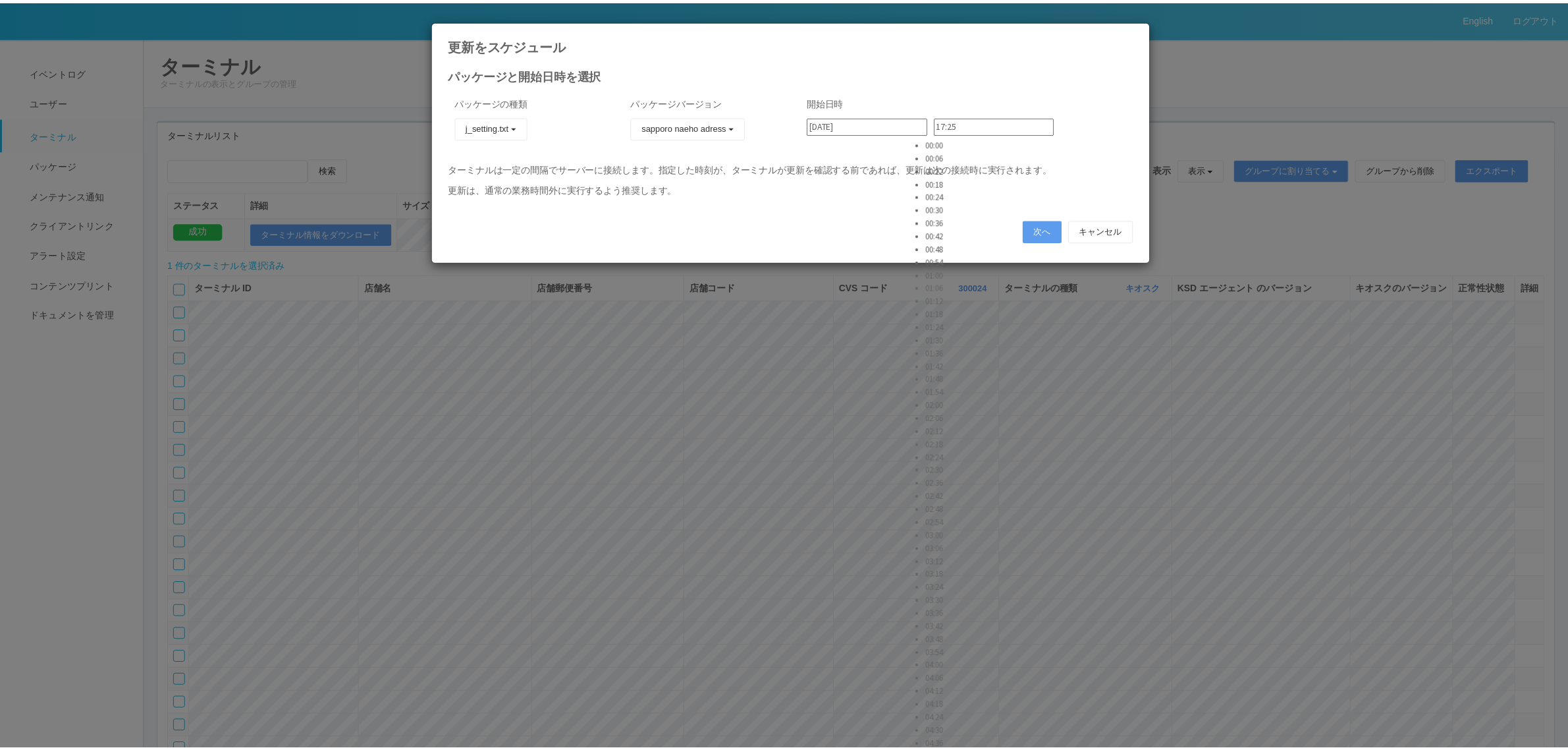
scroll to position [4426, 0]
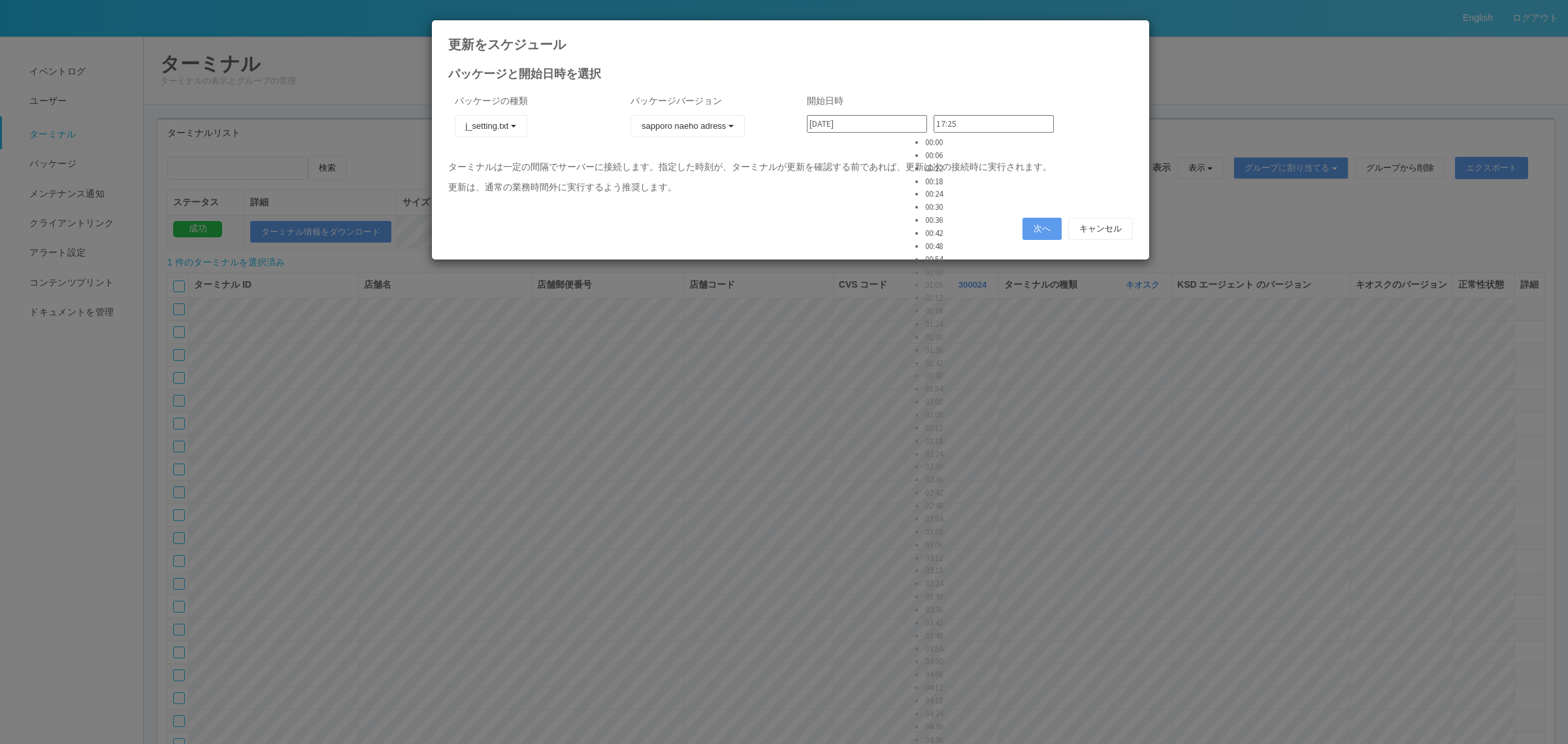
type input "23:00"
click at [1027, 225] on button "次へ" at bounding box center [1042, 228] width 39 height 22
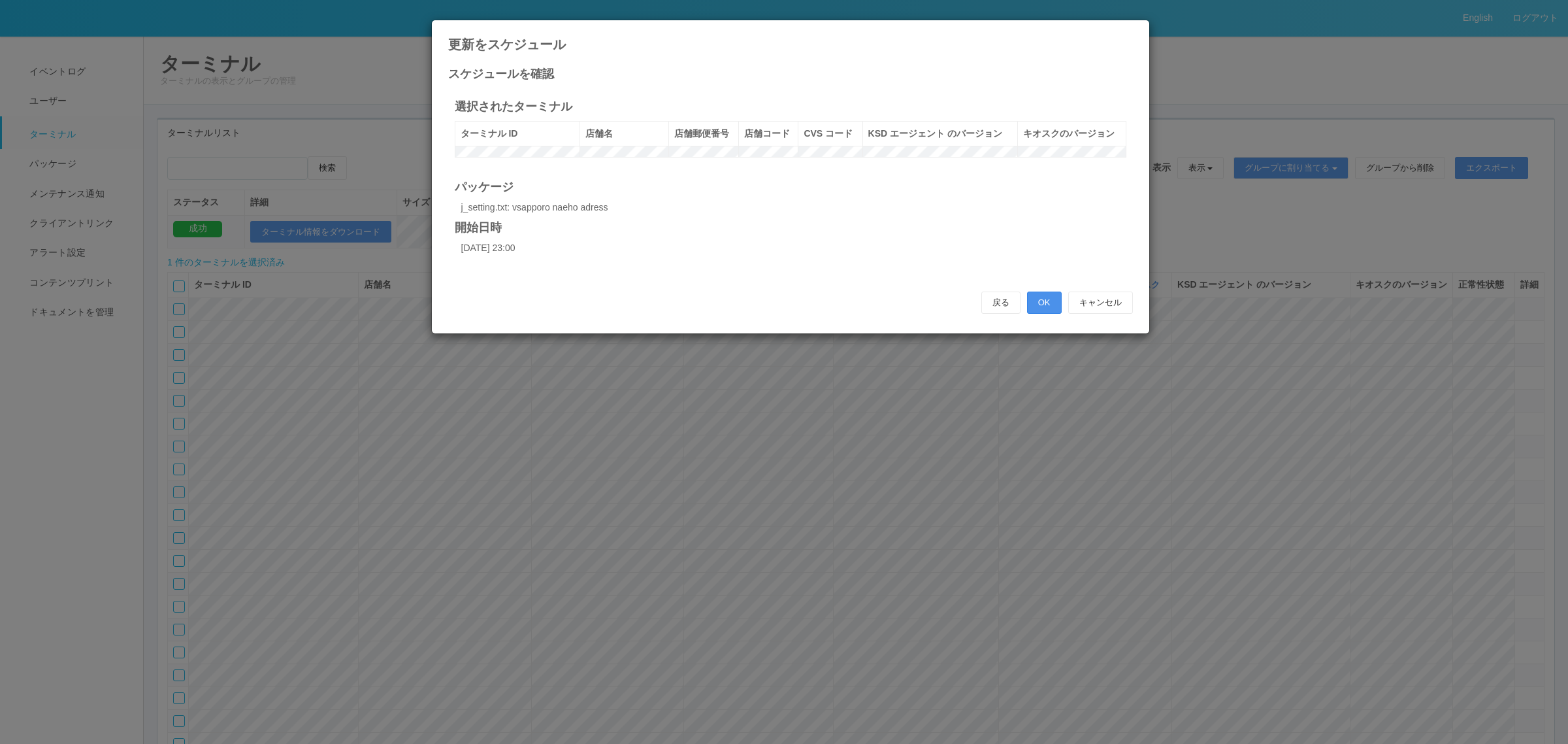
click at [1052, 314] on button "OK" at bounding box center [1045, 302] width 34 height 22
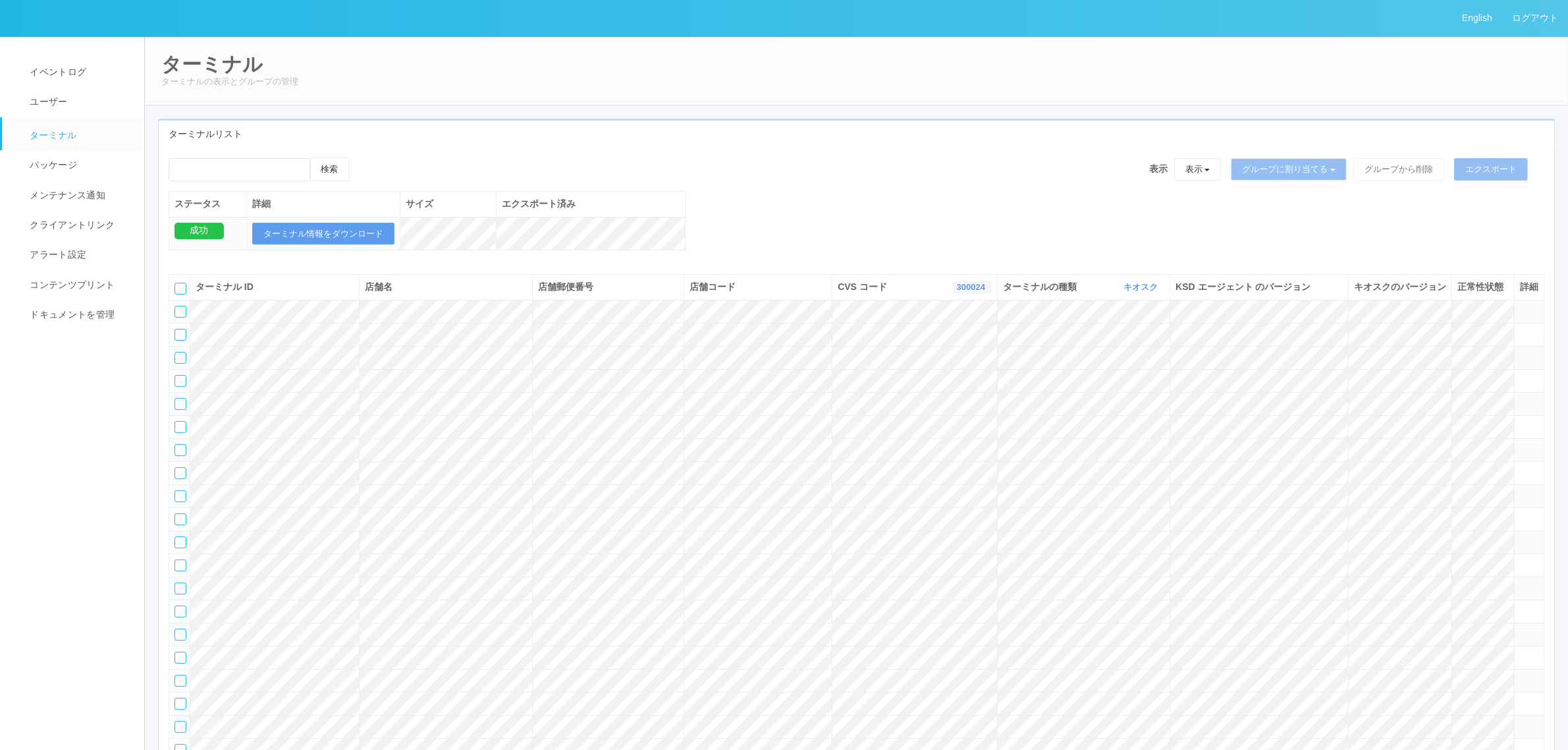
click at [965, 292] on link "300024" at bounding box center [972, 287] width 32 height 10
click at [963, 405] on link "300037" at bounding box center [939, 396] width 104 height 18
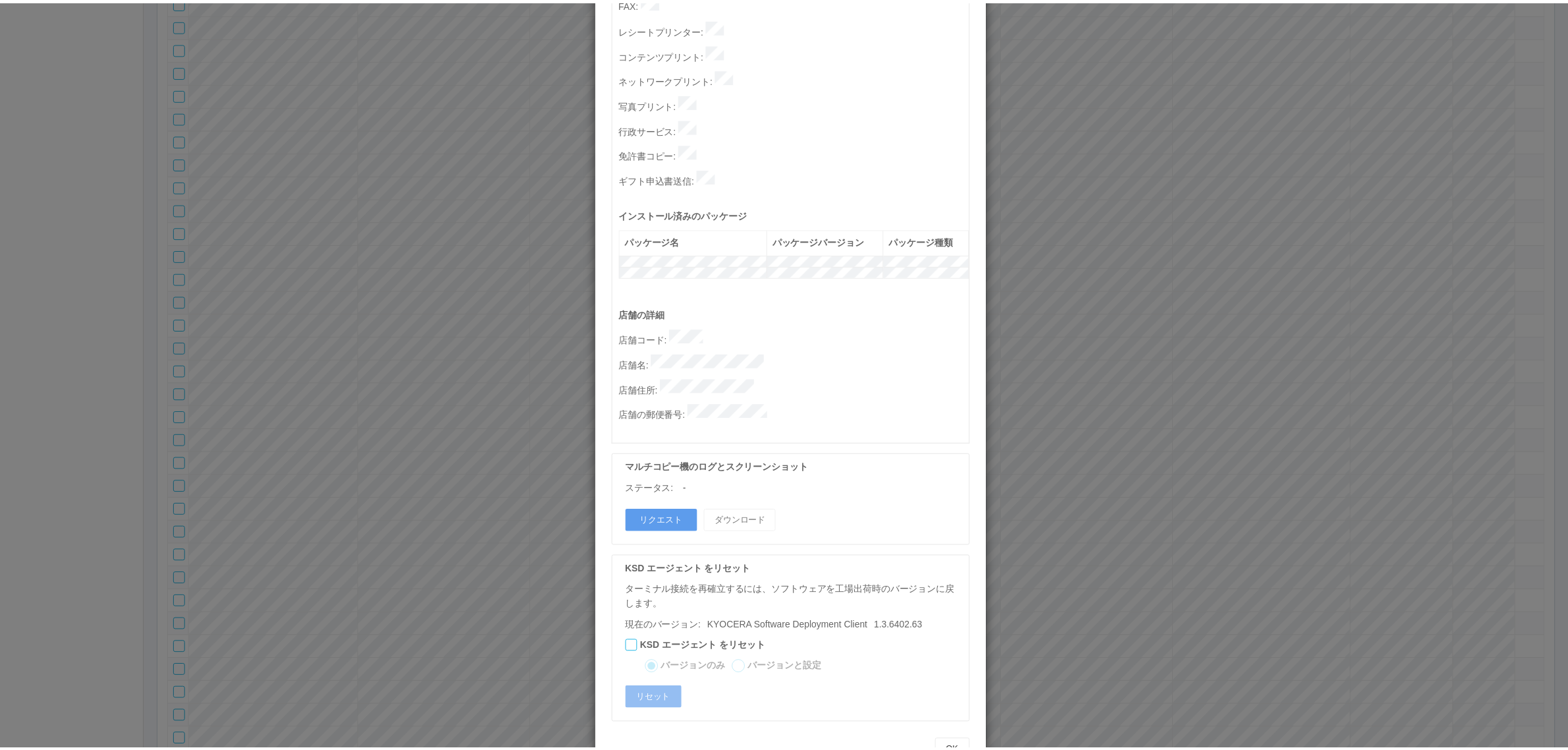
scroll to position [0, 0]
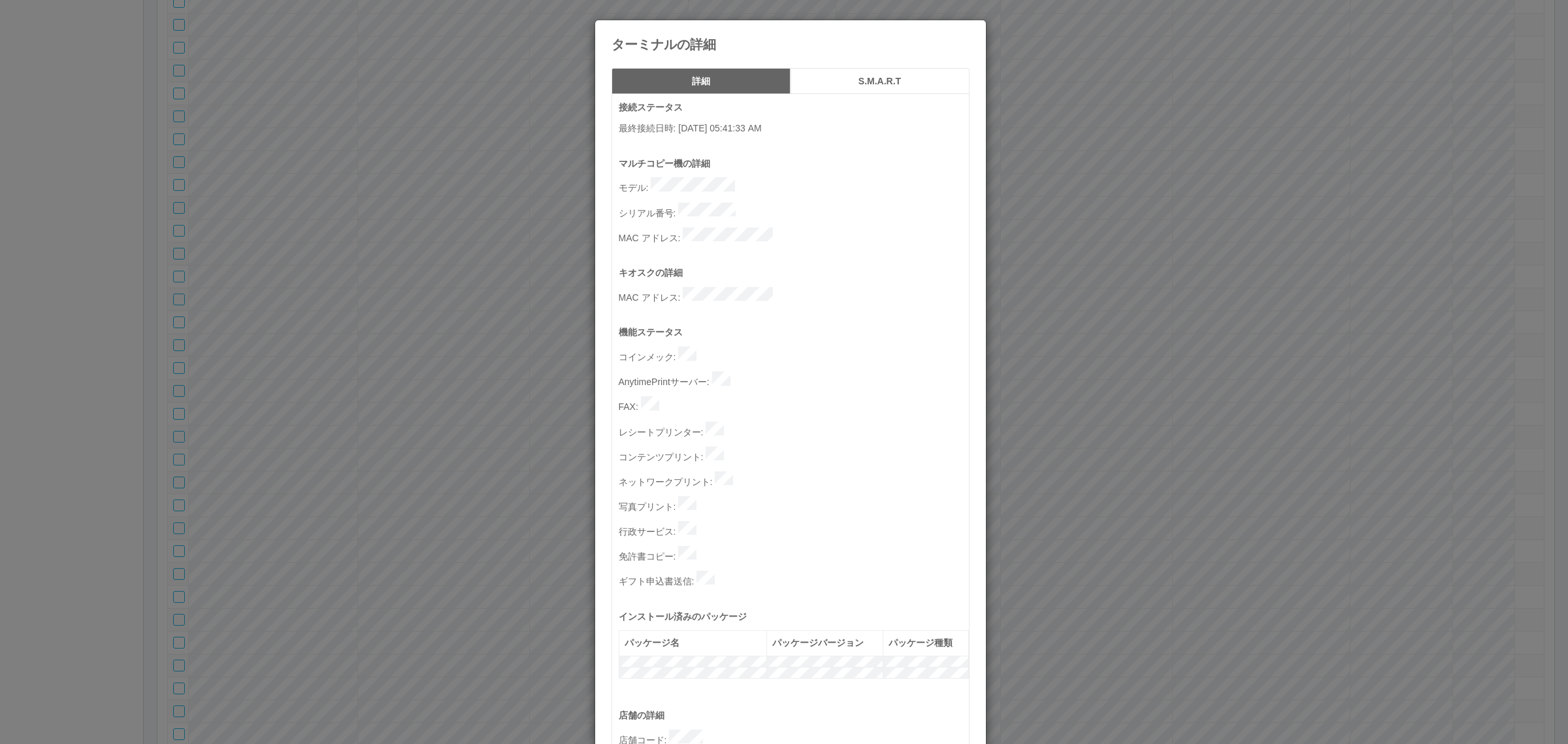
click at [401, 383] on div "ターミナルの詳細 詳細 S.M.A.R.T 接続ステータス 最終接続日時 : [DATE] 05:41:33 AM マルチコピー機の詳細 モデル : シリアル…" at bounding box center [784, 372] width 1568 height 744
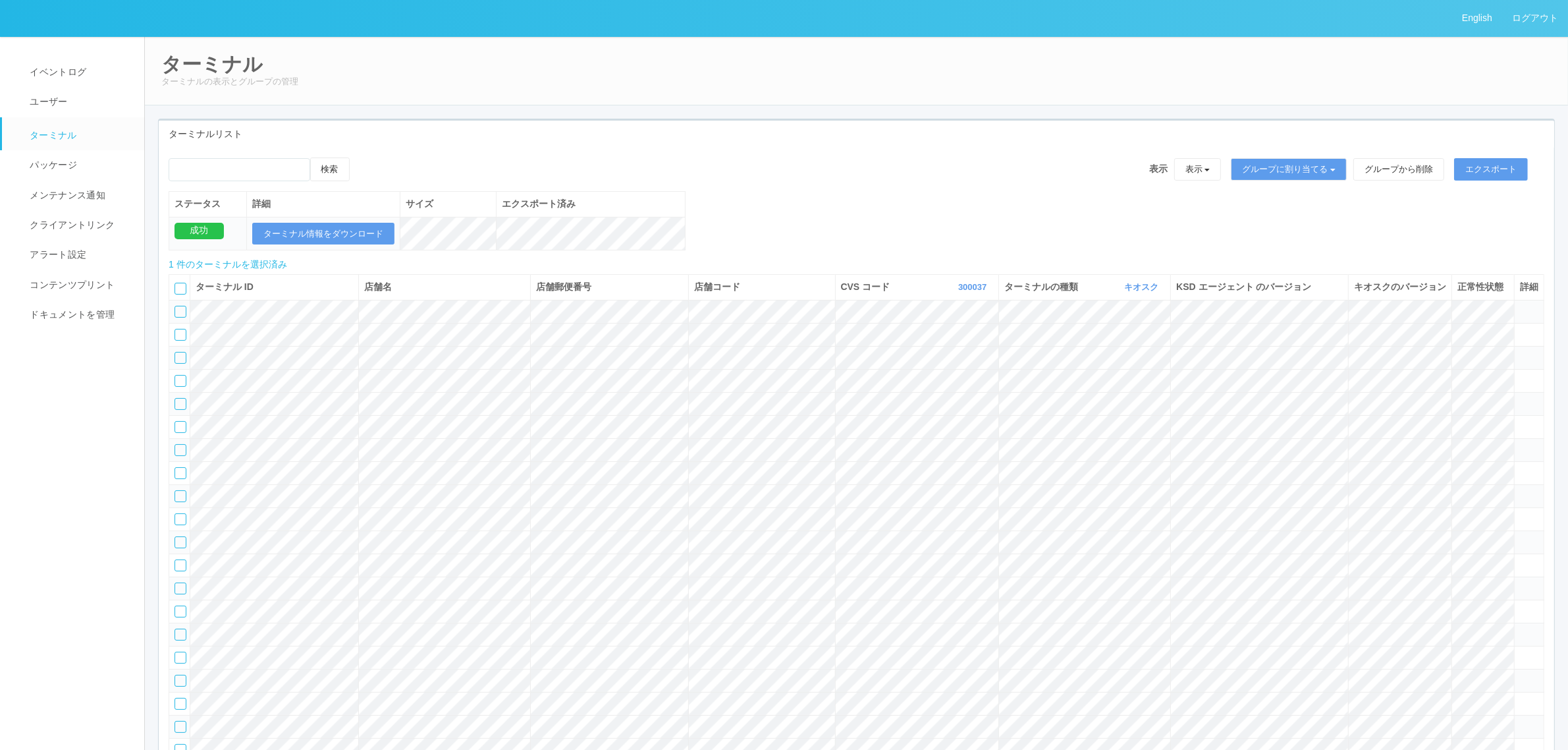
click at [363, 158] on icon at bounding box center [363, 158] width 0 height 0
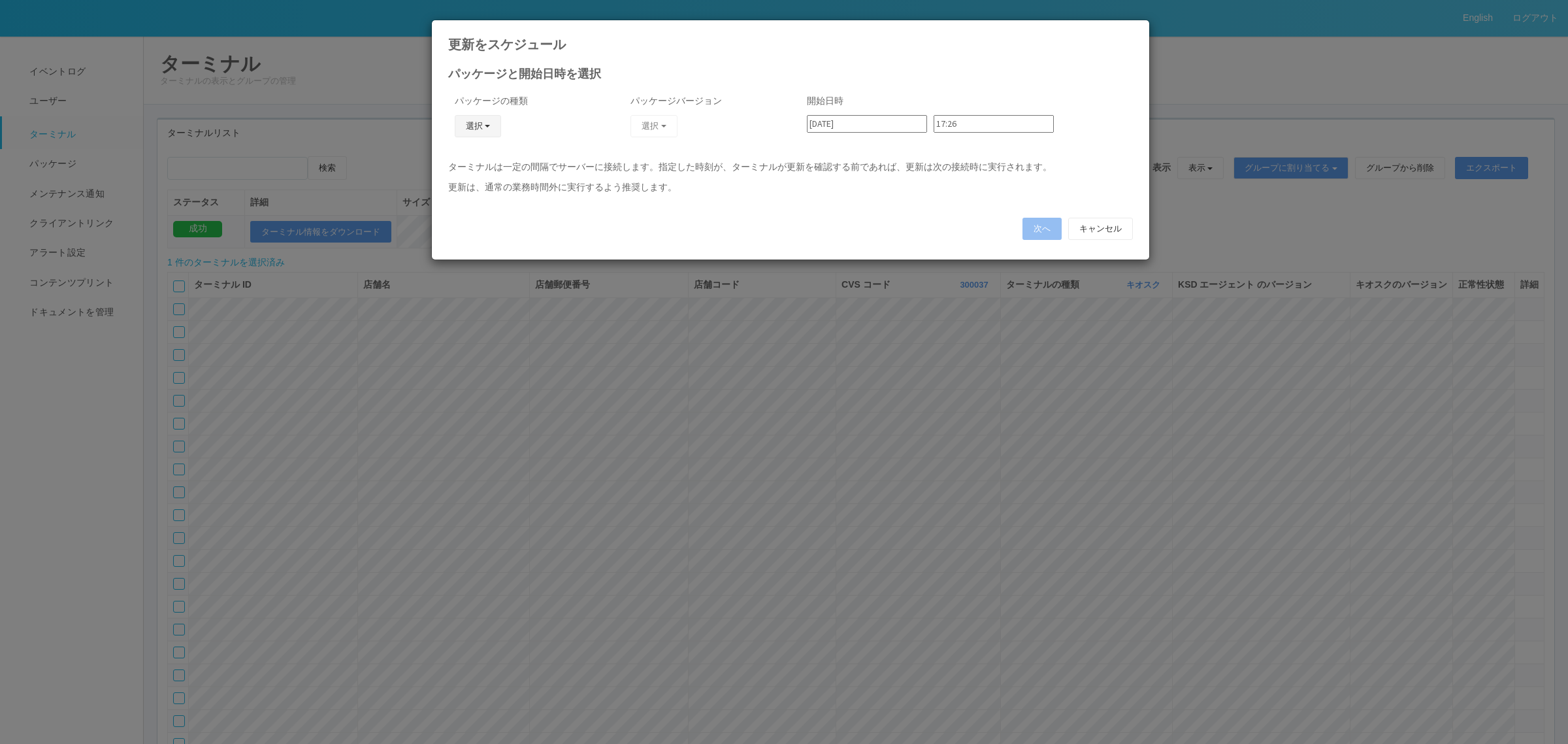
click at [475, 124] on button "選択" at bounding box center [478, 126] width 47 height 22
click at [464, 206] on link "j_setting.txt" at bounding box center [459, 203] width 103 height 20
click at [654, 127] on button "選択" at bounding box center [654, 126] width 47 height 22
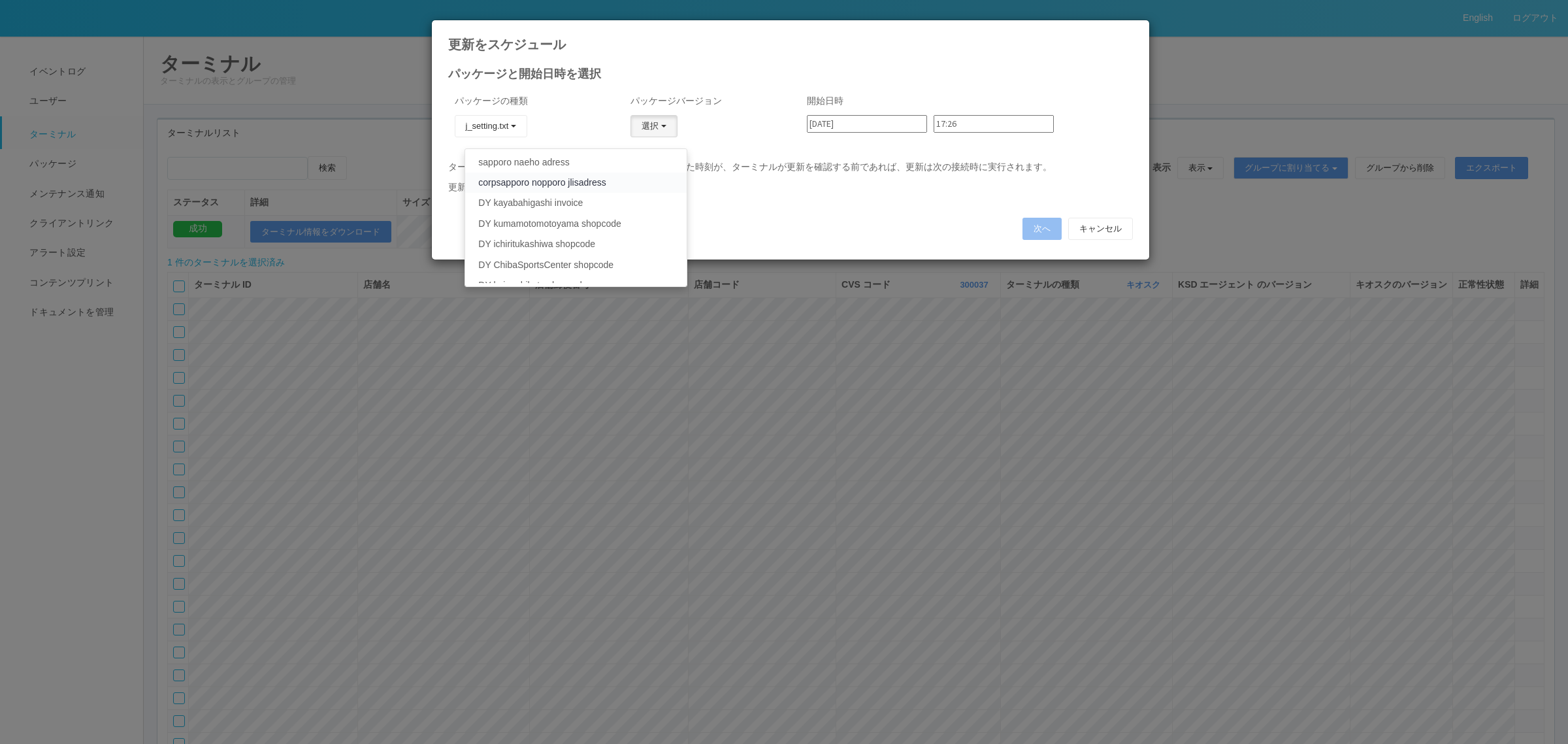
click at [619, 183] on link "corpsapporo nopporo jlisadress" at bounding box center [576, 182] width 221 height 20
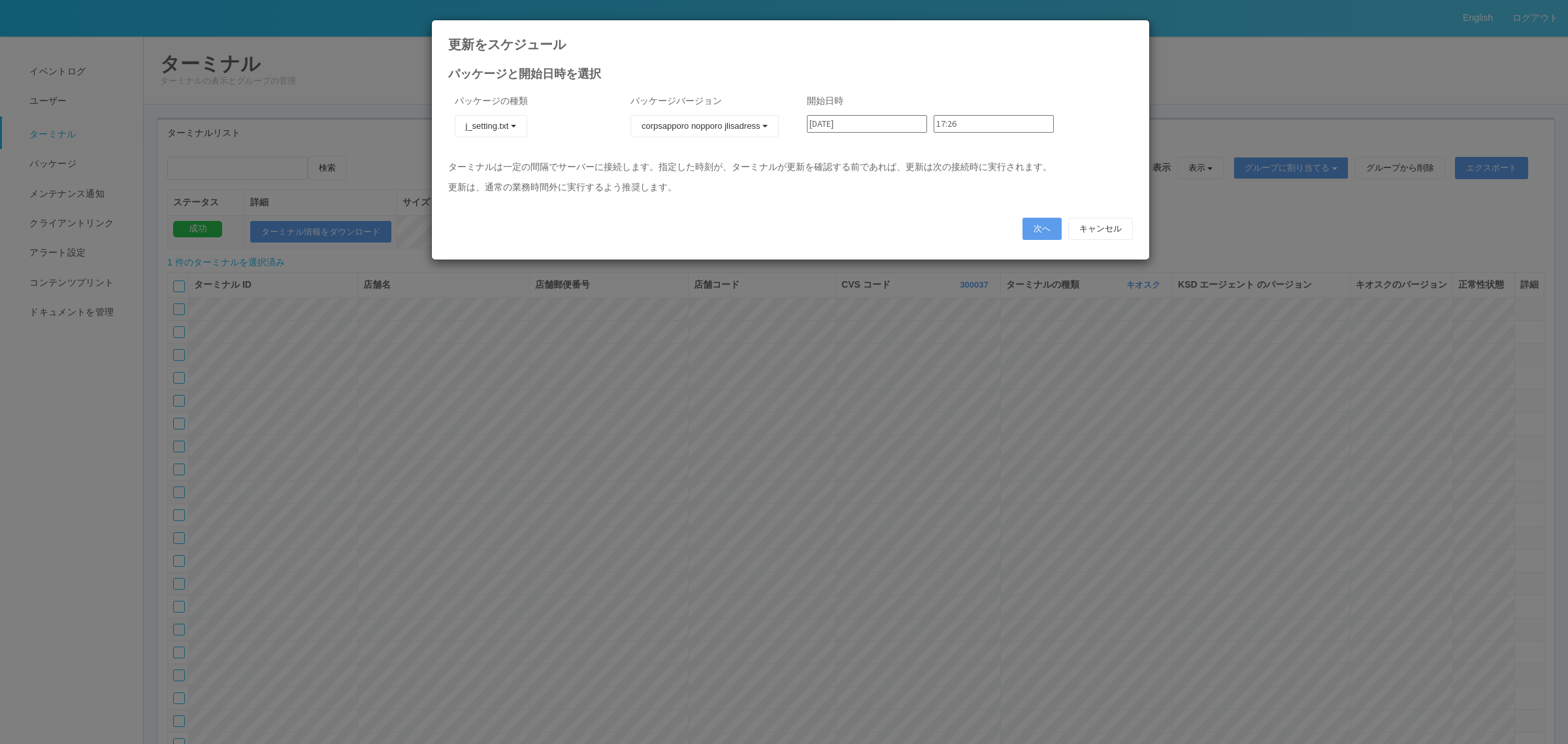
click at [971, 129] on input "17:26" at bounding box center [994, 124] width 120 height 18
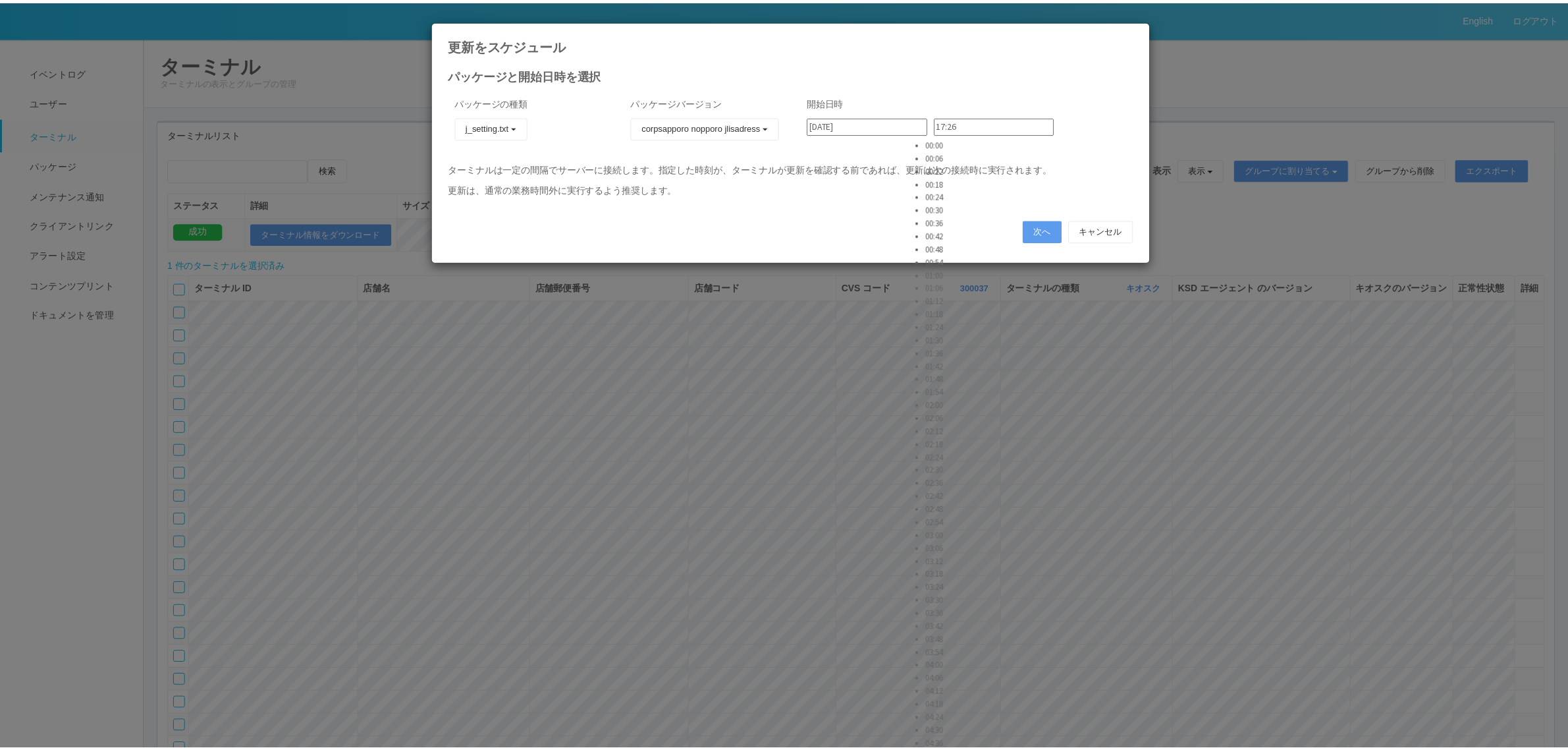
scroll to position [4276, 0]
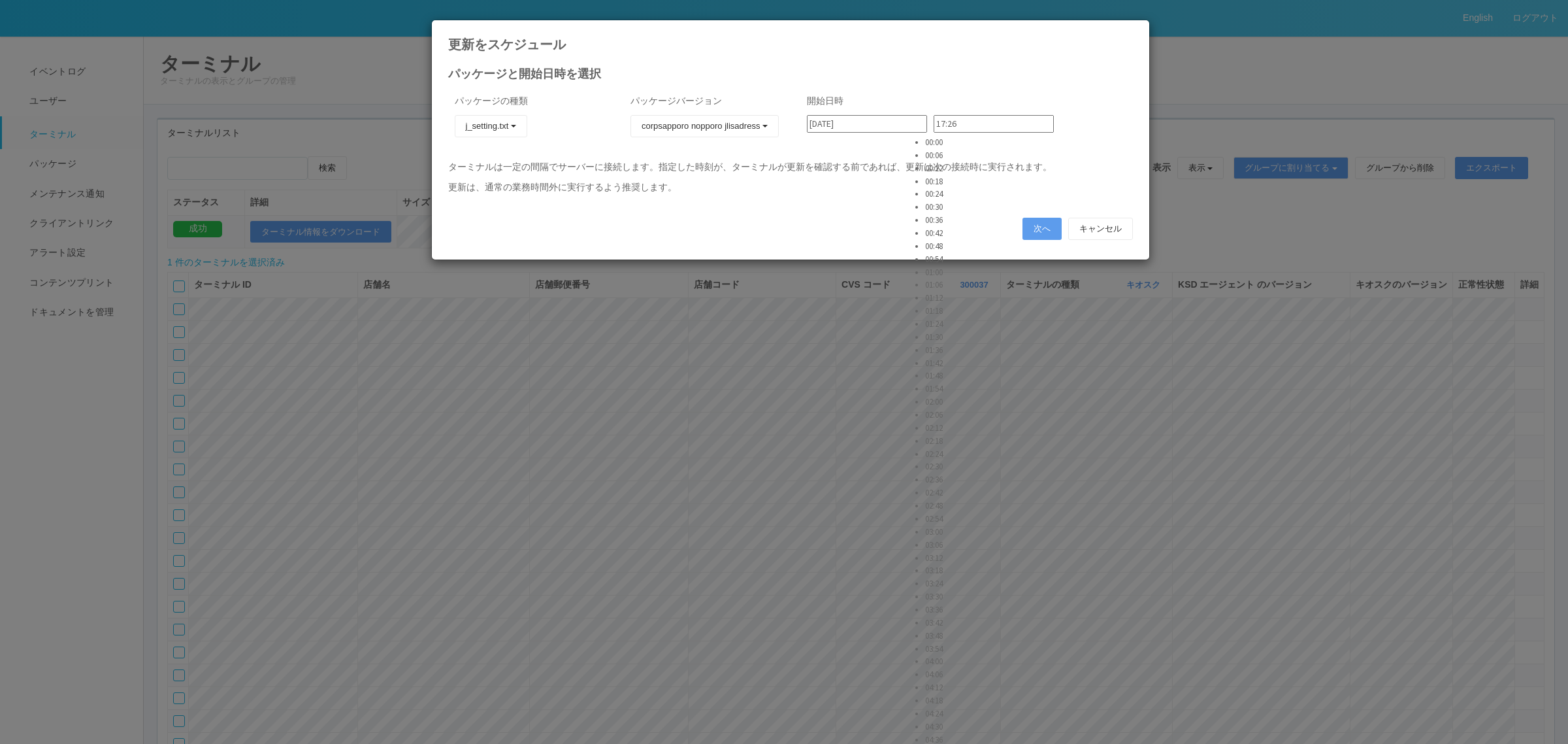
type input "22:00"
click at [1029, 231] on button "次へ" at bounding box center [1042, 228] width 39 height 22
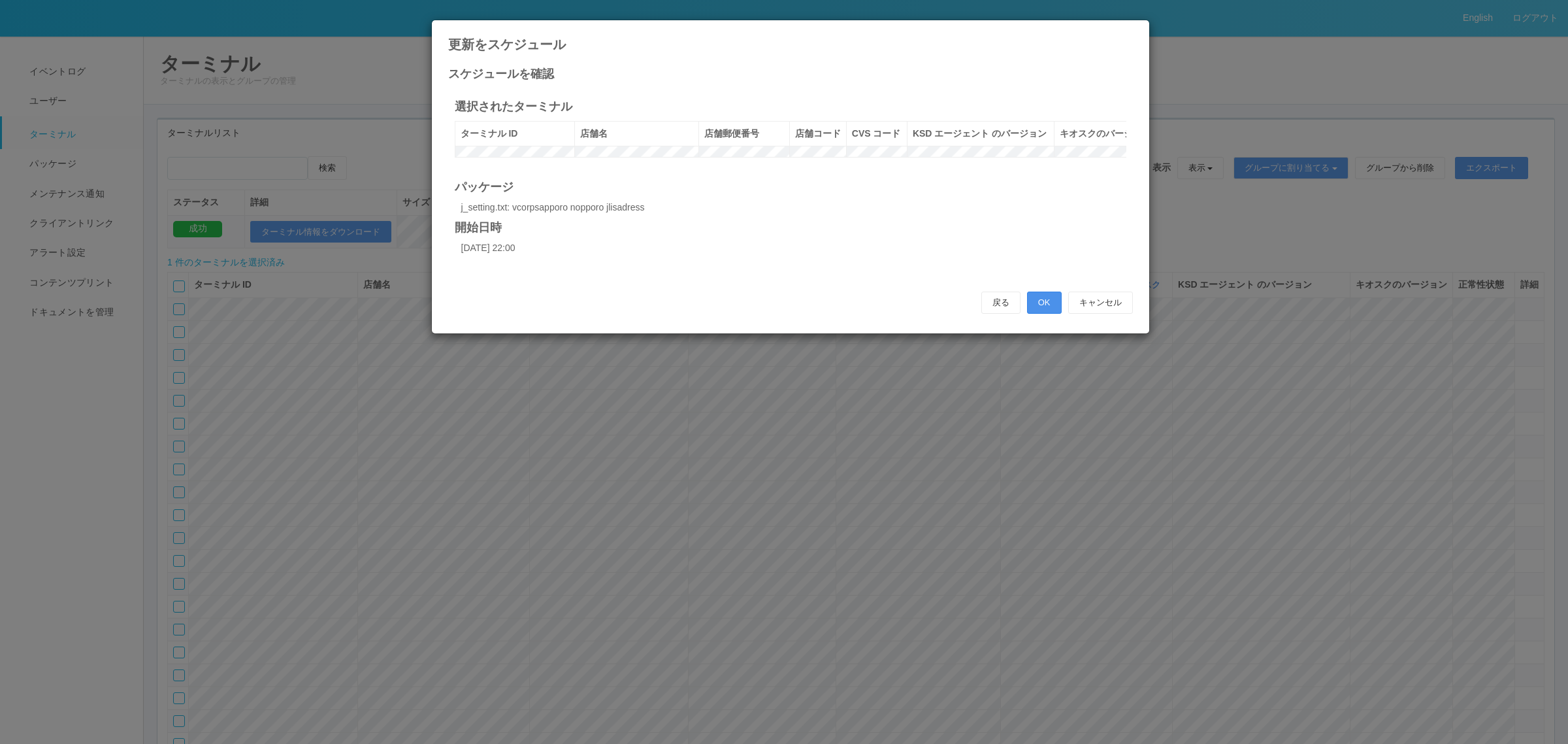
click at [1037, 314] on button "OK" at bounding box center [1045, 302] width 34 height 22
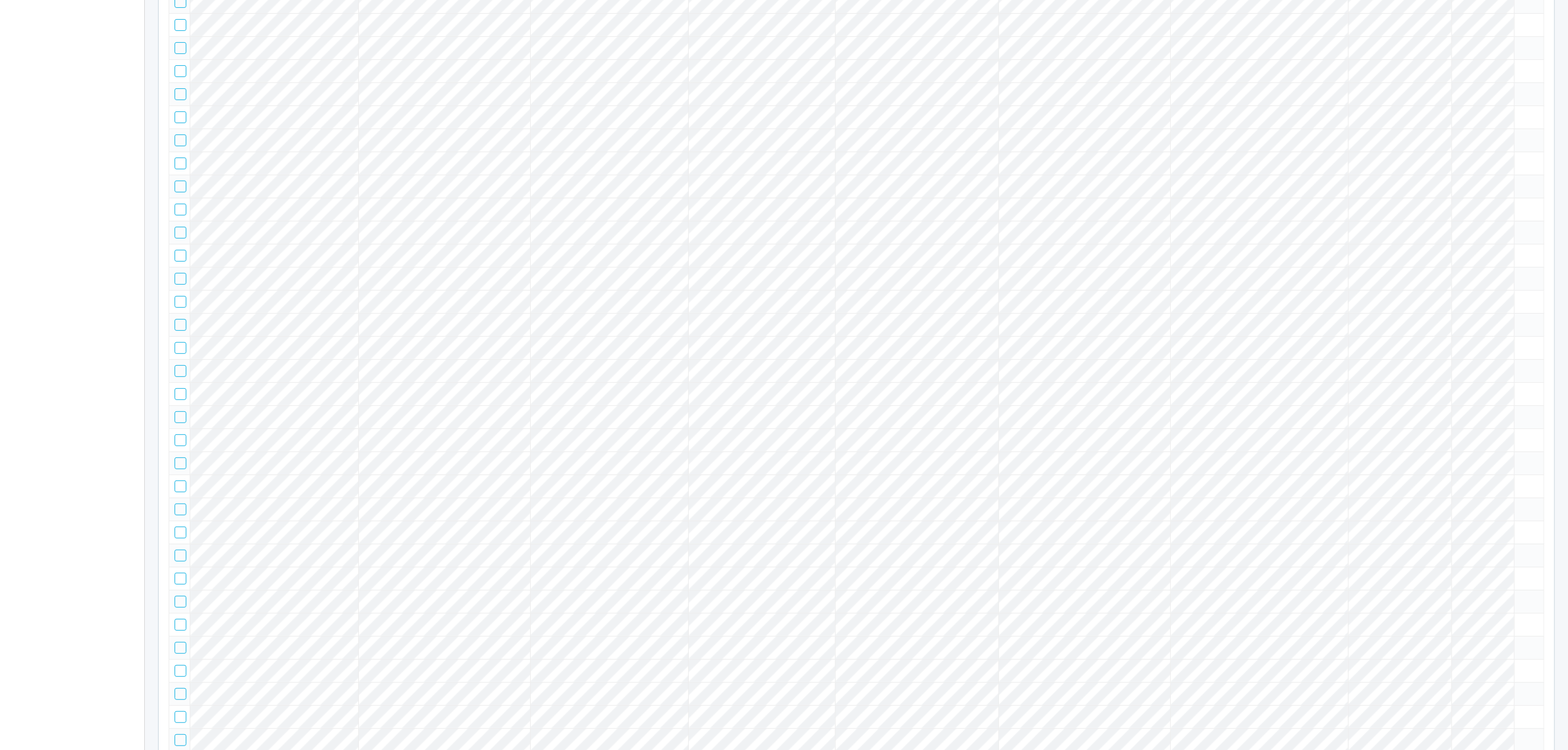
scroll to position [0, 0]
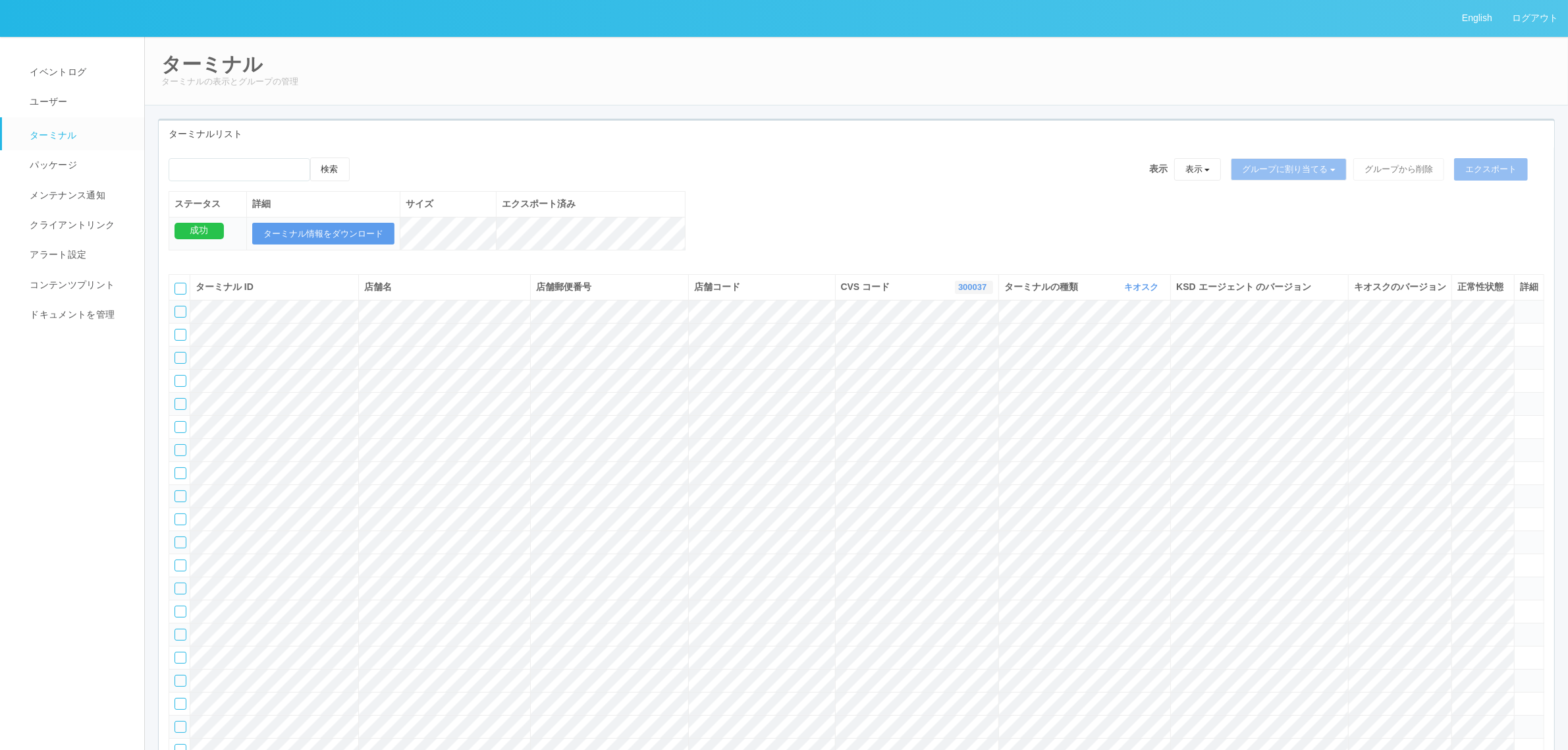
click at [963, 292] on link "300037" at bounding box center [974, 287] width 32 height 10
click at [971, 351] on link "300024" at bounding box center [941, 342] width 104 height 18
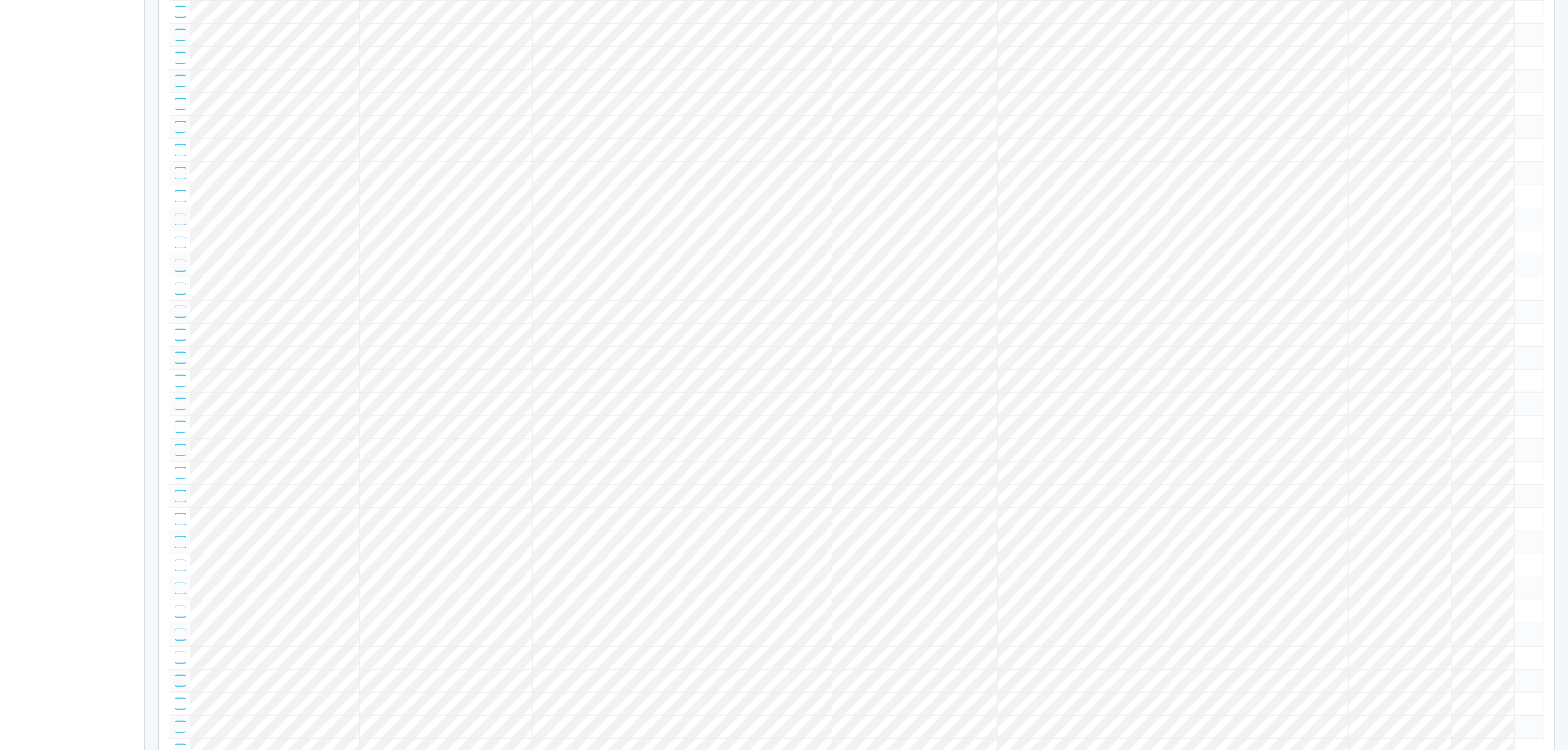
click at [1520, 121] on icon at bounding box center [1520, 121] width 0 height 0
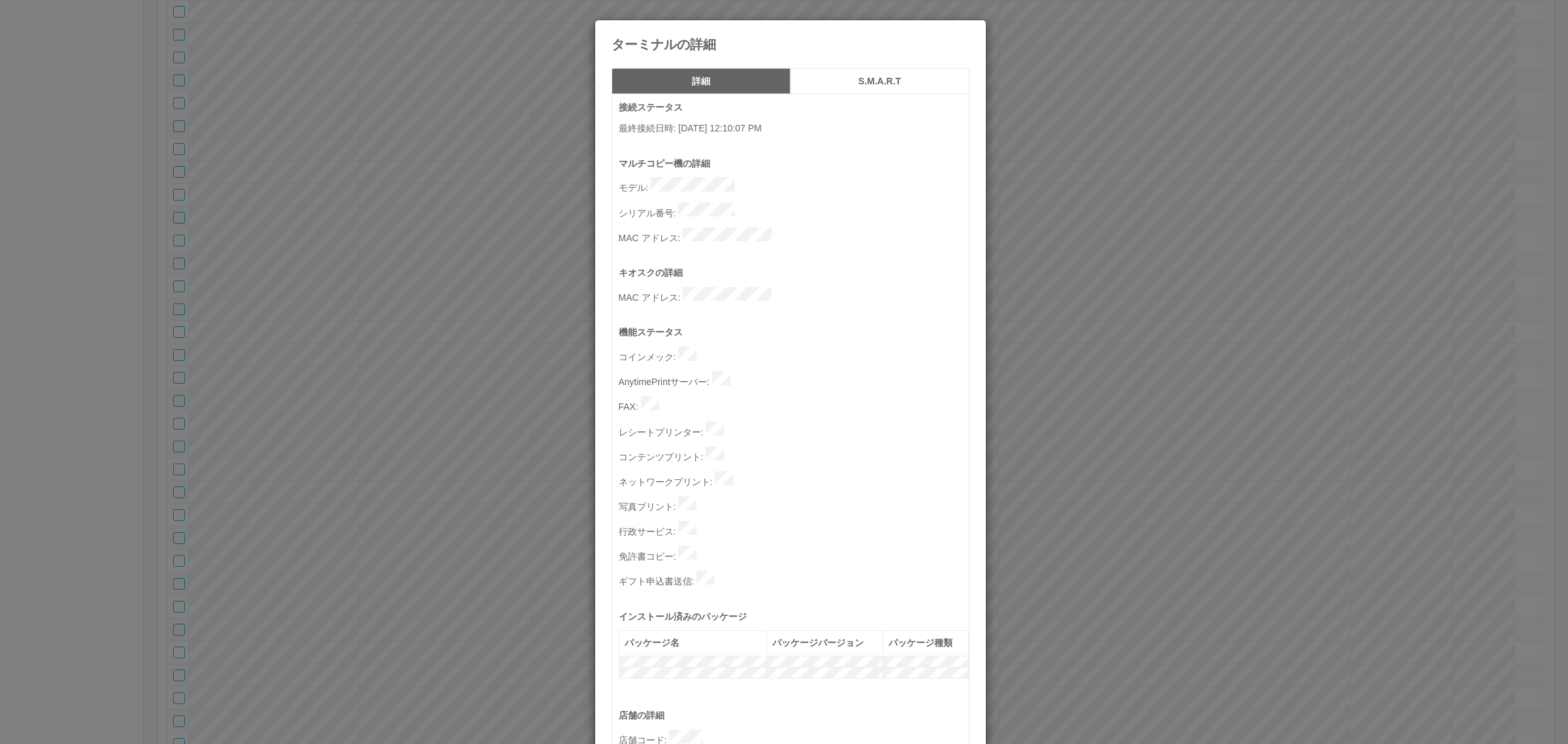
click at [854, 69] on button "S.M.A.R.T" at bounding box center [879, 81] width 179 height 26
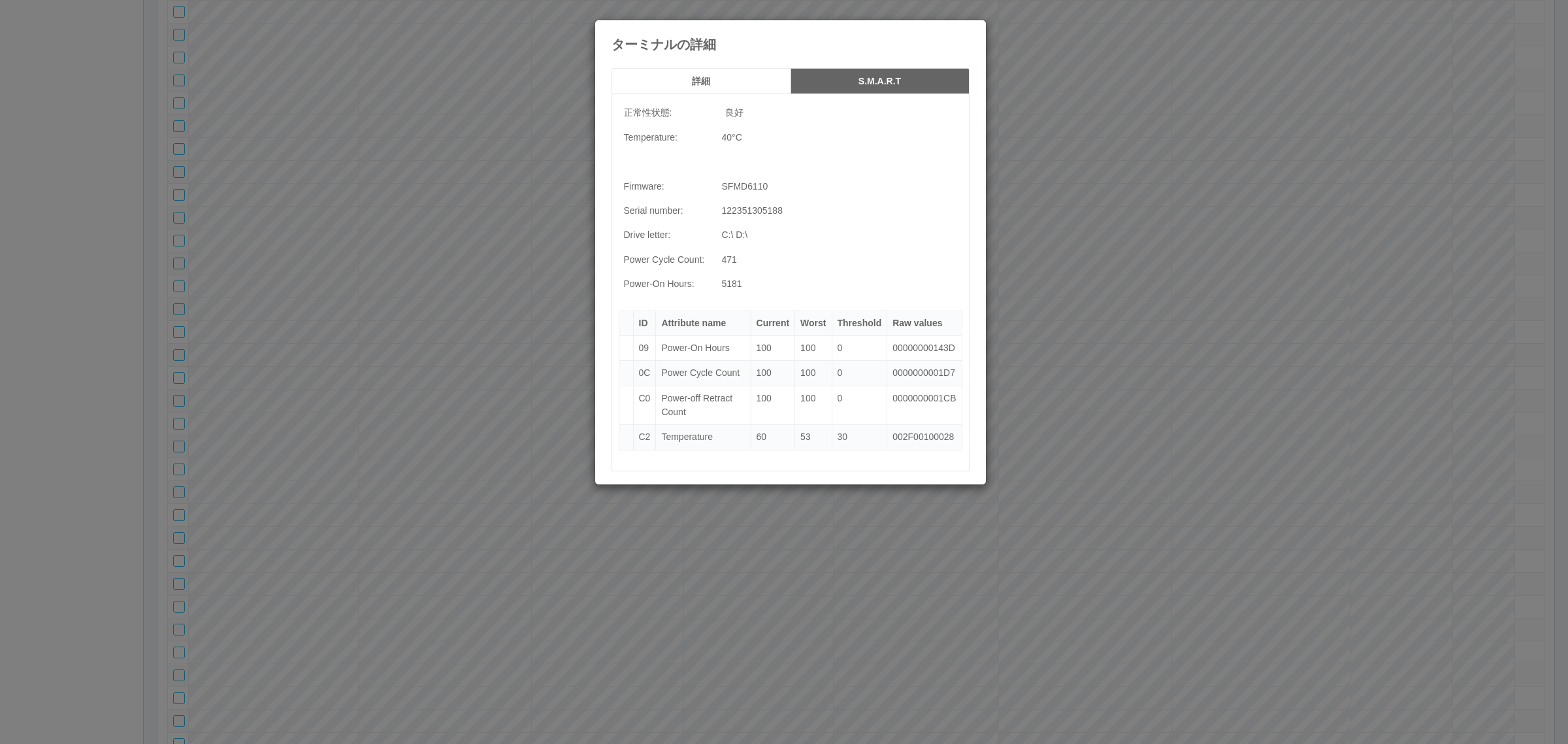
click at [970, 30] on icon at bounding box center [970, 30] width 0 height 0
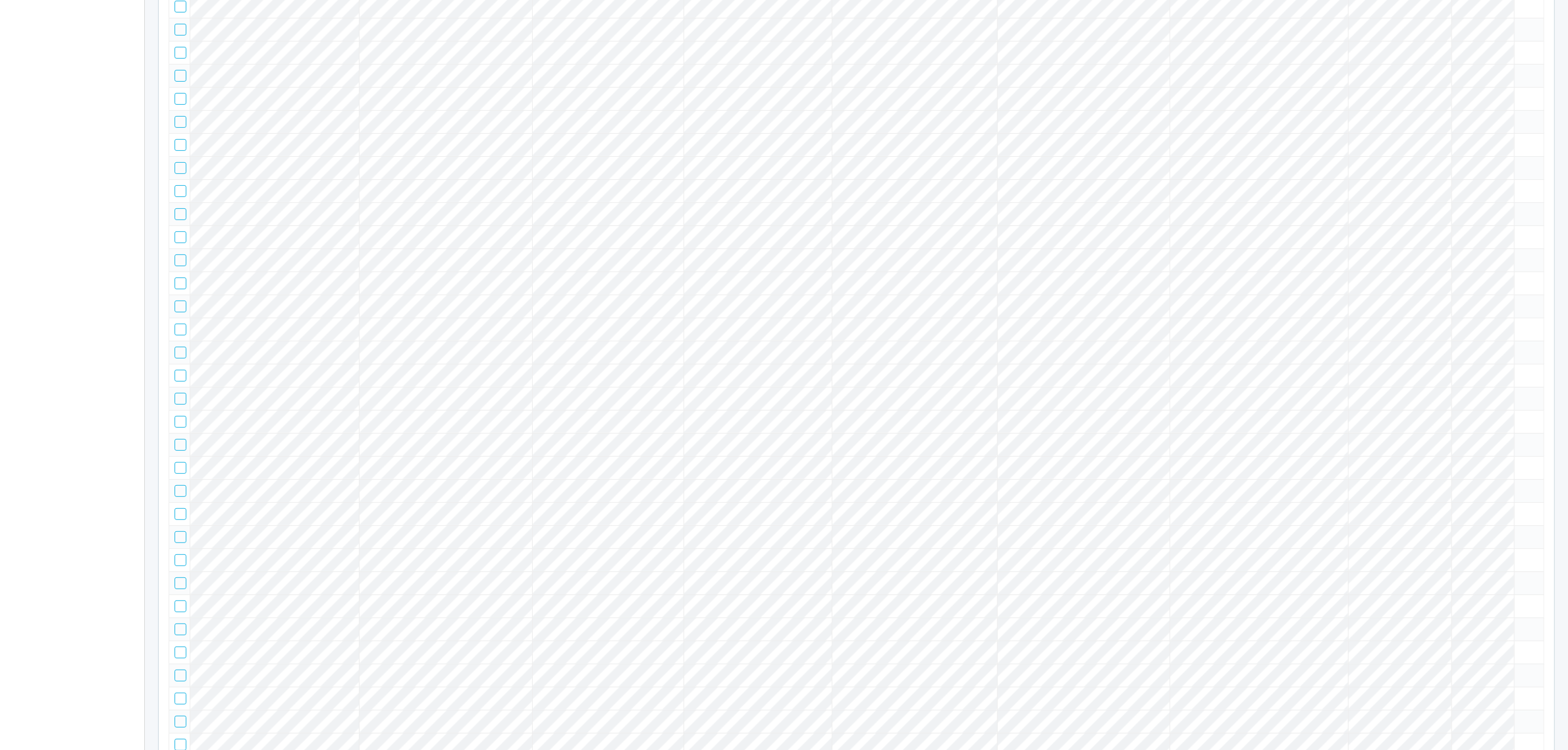
scroll to position [0, 0]
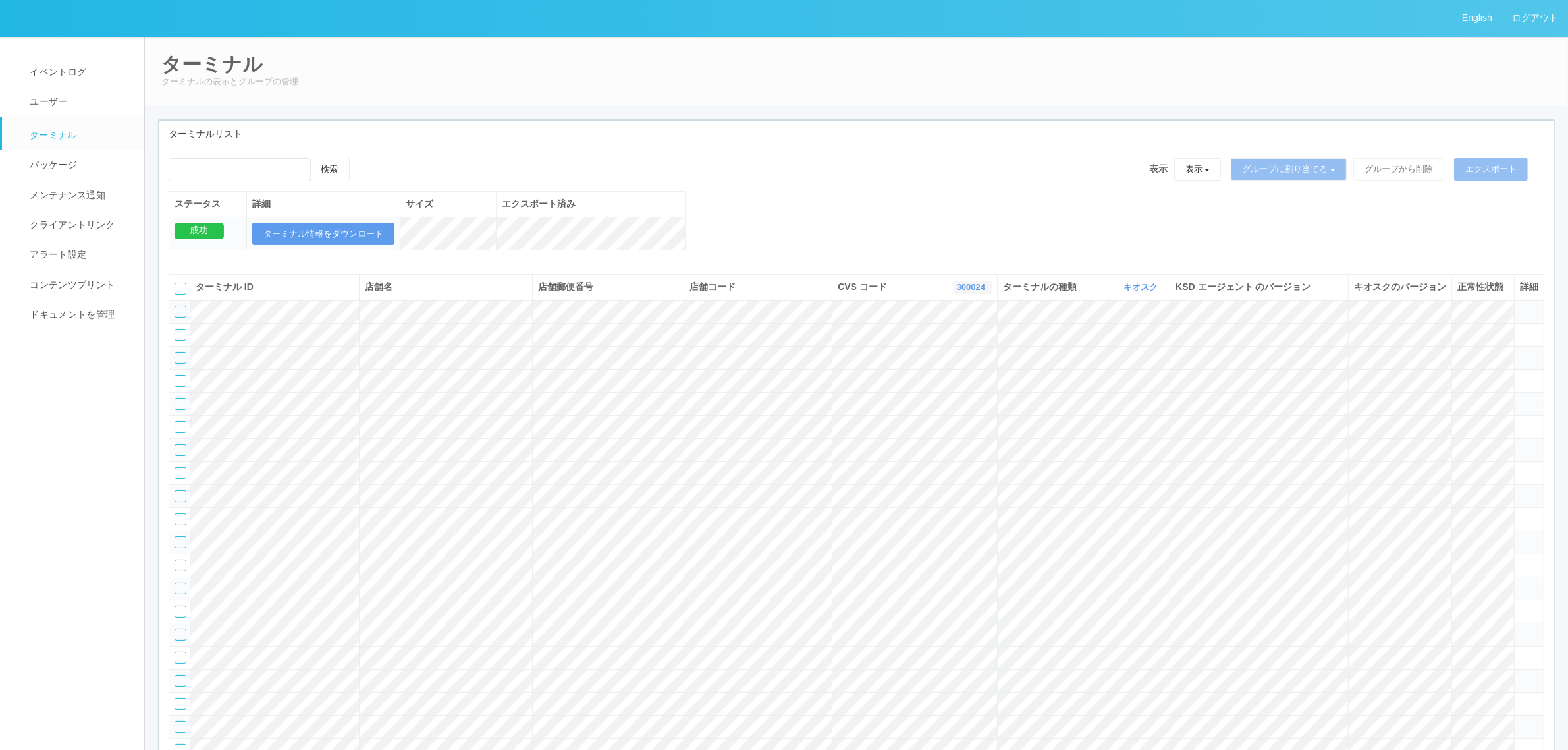
drag, startPoint x: 983, startPoint y: 301, endPoint x: 985, endPoint y: 319, distance: 18.1
click at [986, 292] on icon "button" at bounding box center [987, 287] width 4 height 10
click at [965, 361] on link "115110" at bounding box center [939, 351] width 104 height 18
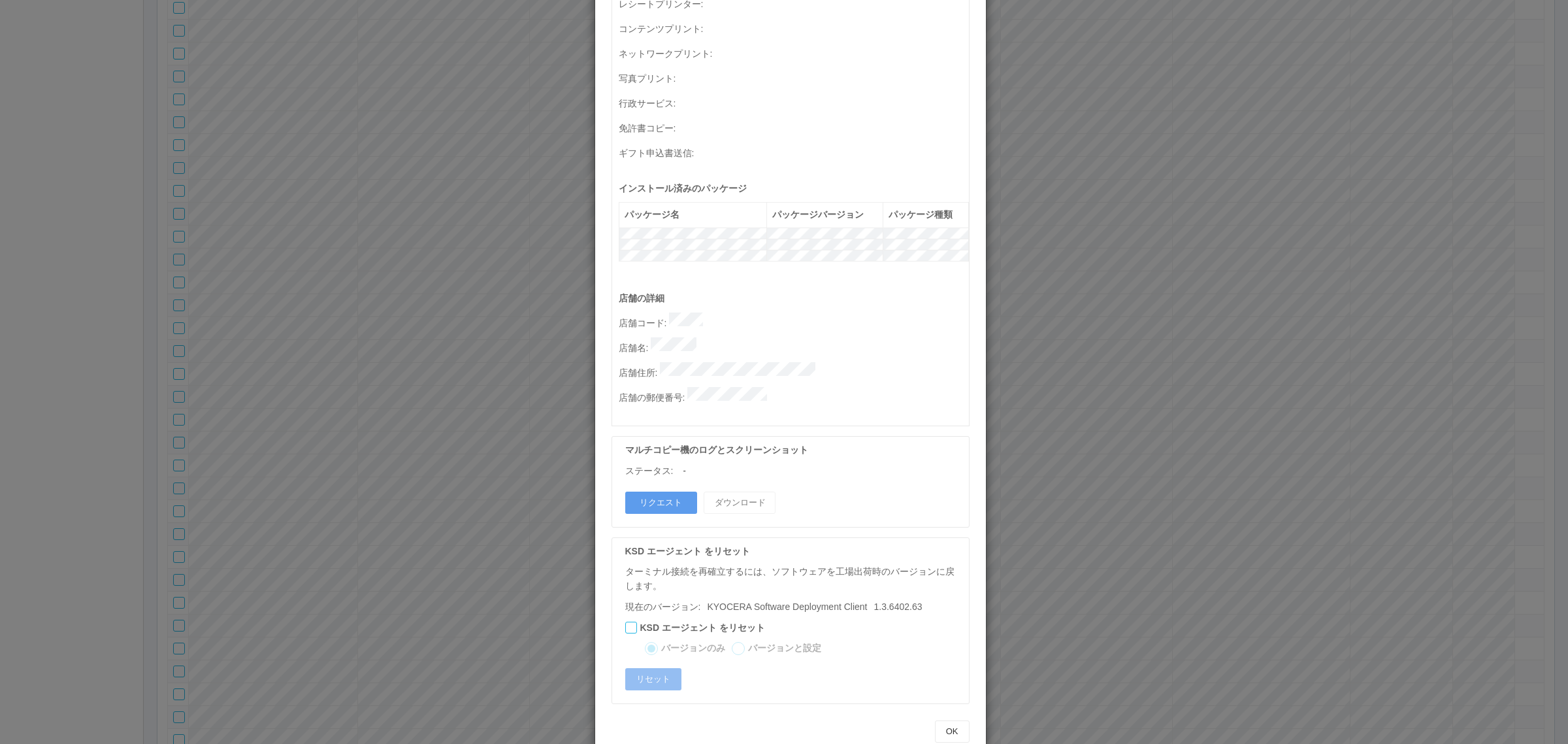
scroll to position [0, 0]
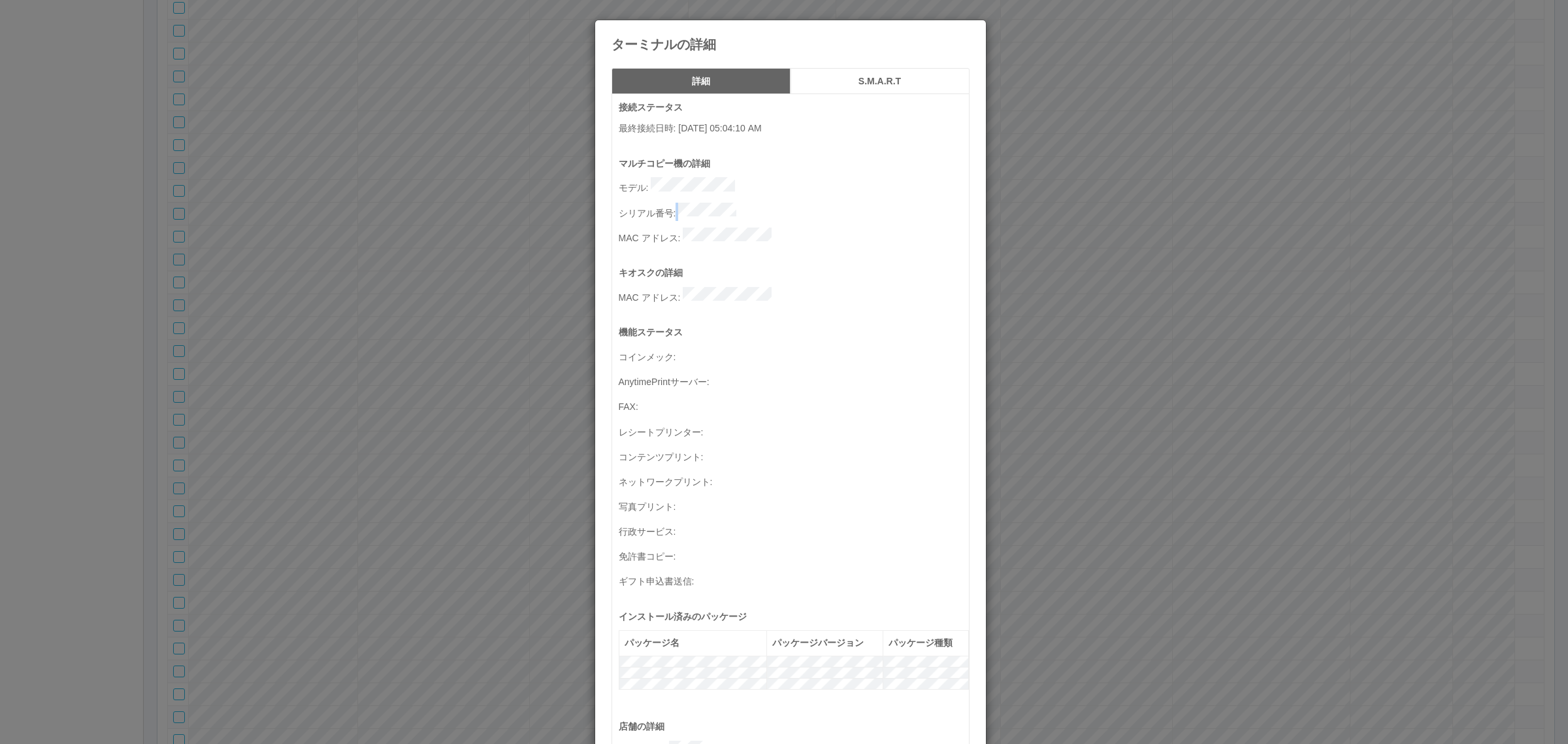
drag, startPoint x: 747, startPoint y: 205, endPoint x: 763, endPoint y: 201, distance: 16.5
click at [763, 203] on p "シリアル番号 :" at bounding box center [794, 211] width 350 height 18
click at [697, 236] on div "マルチコピー機の詳細 モデル : シリアル番号 : [PERSON_NAME] :" at bounding box center [794, 211] width 350 height 110
click at [776, 203] on p "シリアル番号 :" at bounding box center [794, 211] width 350 height 18
click at [429, 115] on div "ターミナルの詳細 詳細 S.M.A.R.T 接続ステータス 最終接続日時 : [DATE] 05:04:10 AM マルチコピー機の詳細 モデル : シリアル…" at bounding box center [784, 372] width 1568 height 744
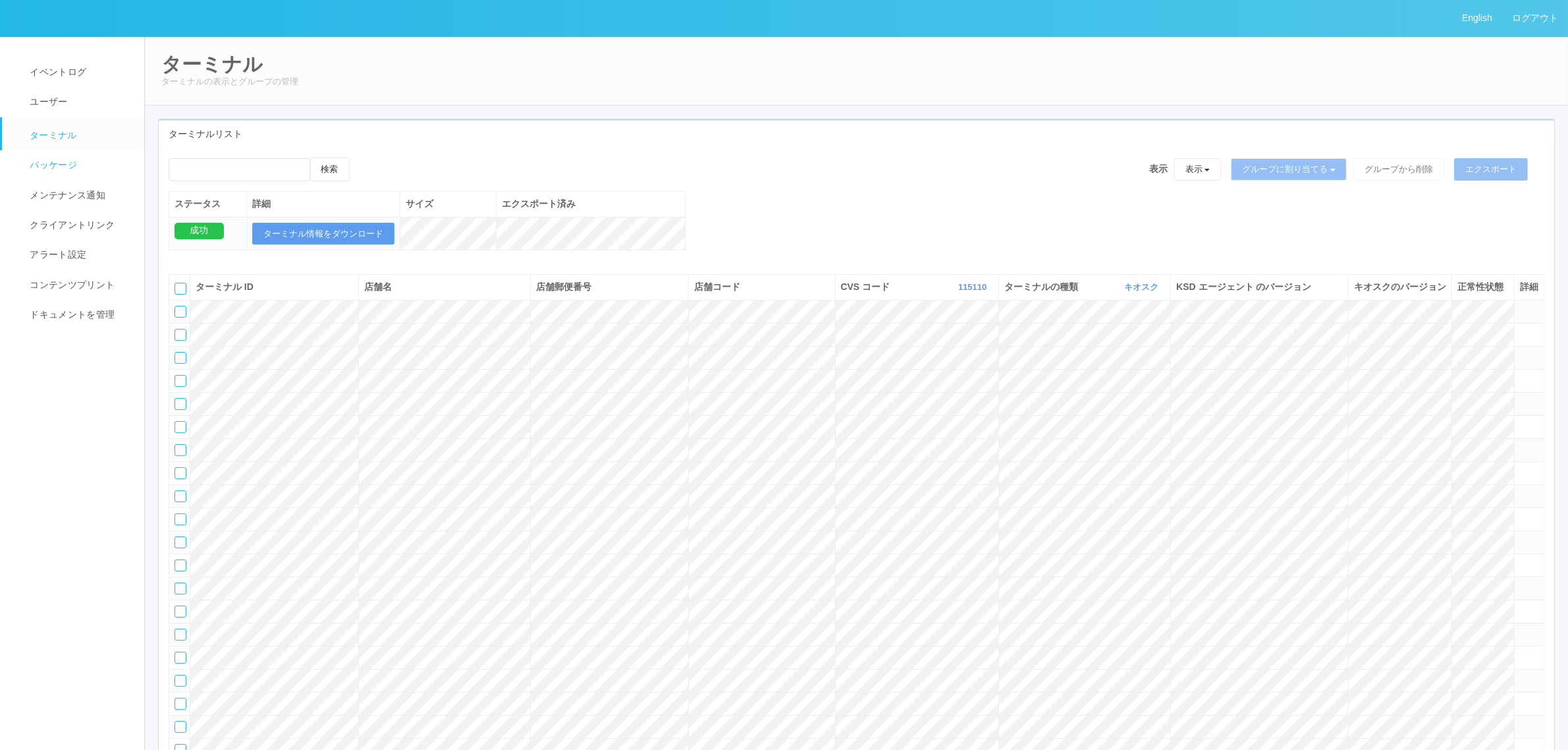
click at [69, 167] on span "パッケージ" at bounding box center [51, 164] width 51 height 11
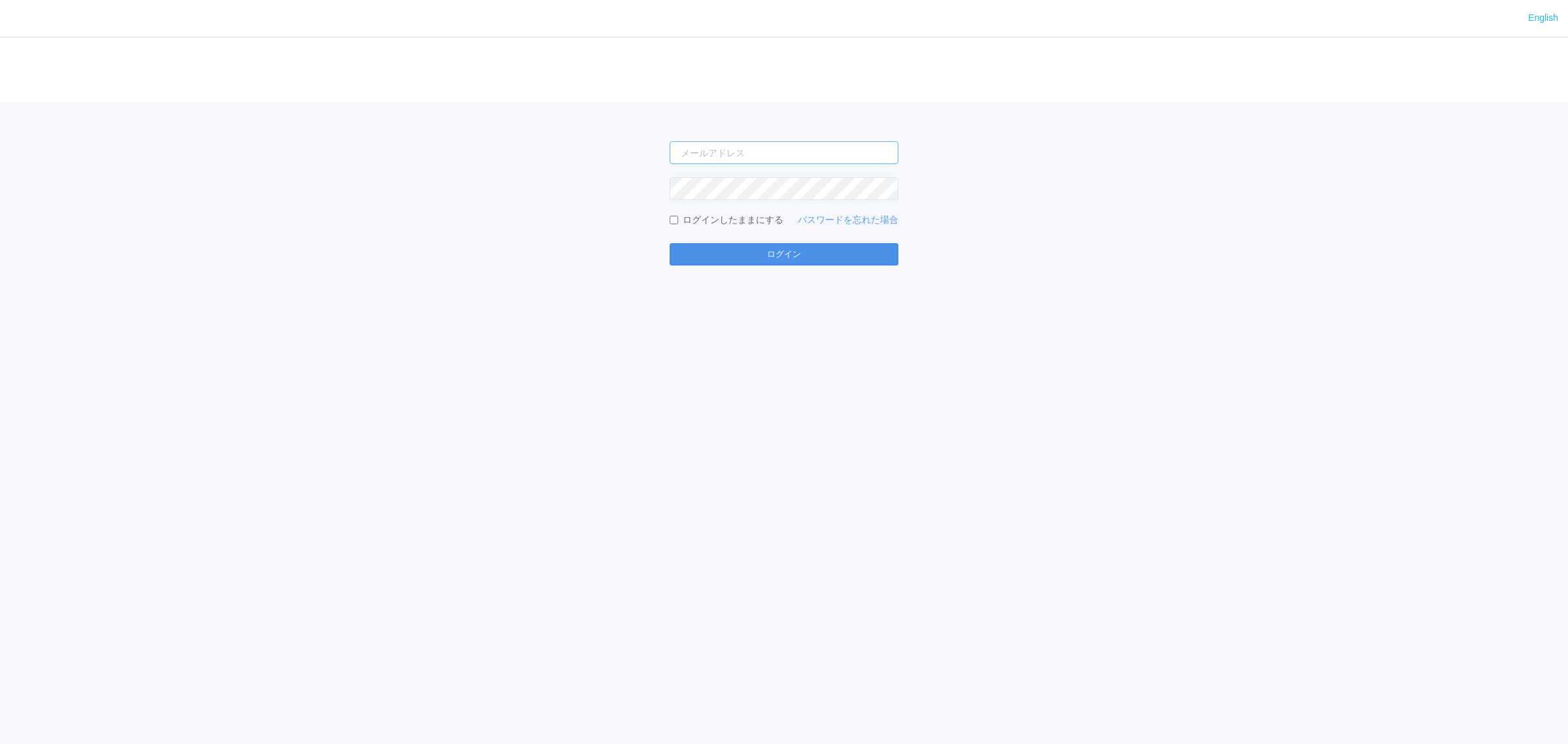
type input "[PERSON_NAME][EMAIL_ADDRESS][DOMAIN_NAME]"
click at [767, 257] on button "ログイン" at bounding box center [784, 254] width 229 height 22
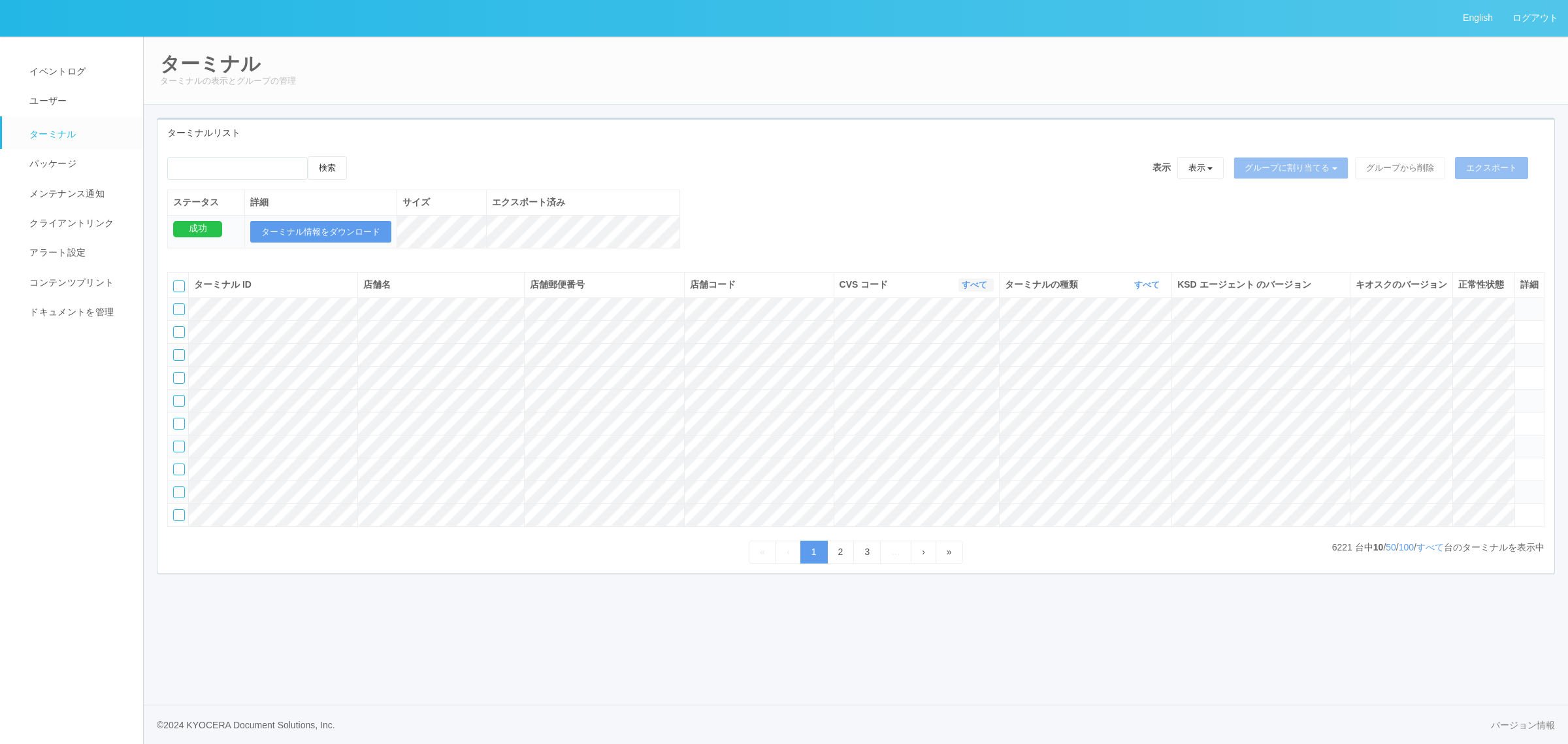
click at [971, 289] on link "すべて" at bounding box center [976, 285] width 29 height 10
click at [956, 348] on link "300024" at bounding box center [942, 340] width 103 height 18
click at [1125, 292] on div "ターミナルの種類 すべて 表示 すべて キオスク マルチコピー機" at bounding box center [1086, 284] width 162 height 14
click at [1140, 289] on link "すべて" at bounding box center [1149, 285] width 29 height 10
click at [1111, 345] on span "キオスク" at bounding box center [1097, 339] width 43 height 11
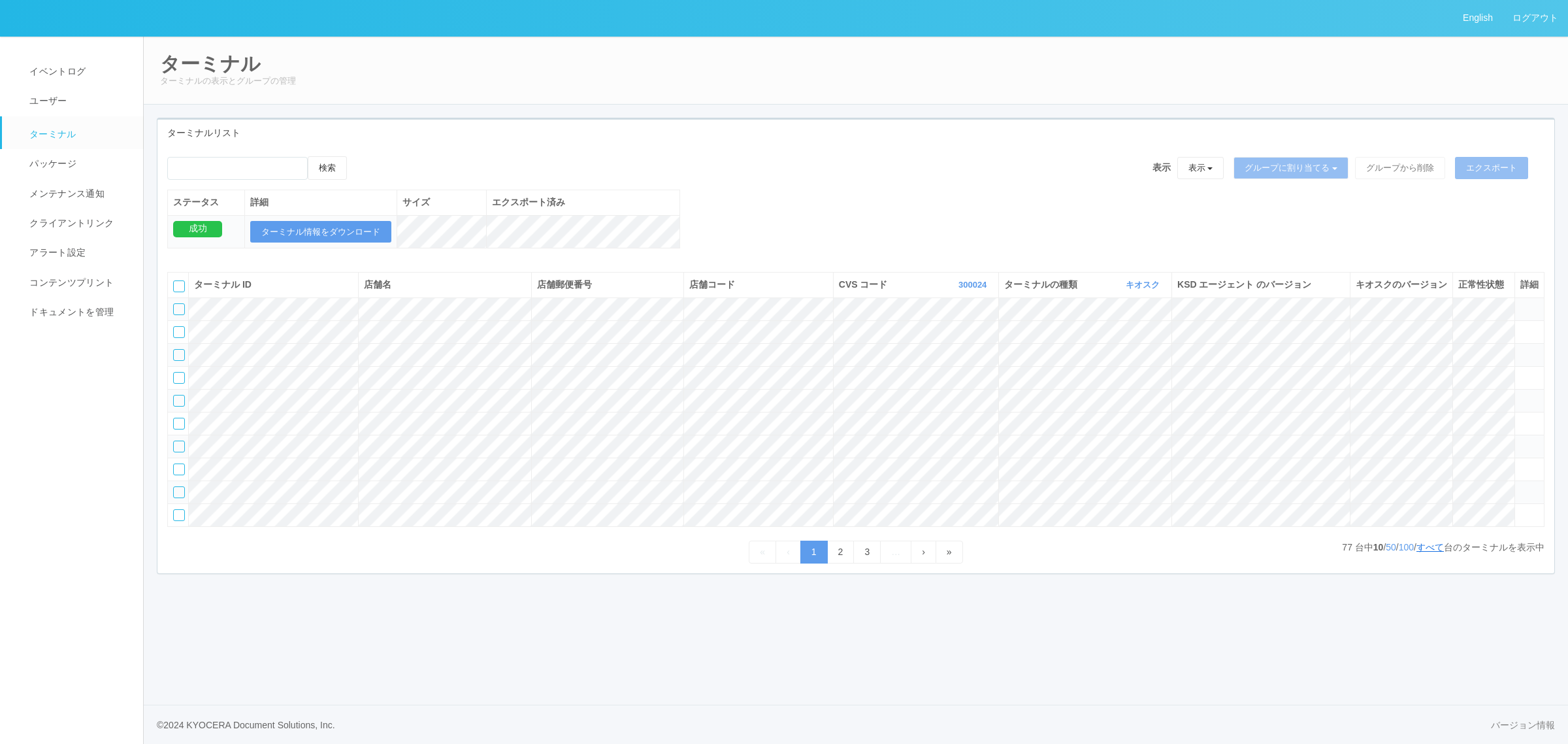
click at [1425, 552] on link "すべて" at bounding box center [1430, 547] width 27 height 11
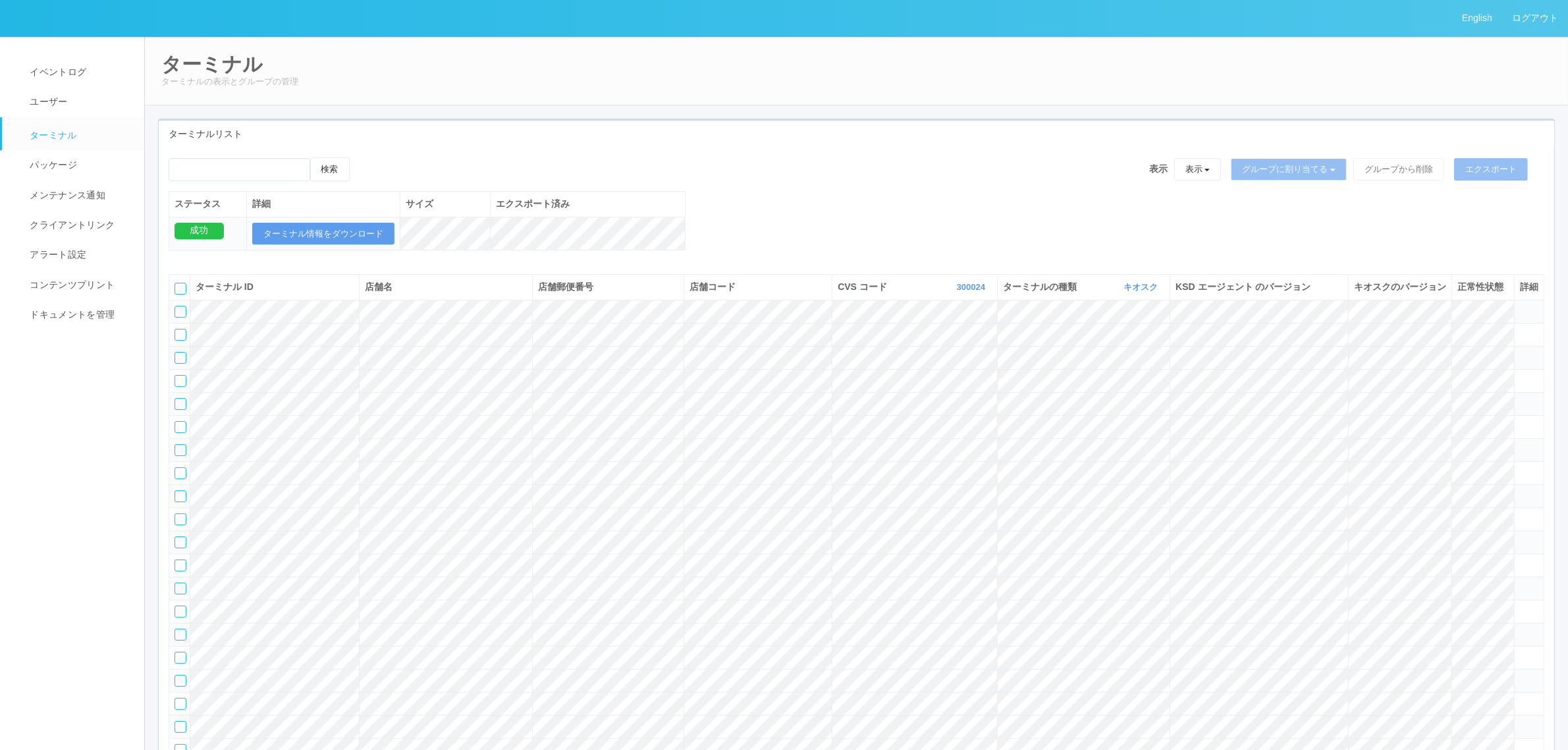
click at [185, 295] on div at bounding box center [180, 288] width 12 height 12
